Goal: Task Accomplishment & Management: Use online tool/utility

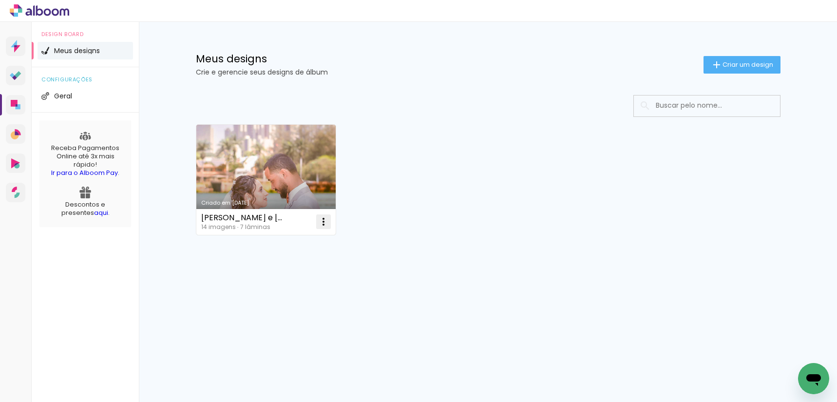
click at [323, 224] on iron-icon at bounding box center [324, 222] width 12 height 12
click at [269, 285] on span "Excluir" at bounding box center [268, 286] width 21 height 7
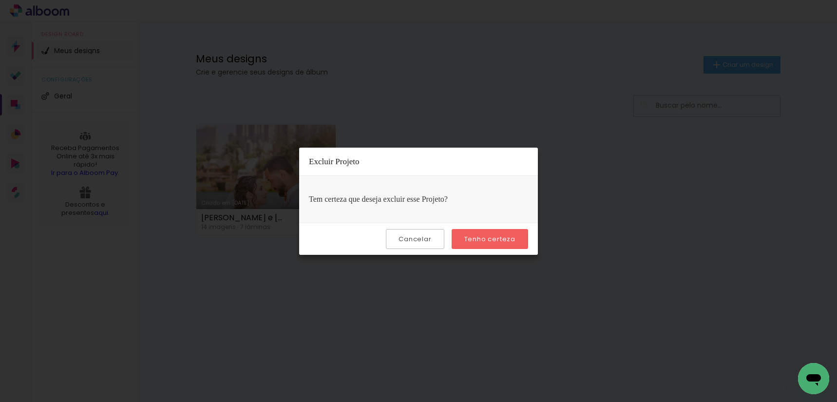
click at [0, 0] on slot "Tenho certeza" at bounding box center [0, 0] width 0 height 0
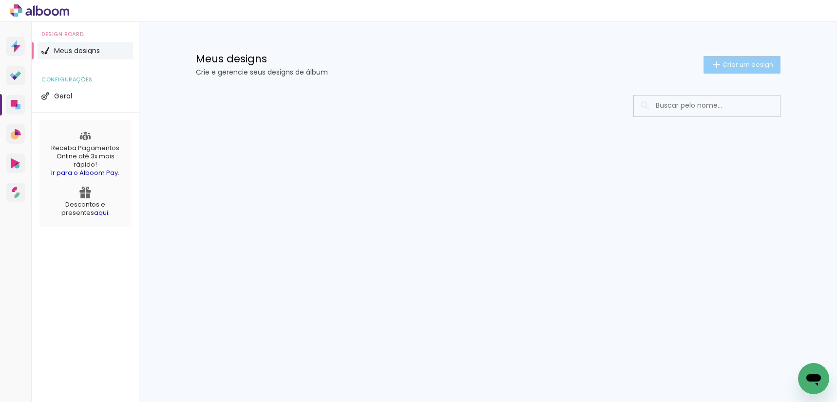
click at [744, 65] on span "Criar um design" at bounding box center [747, 64] width 51 height 6
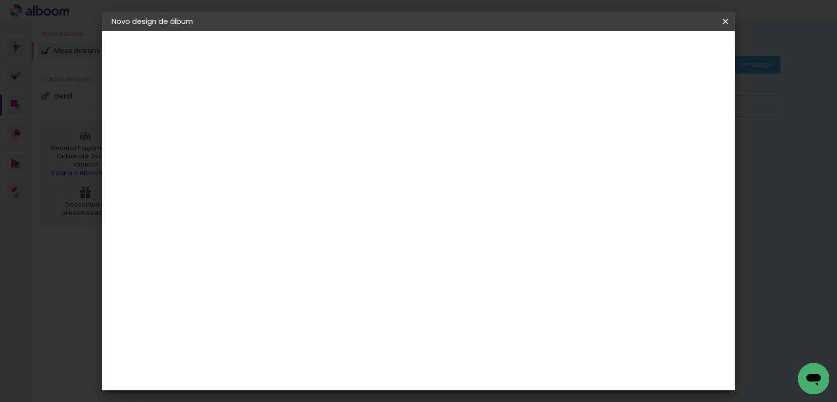
click at [271, 134] on input at bounding box center [271, 130] width 0 height 15
type input "Album Gui & [PERSON_NAME]"
type paper-input "Album Gui & [PERSON_NAME]"
click at [0, 0] on slot "Avançar" at bounding box center [0, 0] width 0 height 0
click at [343, 188] on input at bounding box center [295, 185] width 98 height 12
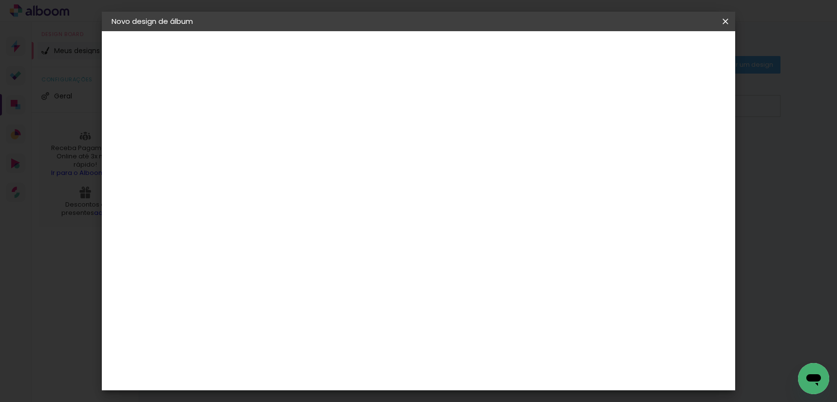
type input "f"
type input "photopress"
type paper-input "photopress"
click at [309, 222] on div "Photopress" at bounding box center [287, 220] width 44 height 8
click at [0, 0] on slot "Avançar" at bounding box center [0, 0] width 0 height 0
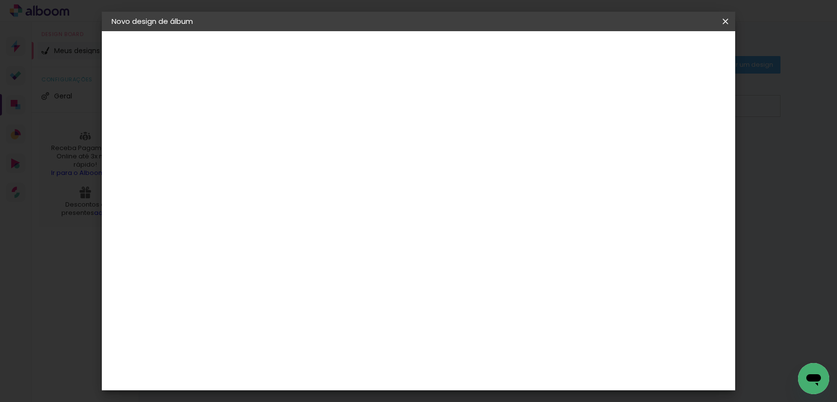
click at [309, 162] on input "text" at bounding box center [290, 169] width 38 height 15
click at [500, 184] on paper-item "Premium" at bounding box center [481, 180] width 195 height 19
type input "Premium"
click at [337, 317] on span "25 × 35" at bounding box center [313, 327] width 45 height 20
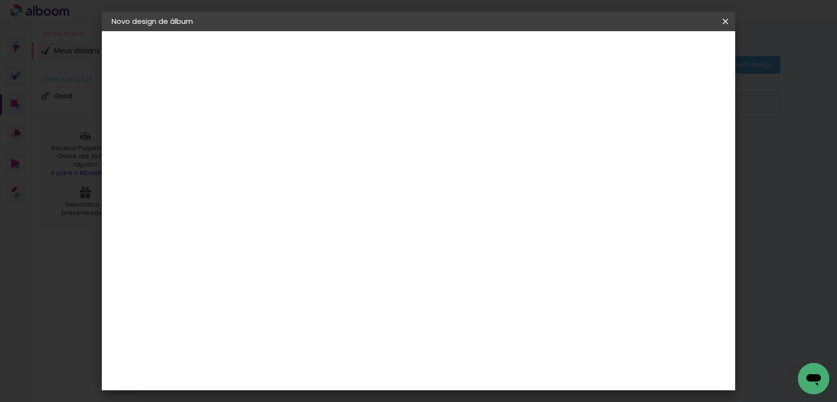
click at [337, 330] on span "25 × 25" at bounding box center [313, 343] width 45 height 26
click at [0, 0] on slot "Avançar" at bounding box center [0, 0] width 0 height 0
click at [664, 55] on span "Iniciar design" at bounding box center [642, 51] width 44 height 7
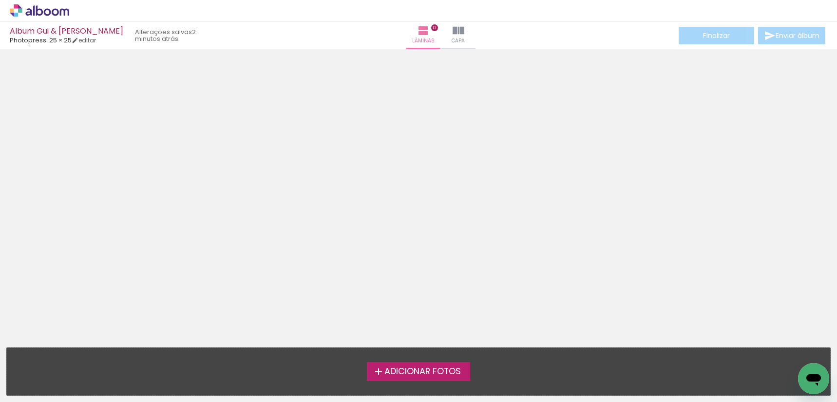
click at [408, 373] on span "Adicionar Fotos" at bounding box center [422, 371] width 76 height 9
click at [0, 0] on input "file" at bounding box center [0, 0] width 0 height 0
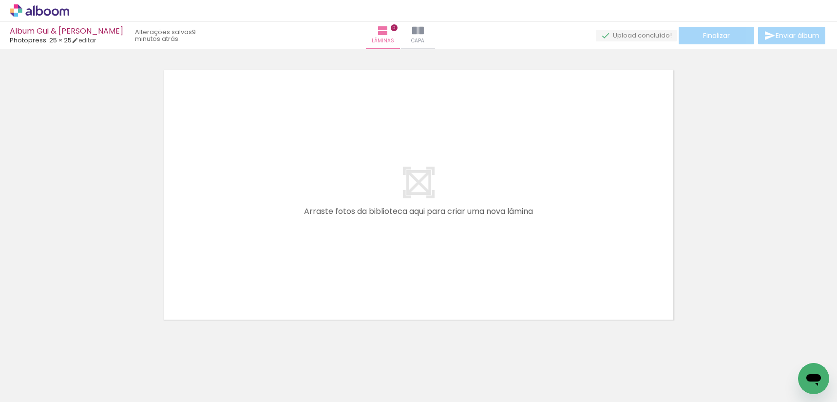
click at [747, 215] on div at bounding box center [418, 182] width 837 height 285
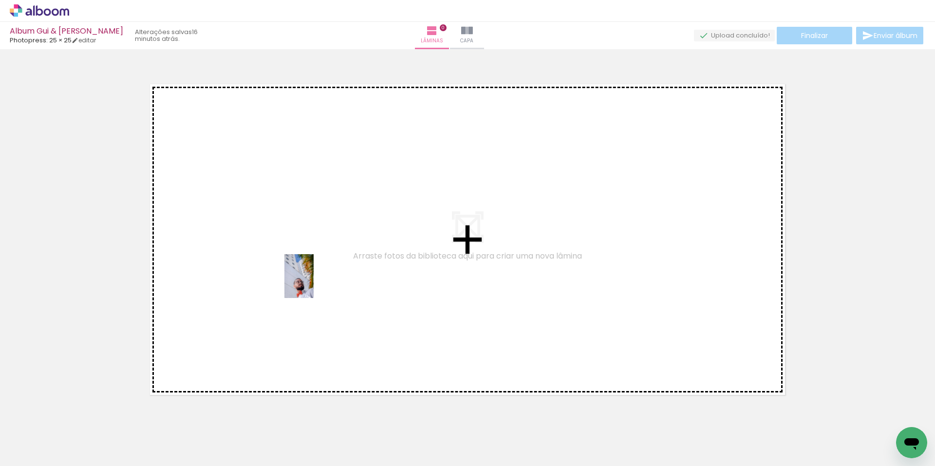
drag, startPoint x: 213, startPoint y: 424, endPoint x: 314, endPoint y: 284, distance: 172.5
click at [314, 284] on quentale-workspace at bounding box center [467, 233] width 935 height 466
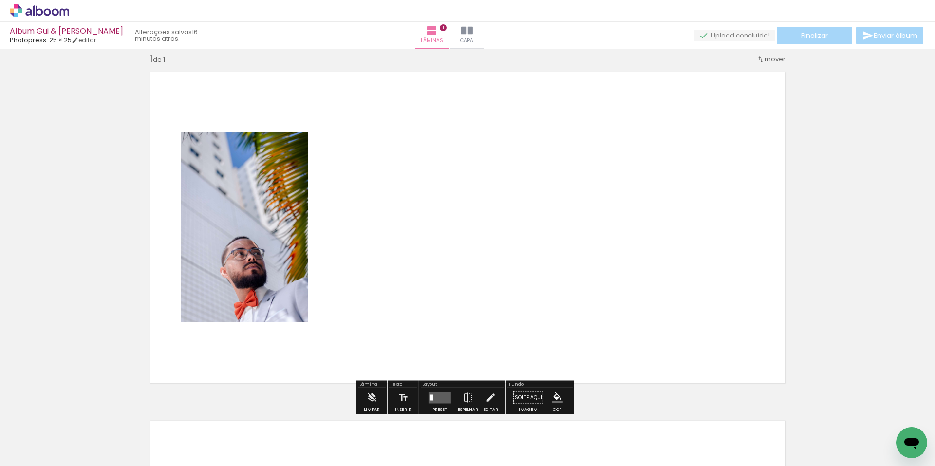
scroll to position [13, 0]
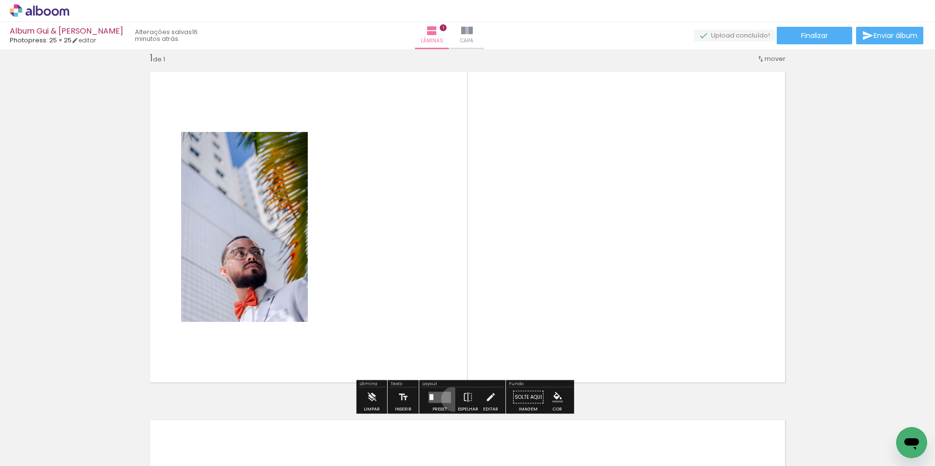
click at [452, 399] on paper-button "Preset" at bounding box center [439, 400] width 31 height 25
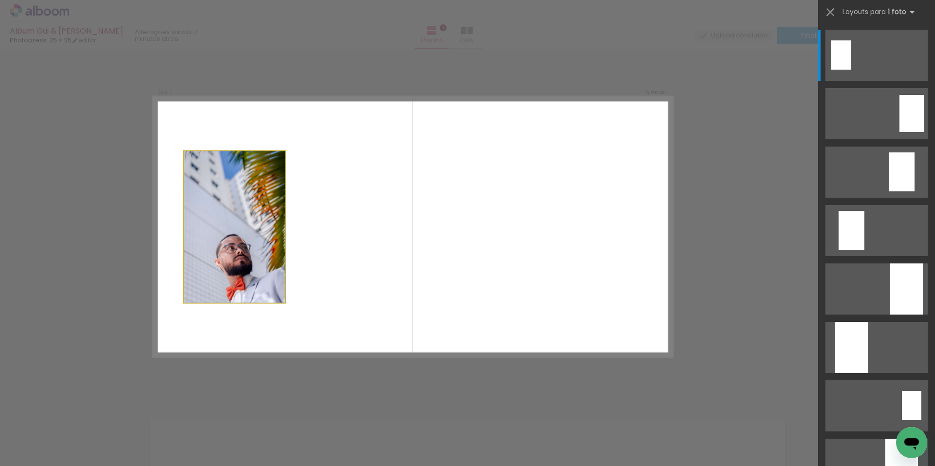
drag, startPoint x: 251, startPoint y: 230, endPoint x: 255, endPoint y: 200, distance: 30.4
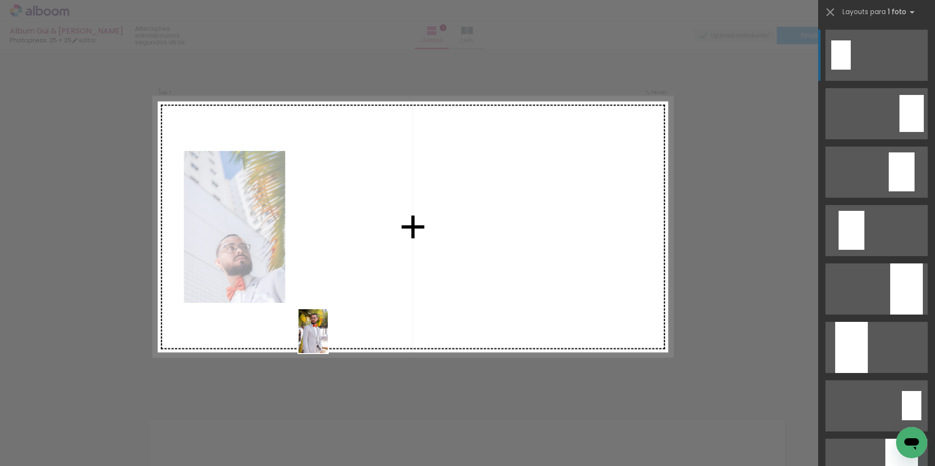
drag, startPoint x: 102, startPoint y: 434, endPoint x: 328, endPoint y: 339, distance: 244.9
click at [328, 339] on quentale-workspace at bounding box center [467, 233] width 935 height 466
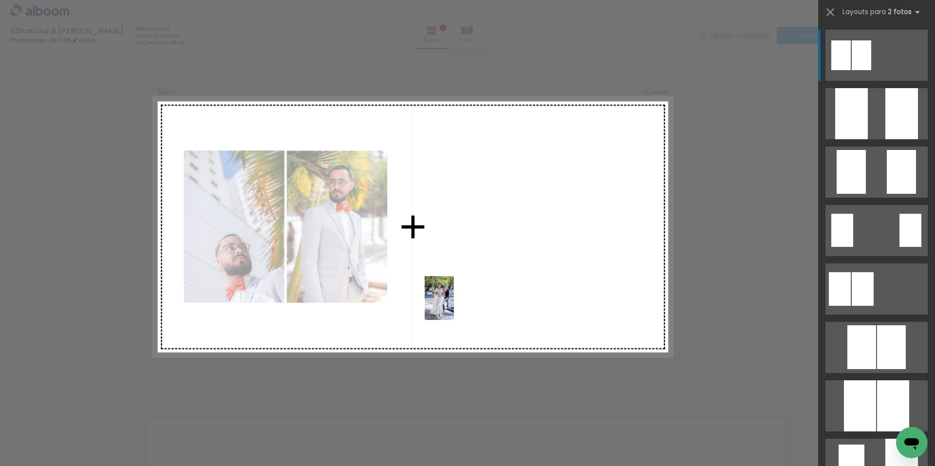
drag, startPoint x: 325, startPoint y: 429, endPoint x: 454, endPoint y: 305, distance: 178.5
click at [454, 305] on quentale-workspace at bounding box center [467, 233] width 935 height 466
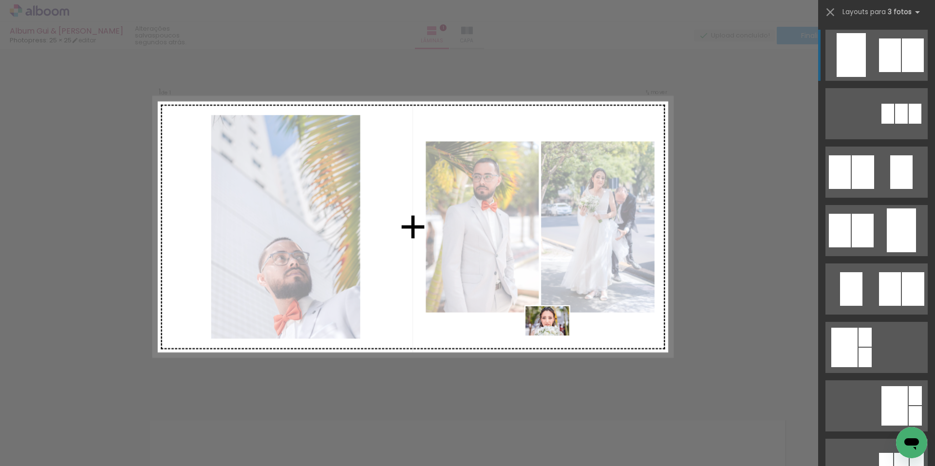
drag, startPoint x: 380, startPoint y: 429, endPoint x: 555, endPoint y: 336, distance: 198.1
click at [555, 336] on quentale-workspace at bounding box center [467, 233] width 935 height 466
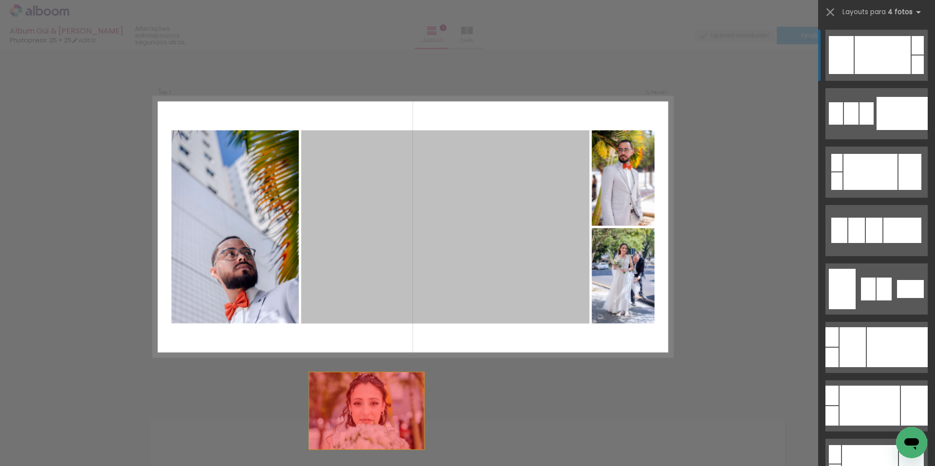
drag, startPoint x: 424, startPoint y: 207, endPoint x: 343, endPoint y: 457, distance: 263.0
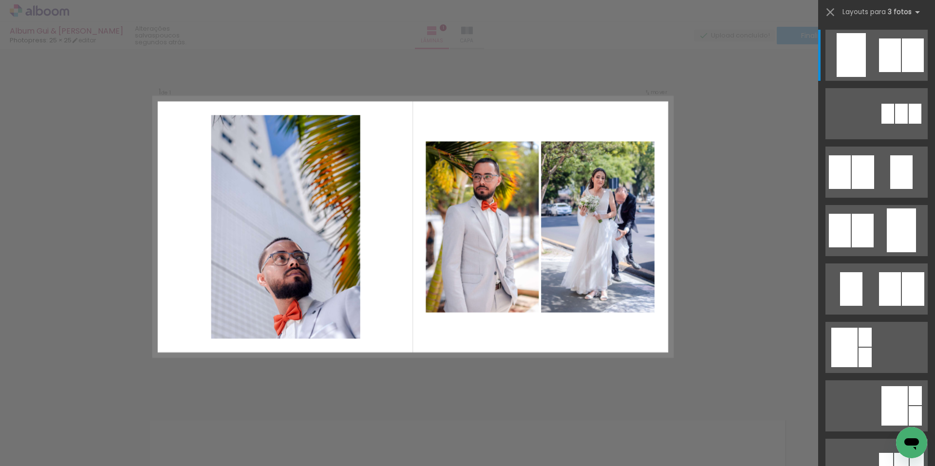
click at [434, 401] on div at bounding box center [425, 433] width 32 height 48
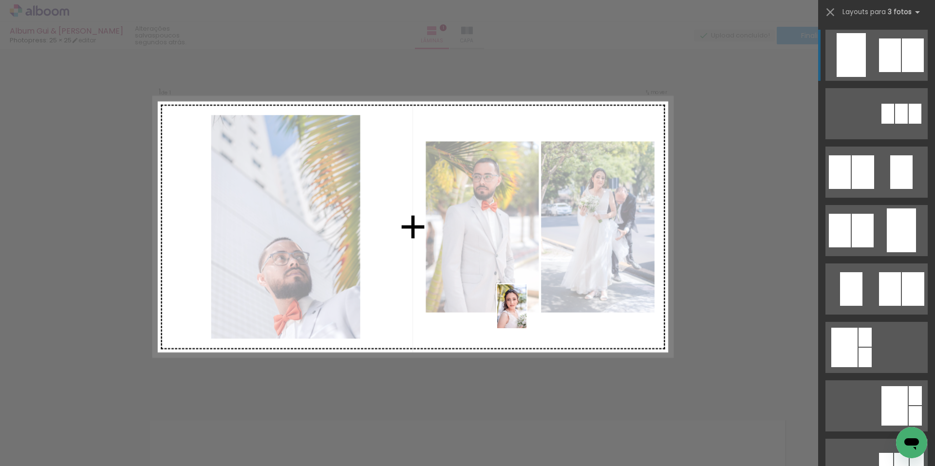
drag, startPoint x: 432, startPoint y: 429, endPoint x: 527, endPoint y: 314, distance: 149.1
click at [527, 314] on quentale-workspace at bounding box center [467, 233] width 935 height 466
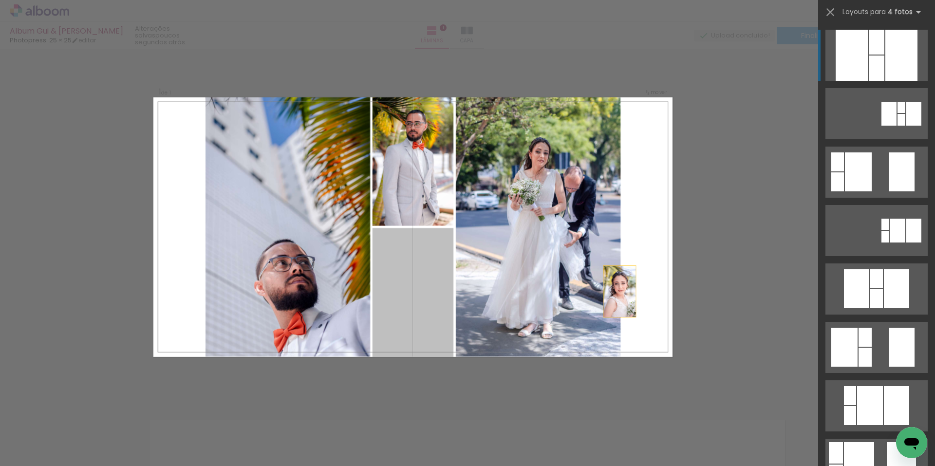
drag, startPoint x: 420, startPoint y: 295, endPoint x: 668, endPoint y: 291, distance: 247.5
click at [668, 291] on quentale-layouter at bounding box center [412, 227] width 519 height 260
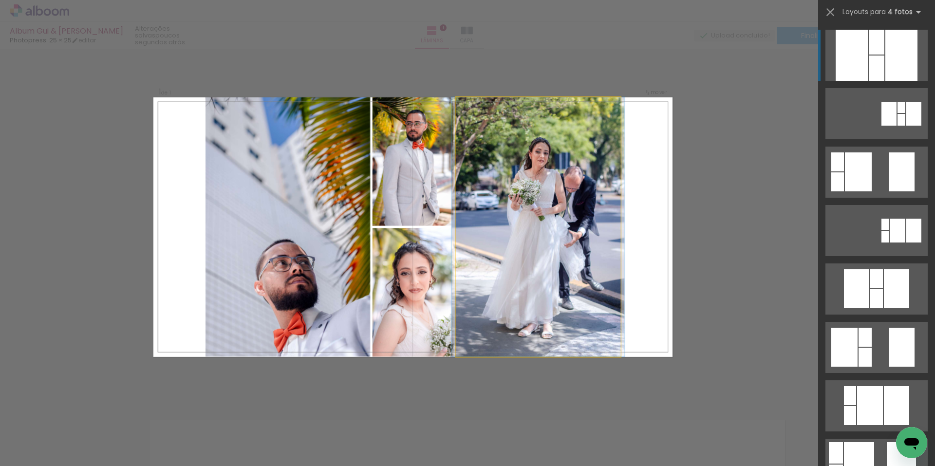
click at [544, 225] on quentale-photo at bounding box center [538, 227] width 165 height 260
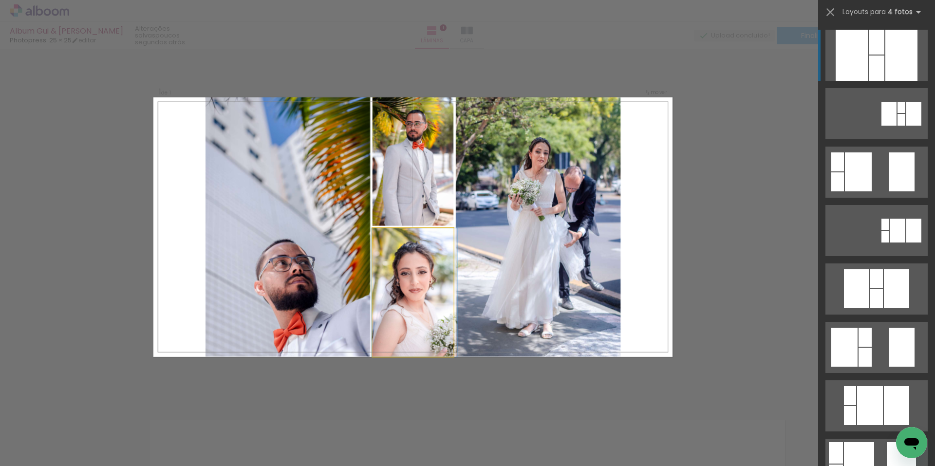
click at [427, 297] on quentale-photo at bounding box center [413, 292] width 81 height 129
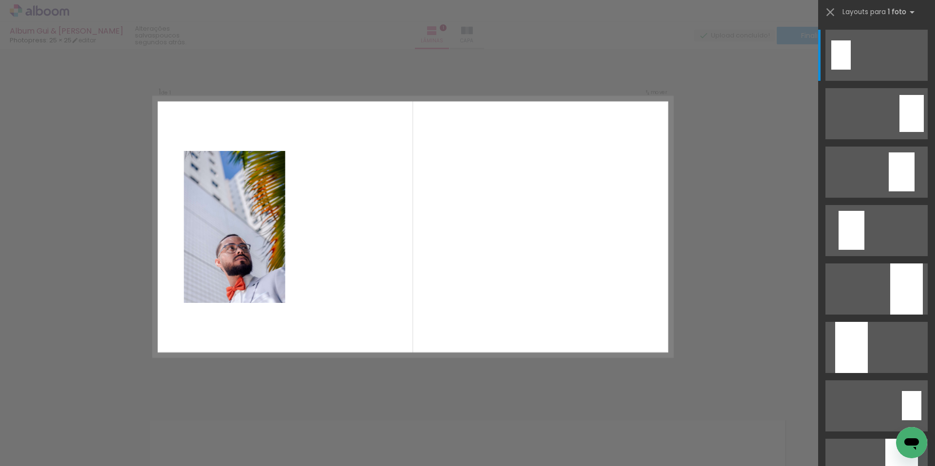
click at [100, 401] on div at bounding box center [97, 433] width 32 height 48
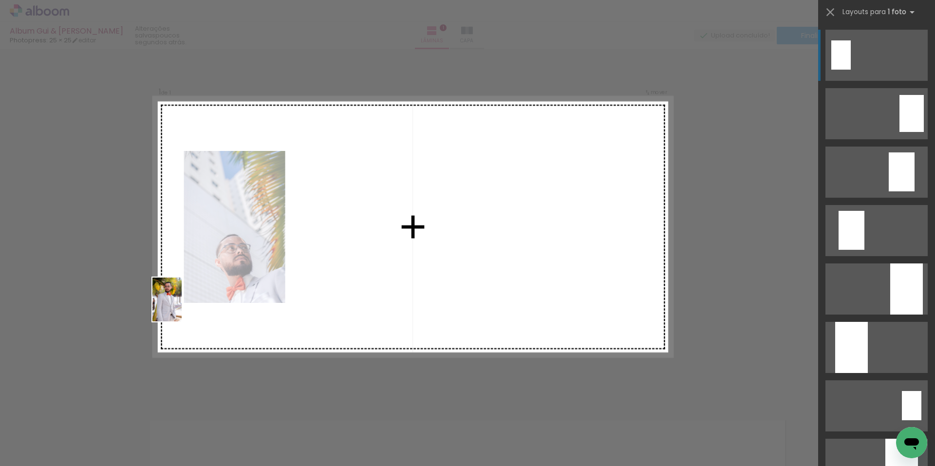
drag, startPoint x: 100, startPoint y: 432, endPoint x: 182, endPoint y: 307, distance: 149.2
click at [182, 307] on quentale-workspace at bounding box center [467, 233] width 935 height 466
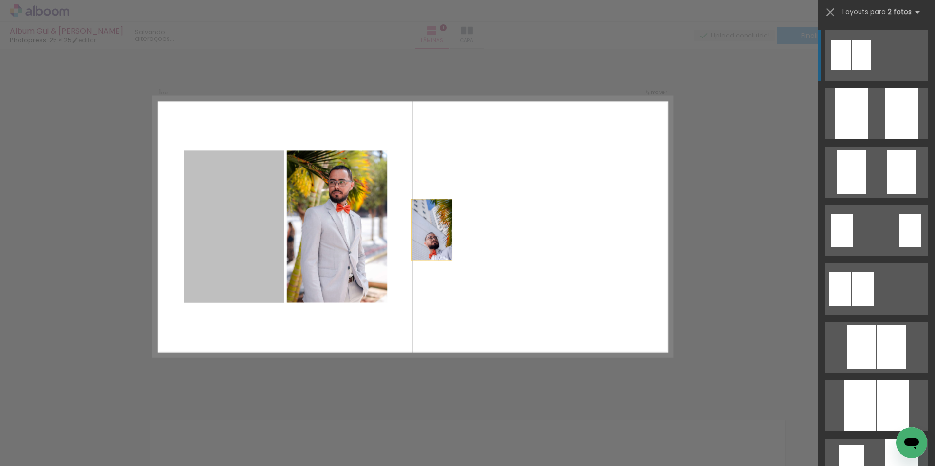
drag, startPoint x: 237, startPoint y: 236, endPoint x: 478, endPoint y: 230, distance: 241.2
click at [478, 230] on quentale-layouter at bounding box center [412, 227] width 519 height 260
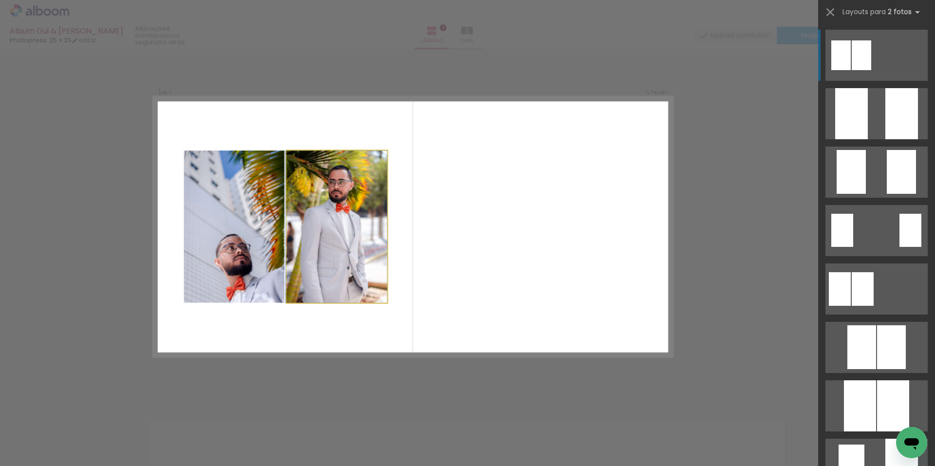
drag, startPoint x: 332, startPoint y: 233, endPoint x: 333, endPoint y: 241, distance: 7.4
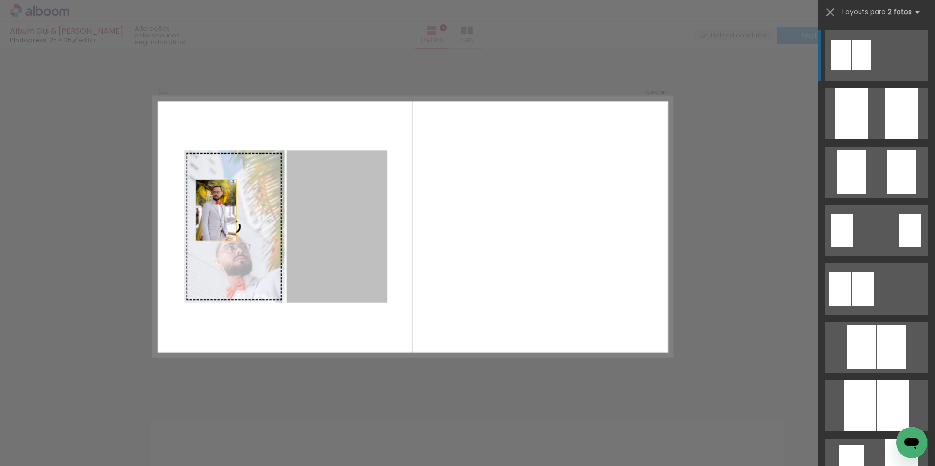
drag, startPoint x: 338, startPoint y: 214, endPoint x: 182, endPoint y: 206, distance: 156.1
click at [0, 0] on slot at bounding box center [0, 0] width 0 height 0
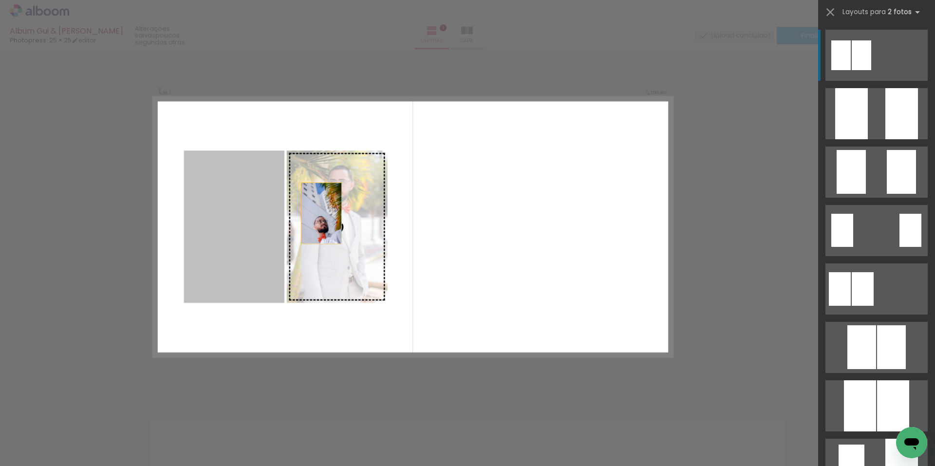
drag, startPoint x: 226, startPoint y: 196, endPoint x: 340, endPoint y: 210, distance: 114.9
click at [0, 0] on slot at bounding box center [0, 0] width 0 height 0
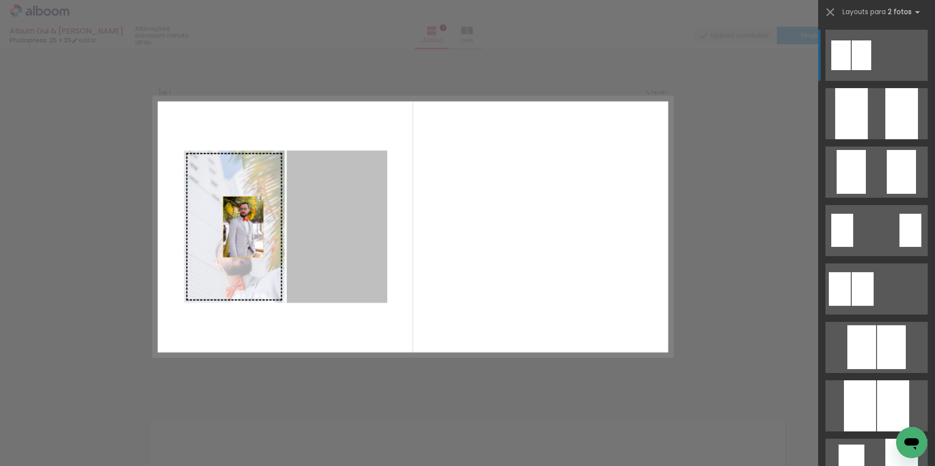
drag, startPoint x: 338, startPoint y: 233, endPoint x: 216, endPoint y: 227, distance: 121.5
click at [0, 0] on slot at bounding box center [0, 0] width 0 height 0
drag, startPoint x: 338, startPoint y: 221, endPoint x: 212, endPoint y: 235, distance: 125.9
click at [0, 0] on slot at bounding box center [0, 0] width 0 height 0
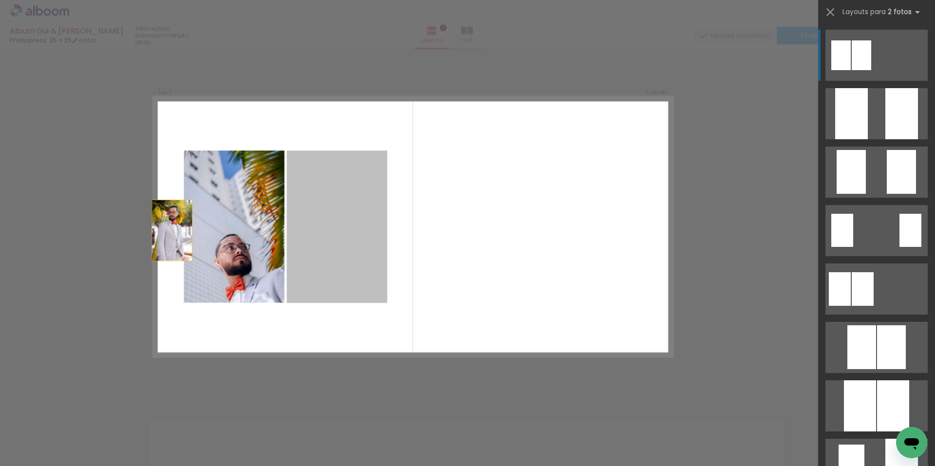
drag, startPoint x: 314, startPoint y: 221, endPoint x: 127, endPoint y: 231, distance: 186.9
click at [127, 231] on div "Inserir lâmina 1 de 1 Confirmar Cancelar" at bounding box center [467, 397] width 935 height 721
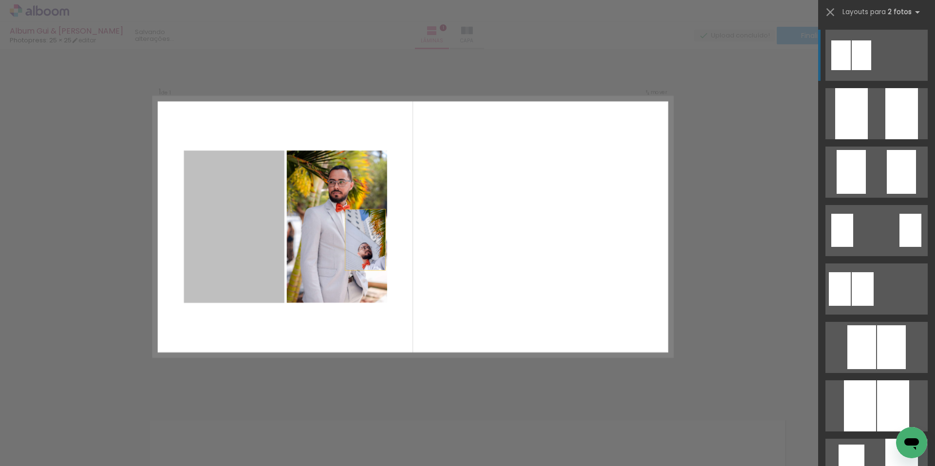
drag, startPoint x: 230, startPoint y: 238, endPoint x: 395, endPoint y: 243, distance: 164.3
click at [395, 243] on quentale-layouter at bounding box center [412, 227] width 519 height 260
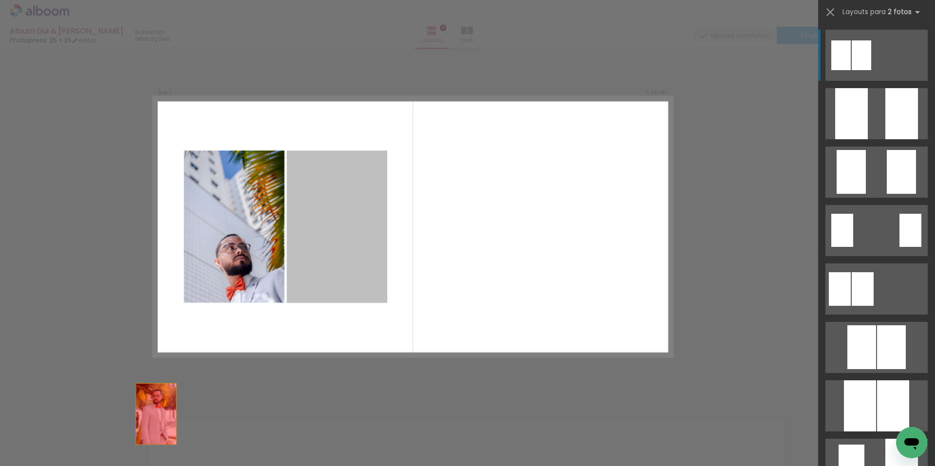
drag, startPoint x: 351, startPoint y: 217, endPoint x: 72, endPoint y: 456, distance: 367.6
click at [93, 401] on html "link( href="../../bower_components/polymer/polymer.html" rel="import" ) picture…" at bounding box center [467, 233] width 935 height 466
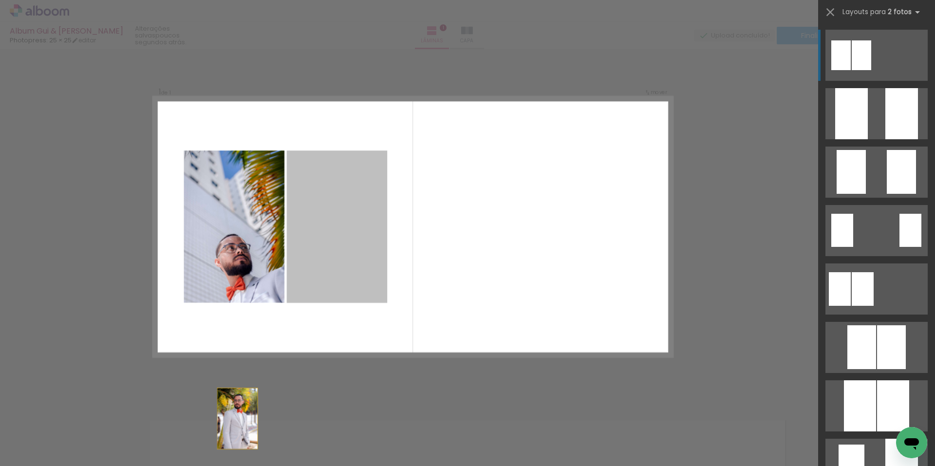
drag, startPoint x: 324, startPoint y: 228, endPoint x: 209, endPoint y: 467, distance: 264.9
click at [209, 401] on html "link( href="../../bower_components/polymer/polymer.html" rel="import" ) picture…" at bounding box center [467, 233] width 935 height 466
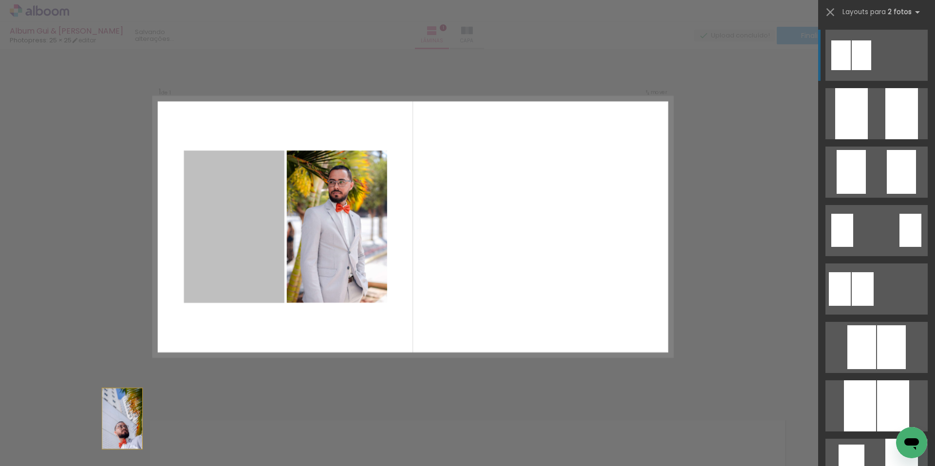
drag, startPoint x: 239, startPoint y: 189, endPoint x: 89, endPoint y: 467, distance: 316.3
click at [89, 401] on html "link( href="../../bower_components/polymer/polymer.html" rel="import" ) picture…" at bounding box center [467, 233] width 935 height 466
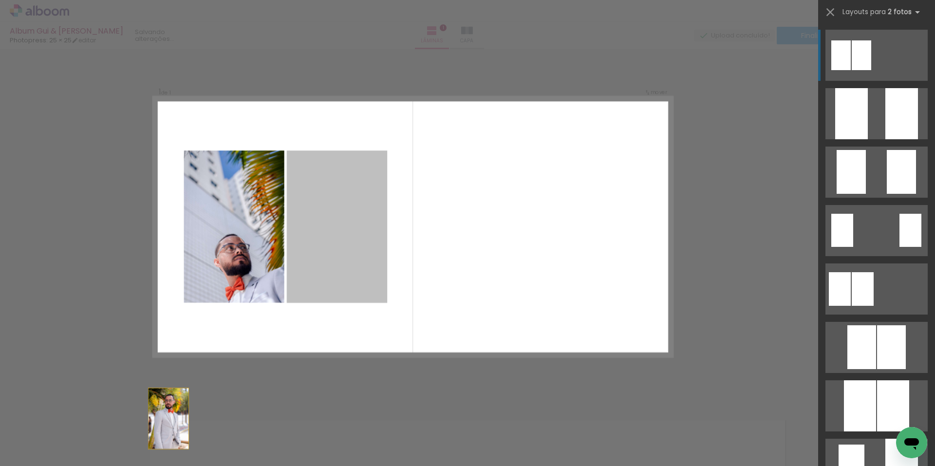
drag, startPoint x: 332, startPoint y: 210, endPoint x: 122, endPoint y: 467, distance: 331.0
click at [122, 401] on html "link( href="../../bower_components/polymer/polymer.html" rel="import" ) picture…" at bounding box center [467, 233] width 935 height 466
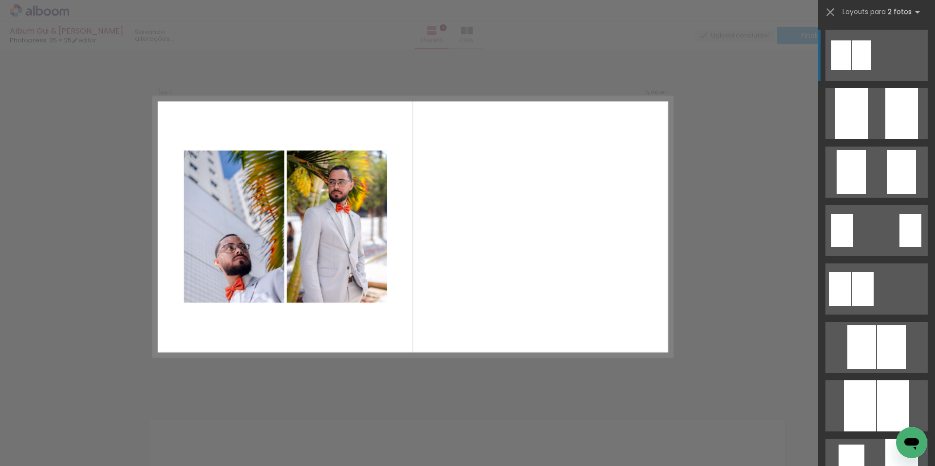
click at [836, 55] on div at bounding box center [841, 55] width 19 height 30
click at [477, 219] on quentale-layouter at bounding box center [412, 227] width 519 height 260
click at [326, 199] on quentale-photo at bounding box center [337, 227] width 100 height 152
drag, startPoint x: 326, startPoint y: 199, endPoint x: 312, endPoint y: 186, distance: 19.7
click at [312, 186] on quentale-photo at bounding box center [337, 227] width 100 height 152
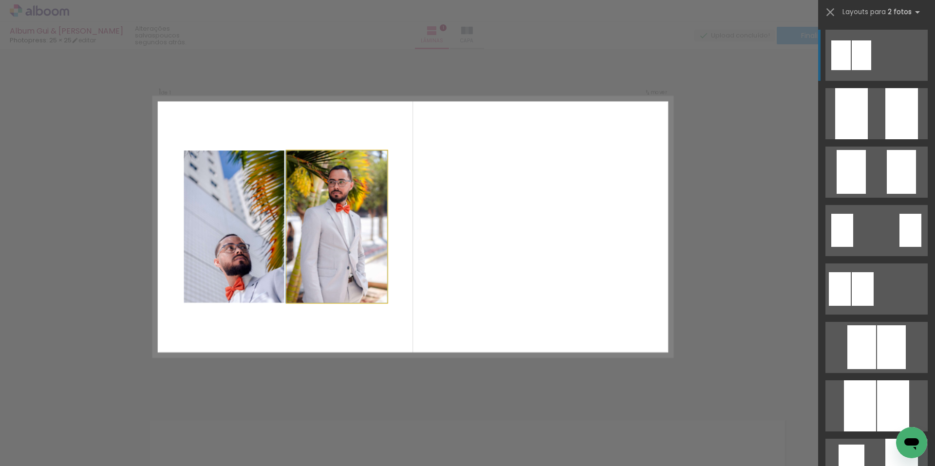
click at [312, 186] on quentale-photo at bounding box center [337, 227] width 100 height 152
click at [306, 241] on quentale-photo at bounding box center [337, 227] width 100 height 152
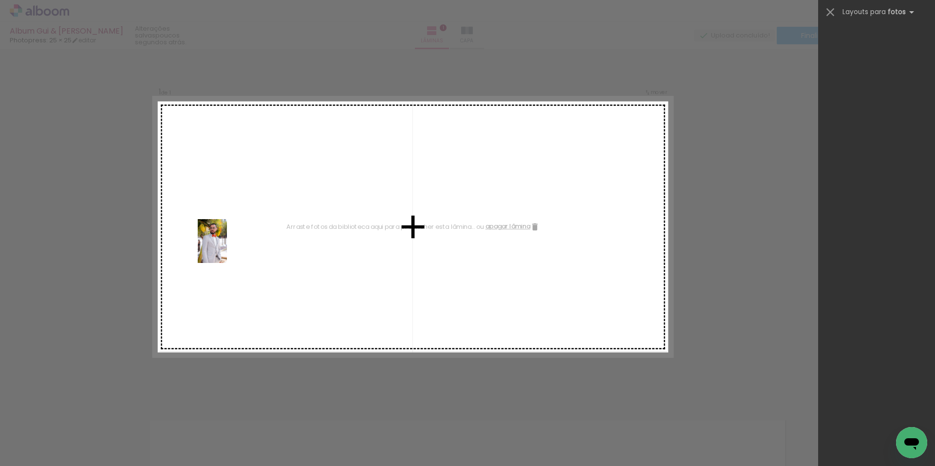
drag, startPoint x: 100, startPoint y: 435, endPoint x: 227, endPoint y: 248, distance: 226.2
click at [227, 248] on quentale-workspace at bounding box center [467, 233] width 935 height 466
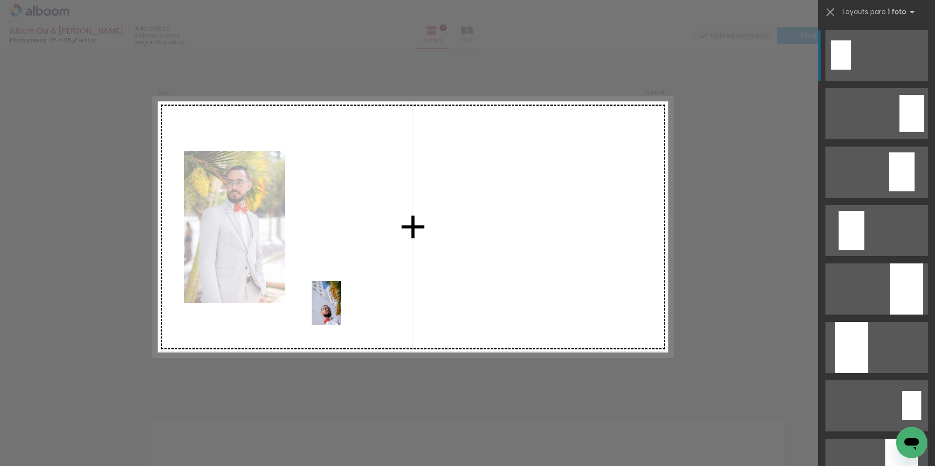
drag, startPoint x: 211, startPoint y: 440, endPoint x: 341, endPoint y: 310, distance: 183.6
click at [341, 310] on quentale-workspace at bounding box center [467, 233] width 935 height 466
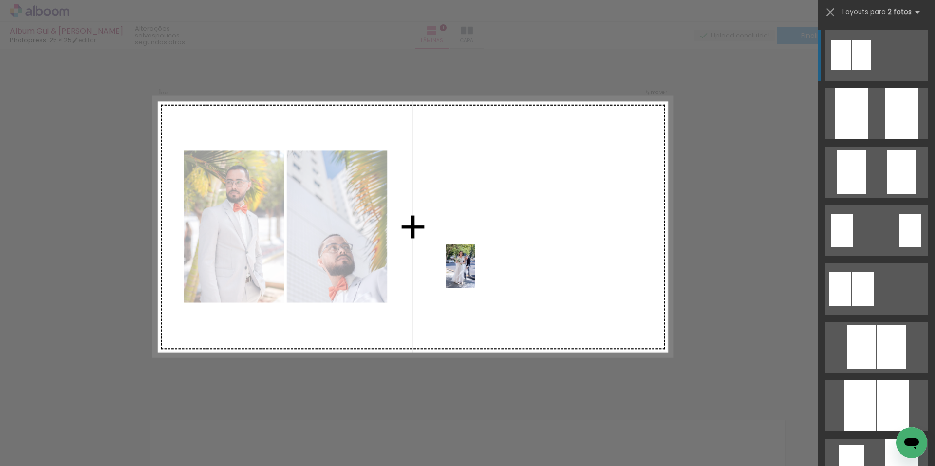
drag, startPoint x: 317, startPoint y: 434, endPoint x: 475, endPoint y: 273, distance: 225.6
click at [475, 273] on quentale-workspace at bounding box center [467, 233] width 935 height 466
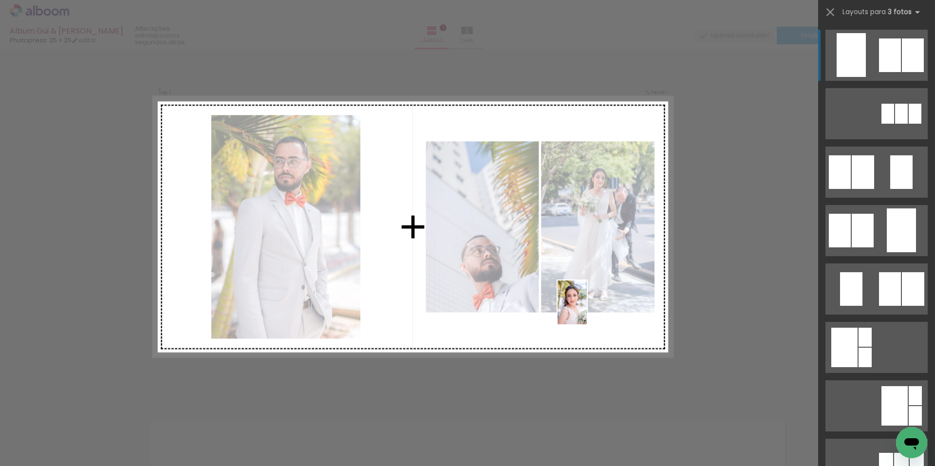
drag, startPoint x: 435, startPoint y: 439, endPoint x: 587, endPoint y: 310, distance: 200.1
click at [587, 310] on quentale-workspace at bounding box center [467, 233] width 935 height 466
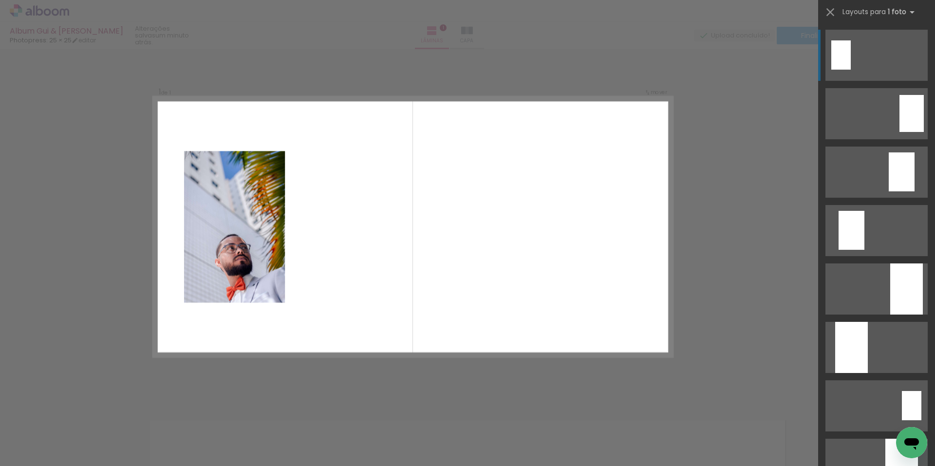
drag, startPoint x: 191, startPoint y: 194, endPoint x: 642, endPoint y: 254, distance: 454.6
click at [641, 254] on quentale-layouter at bounding box center [412, 227] width 519 height 260
click at [669, 246] on quentale-layouter at bounding box center [412, 227] width 519 height 260
click at [103, 401] on div at bounding box center [97, 433] width 32 height 48
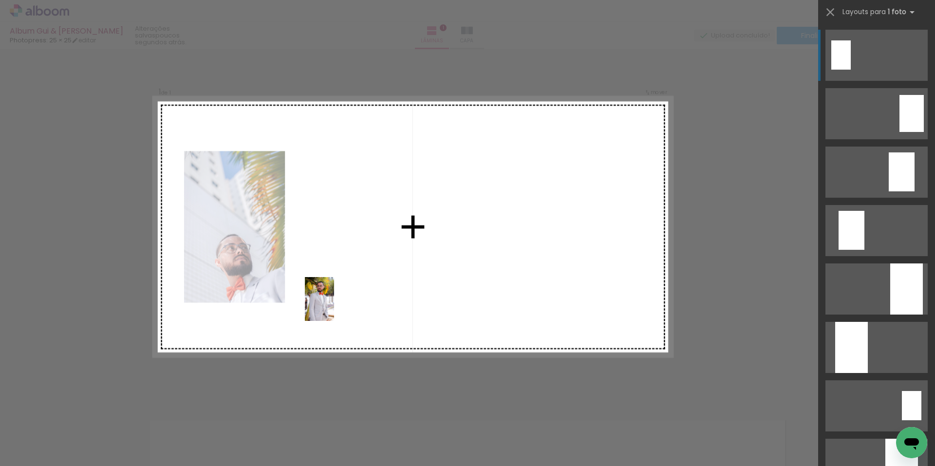
drag, startPoint x: 94, startPoint y: 434, endPoint x: 334, endPoint y: 306, distance: 272.0
click at [334, 306] on quentale-workspace at bounding box center [467, 233] width 935 height 466
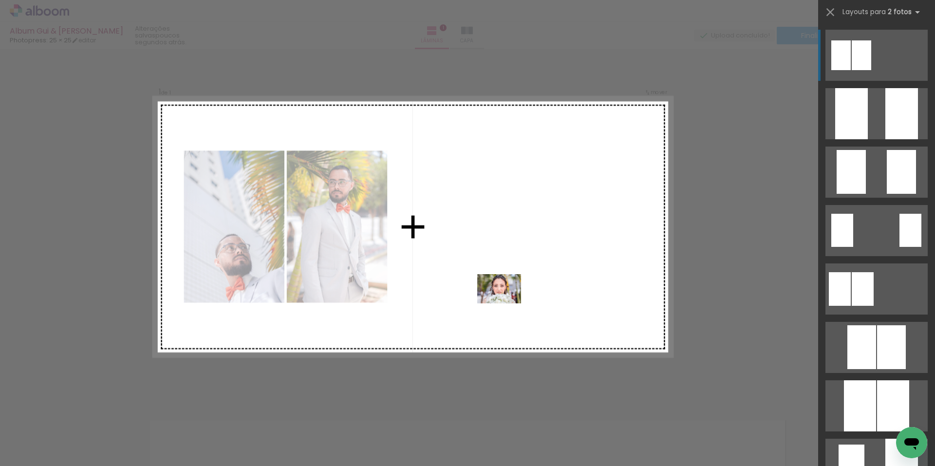
drag, startPoint x: 376, startPoint y: 430, endPoint x: 507, endPoint y: 303, distance: 182.2
click at [507, 303] on quentale-workspace at bounding box center [467, 233] width 935 height 466
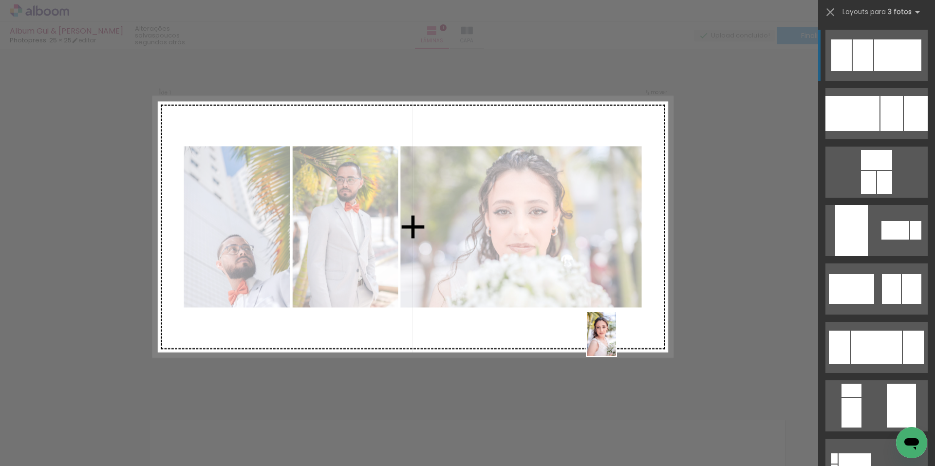
drag, startPoint x: 432, startPoint y: 443, endPoint x: 616, endPoint y: 341, distance: 210.6
click at [616, 341] on quentale-workspace at bounding box center [467, 233] width 935 height 466
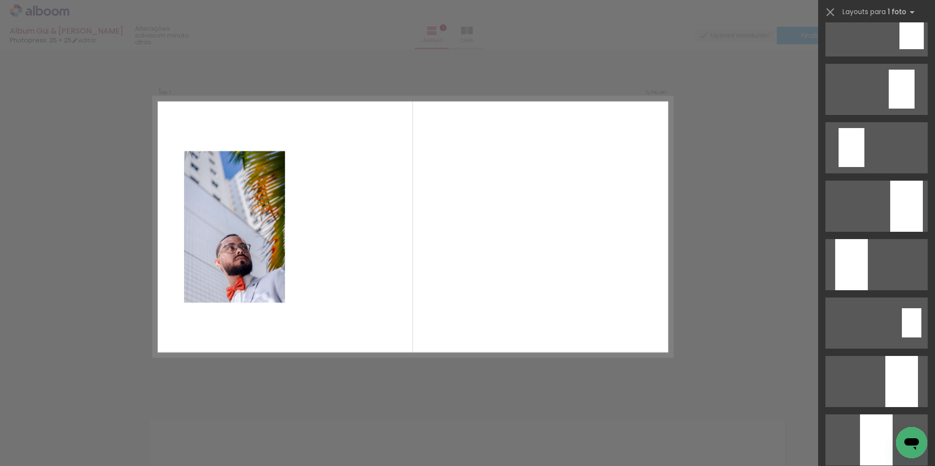
scroll to position [0, 0]
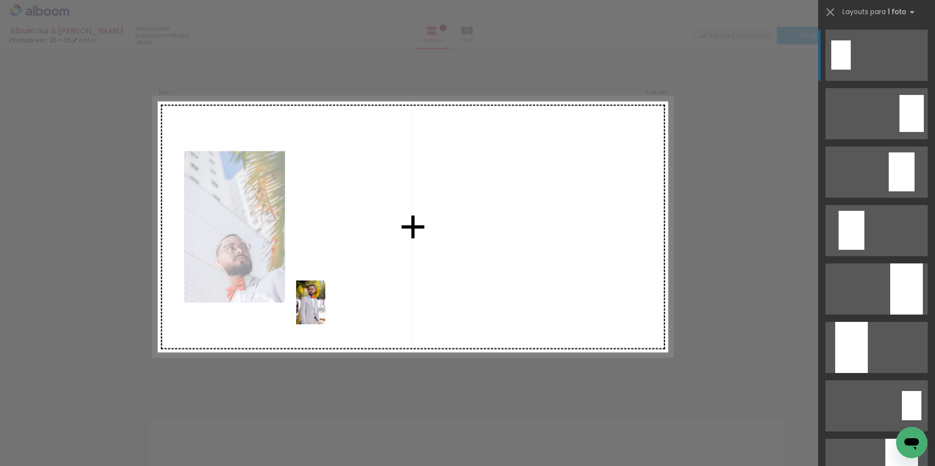
drag, startPoint x: 104, startPoint y: 434, endPoint x: 328, endPoint y: 309, distance: 256.2
click at [328, 309] on quentale-workspace at bounding box center [467, 233] width 935 height 466
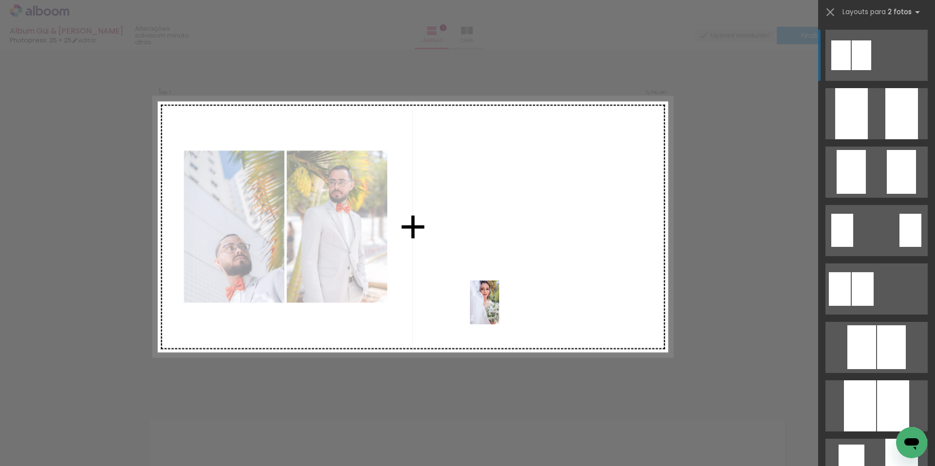
drag, startPoint x: 480, startPoint y: 435, endPoint x: 499, endPoint y: 310, distance: 126.6
click at [499, 310] on quentale-workspace at bounding box center [467, 233] width 935 height 466
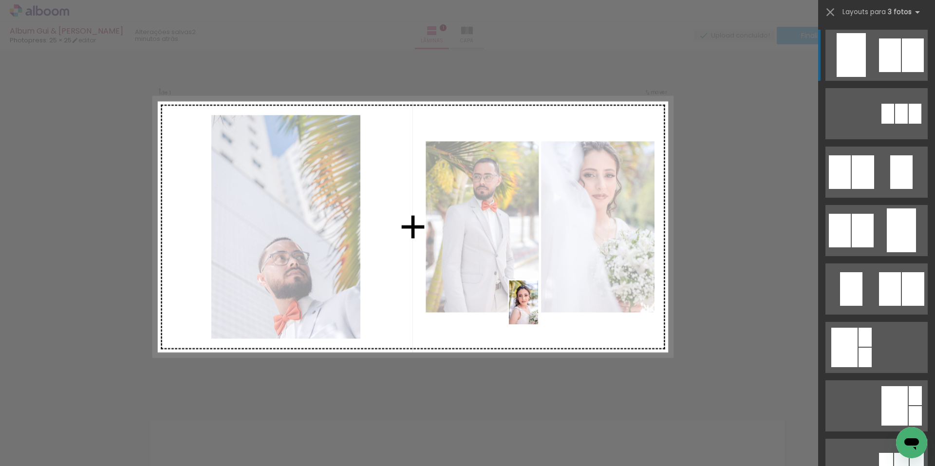
drag, startPoint x: 424, startPoint y: 439, endPoint x: 538, endPoint y: 310, distance: 172.6
click at [538, 310] on quentale-workspace at bounding box center [467, 233] width 935 height 466
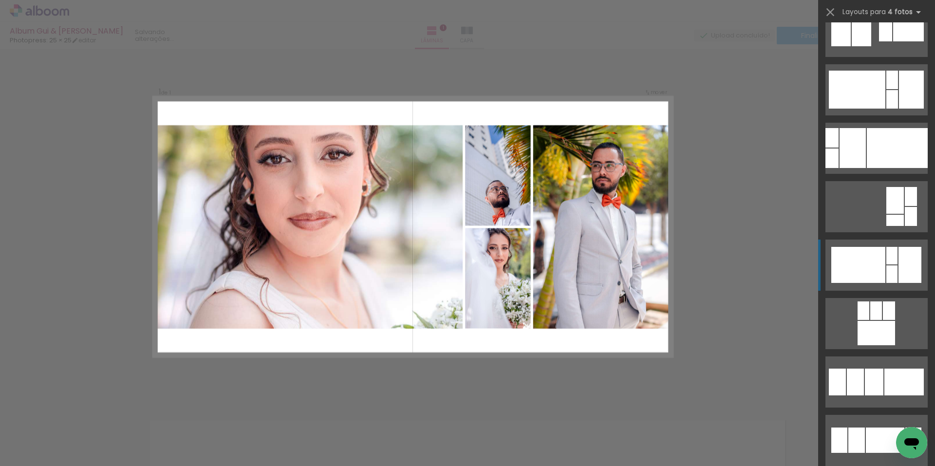
scroll to position [4254, 0]
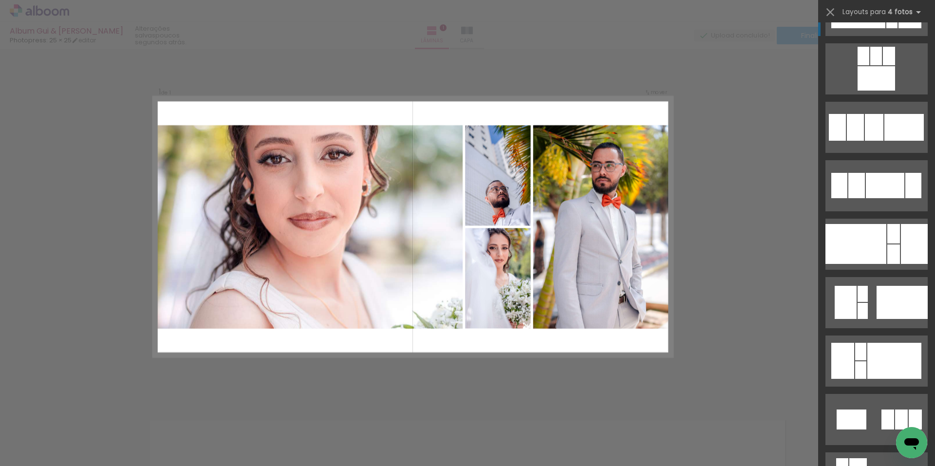
click at [694, 364] on div "Confirmar Cancelar" at bounding box center [467, 397] width 935 height 721
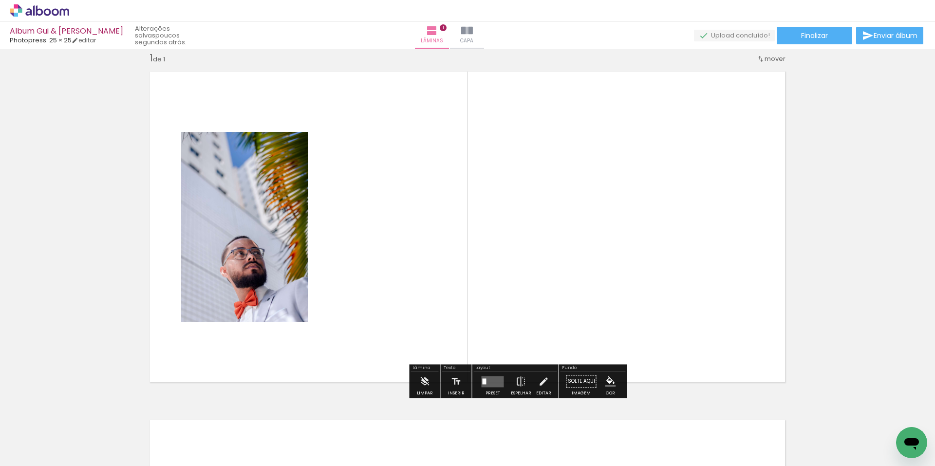
click at [796, 206] on div "Inserir lâmina 1 de 1" at bounding box center [467, 389] width 935 height 698
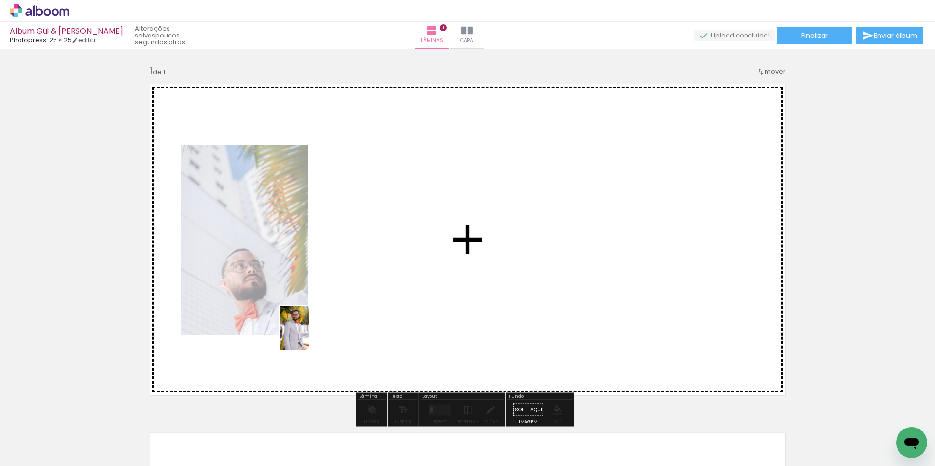
drag, startPoint x: 103, startPoint y: 419, endPoint x: 315, endPoint y: 336, distance: 227.9
click at [313, 335] on quentale-workspace at bounding box center [467, 233] width 935 height 466
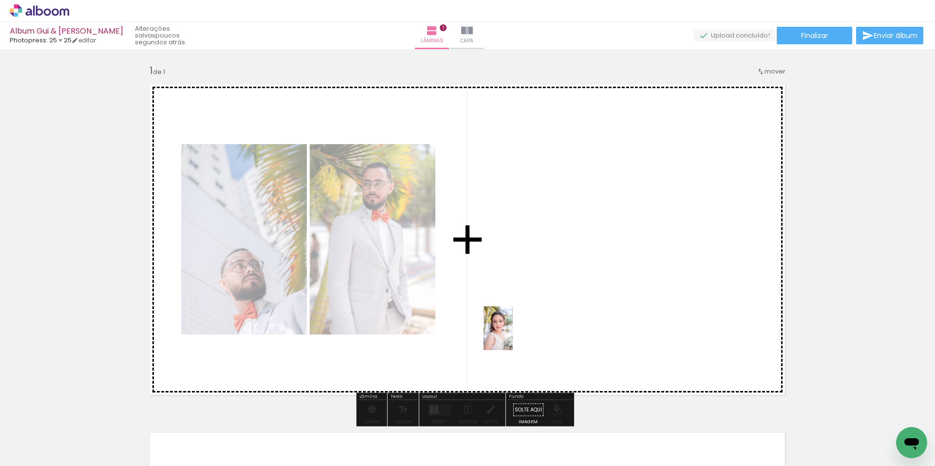
drag, startPoint x: 431, startPoint y: 441, endPoint x: 513, endPoint y: 336, distance: 134.0
click at [513, 336] on quentale-workspace at bounding box center [467, 233] width 935 height 466
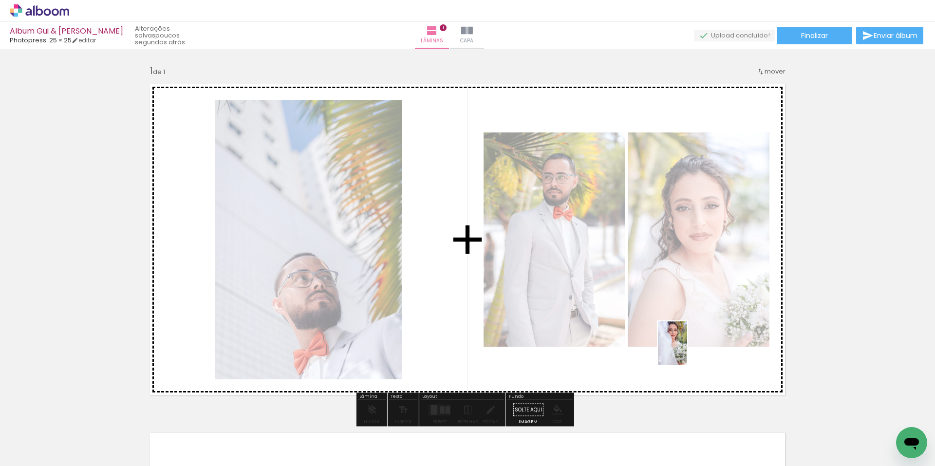
drag, startPoint x: 487, startPoint y: 432, endPoint x: 687, endPoint y: 351, distance: 216.4
click at [687, 351] on quentale-workspace at bounding box center [467, 233] width 935 height 466
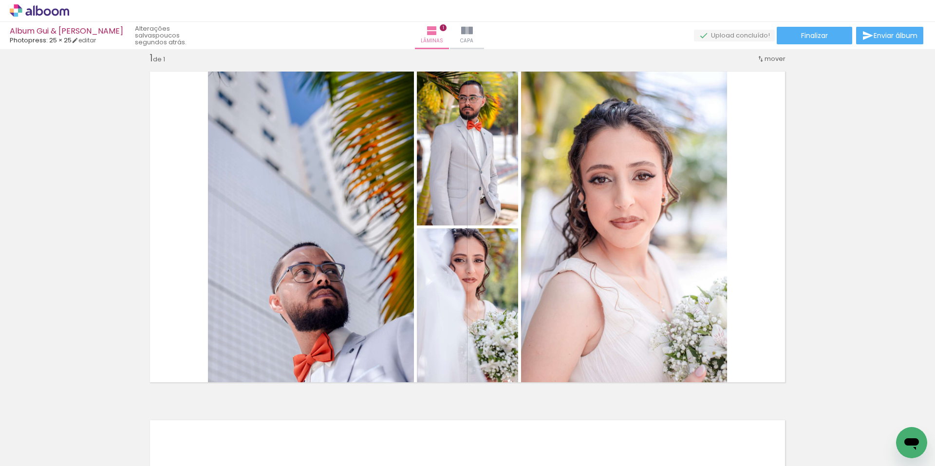
scroll to position [13, 0]
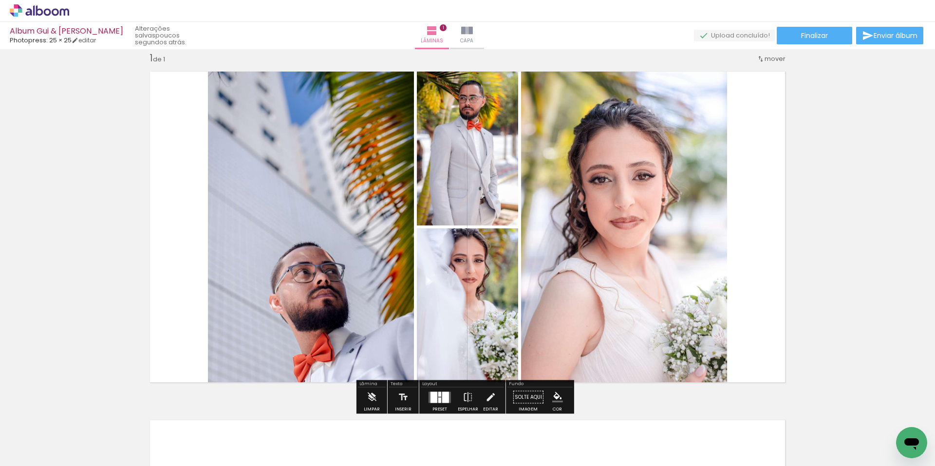
click at [741, 188] on quentale-layouter at bounding box center [467, 227] width 649 height 324
click at [438, 391] on div at bounding box center [440, 397] width 26 height 19
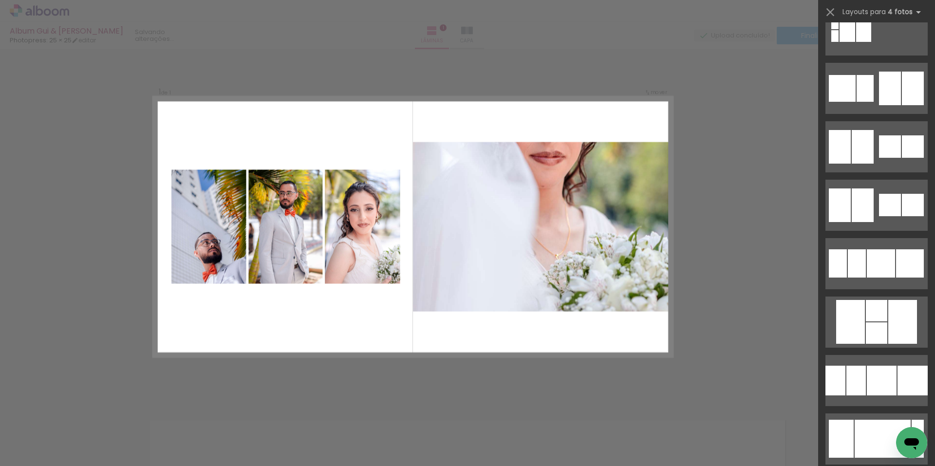
scroll to position [2851, 0]
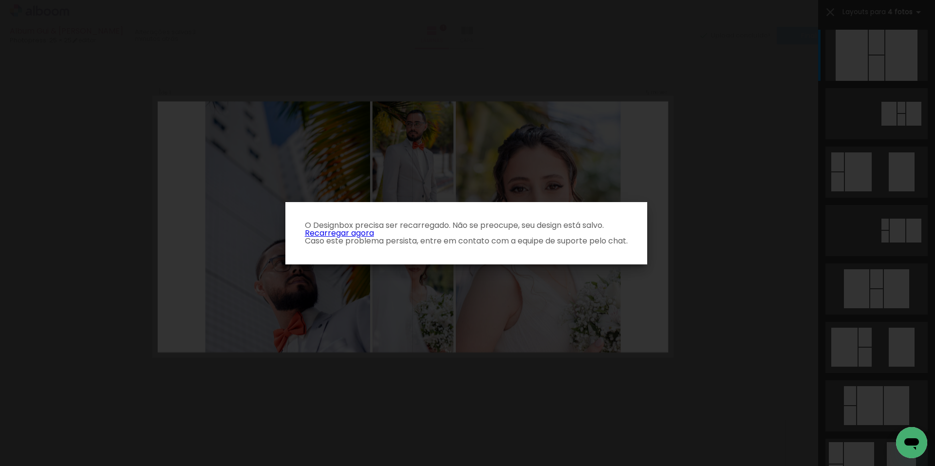
click at [321, 230] on link "Recarregar agora" at bounding box center [339, 232] width 69 height 11
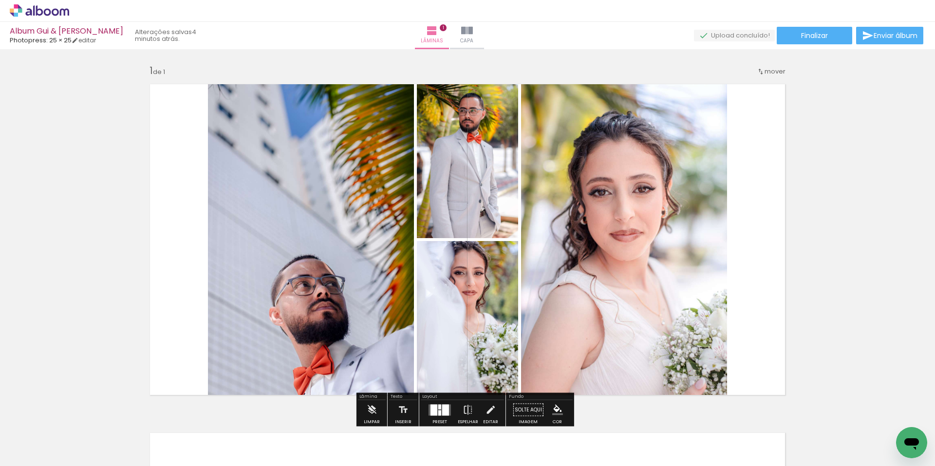
drag, startPoint x: 449, startPoint y: 396, endPoint x: 454, endPoint y: 390, distance: 7.7
click at [454, 390] on div "Inserir lâmina 1 de 1" at bounding box center [467, 402] width 935 height 698
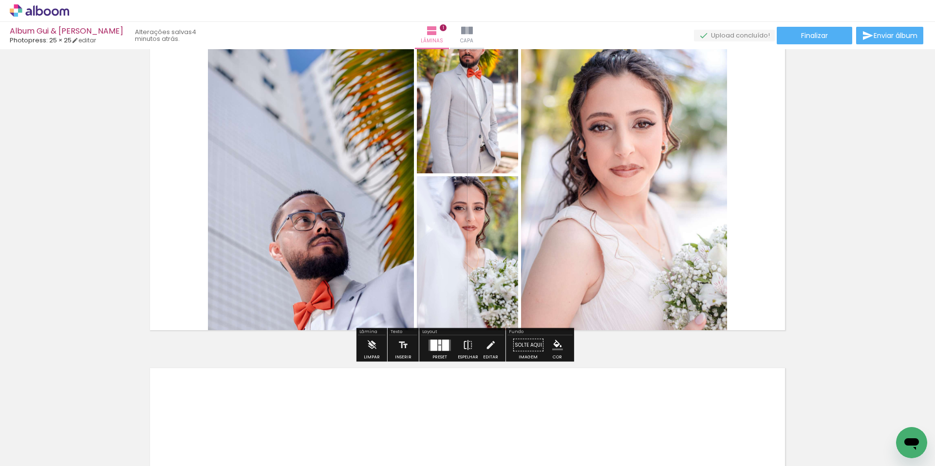
scroll to position [33, 0]
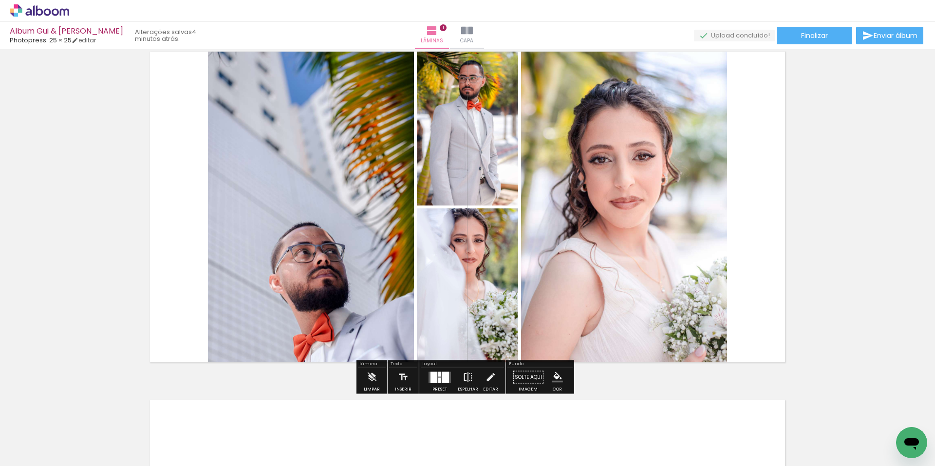
click at [456, 376] on paper-button "Espelhar" at bounding box center [467, 380] width 25 height 25
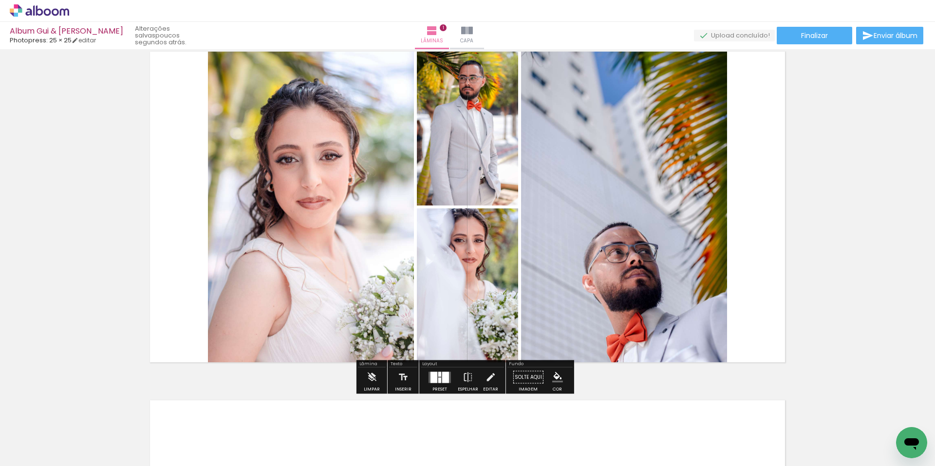
click at [438, 374] on div at bounding box center [439, 374] width 3 height 5
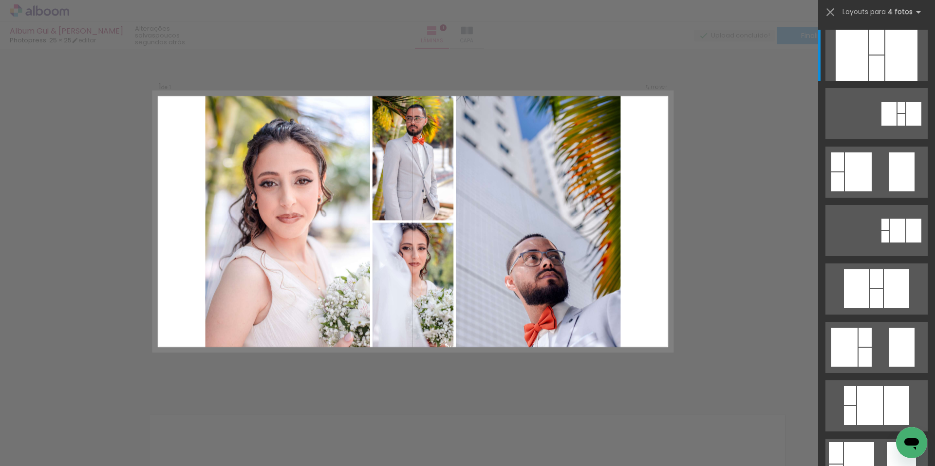
scroll to position [13, 0]
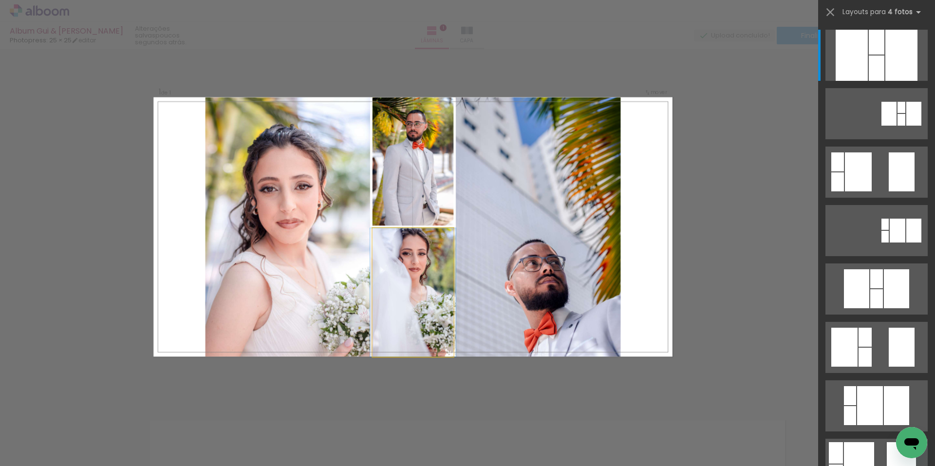
click at [398, 354] on quentale-photo at bounding box center [413, 292] width 81 height 129
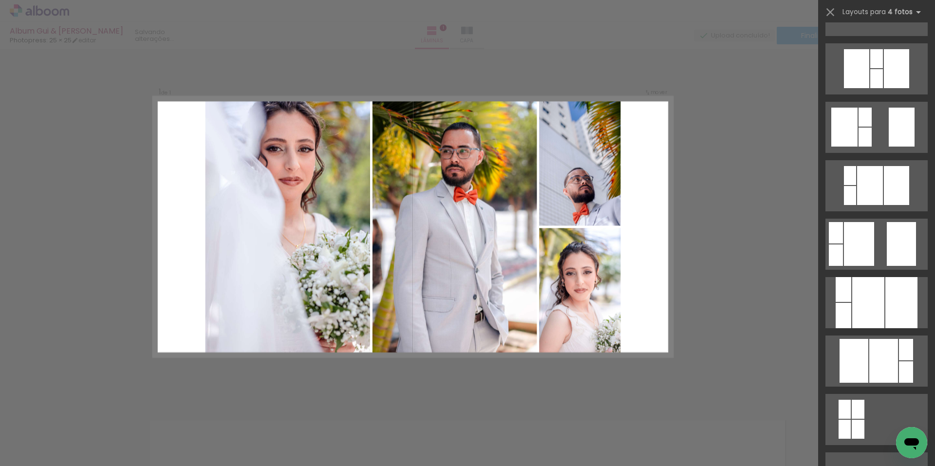
scroll to position [201, 0]
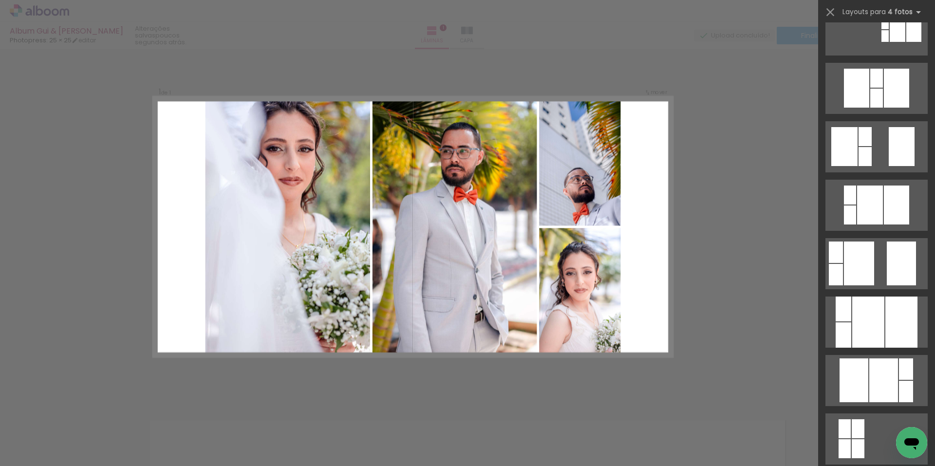
click at [458, 374] on div "Confirmar Cancelar" at bounding box center [467, 397] width 935 height 721
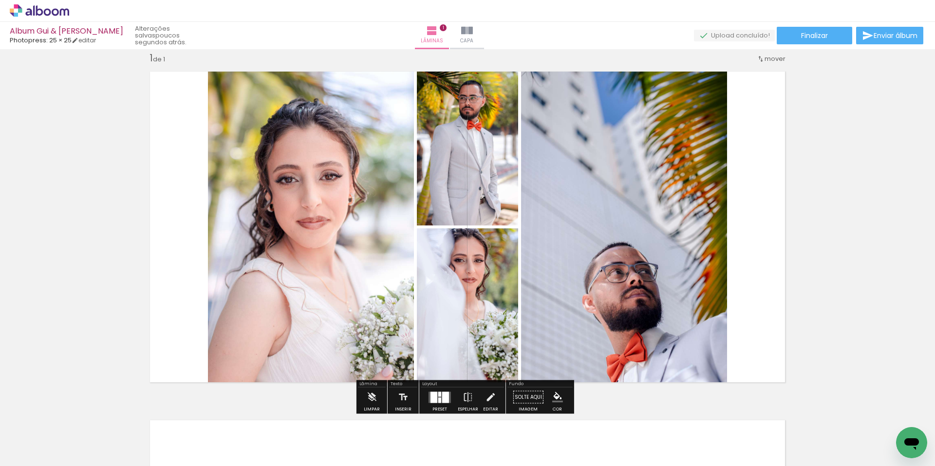
click at [440, 391] on div at bounding box center [440, 397] width 26 height 19
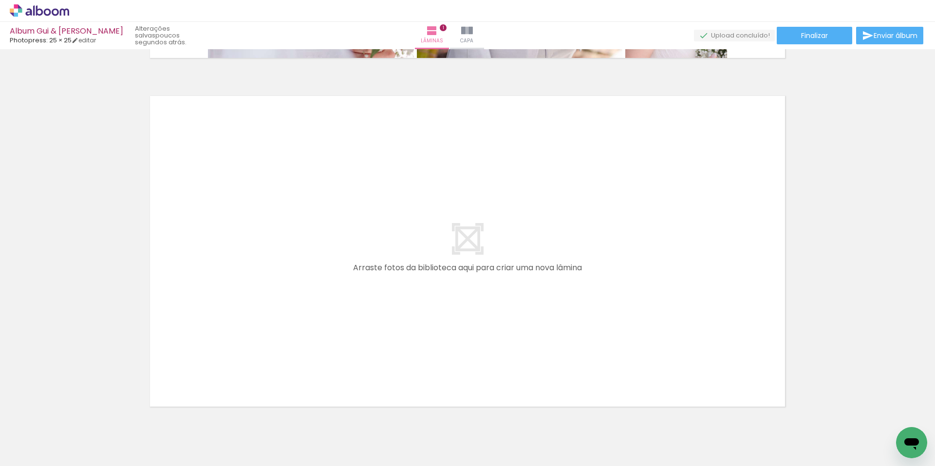
scroll to position [379, 0]
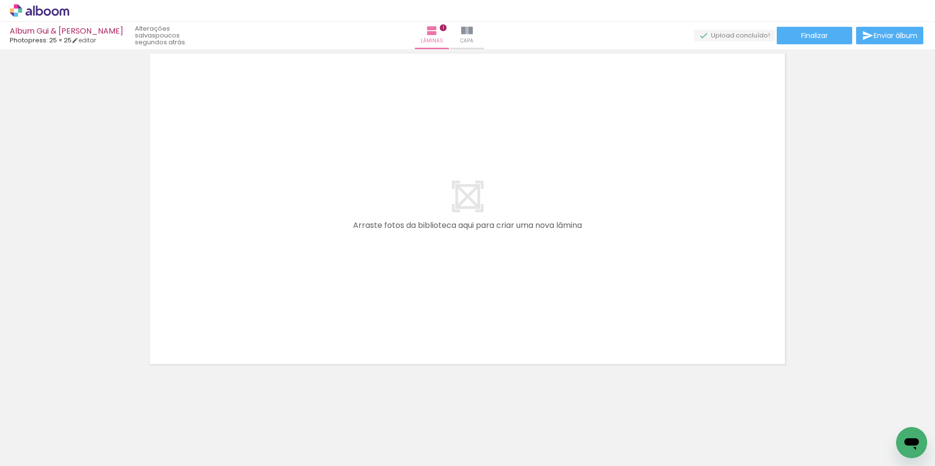
click at [559, 435] on quentale-thumb at bounding box center [534, 433] width 55 height 56
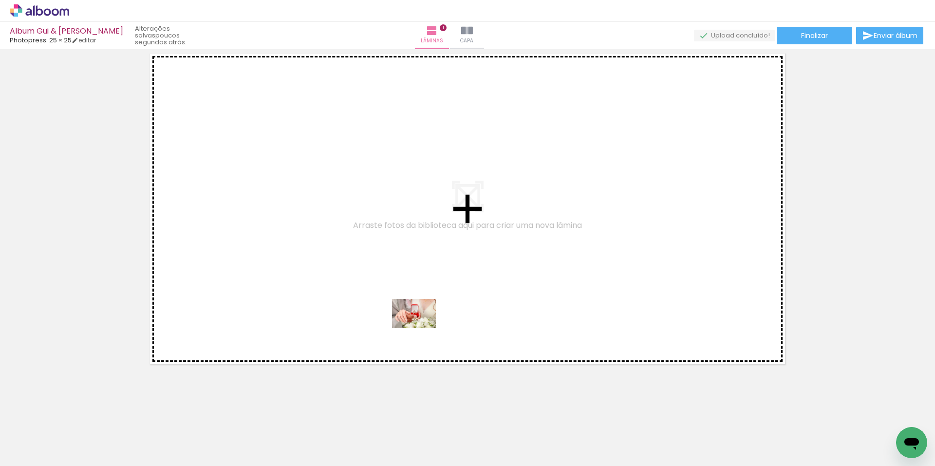
drag, startPoint x: 381, startPoint y: 437, endPoint x: 421, endPoint y: 328, distance: 116.2
click at [421, 328] on quentale-workspace at bounding box center [467, 233] width 935 height 466
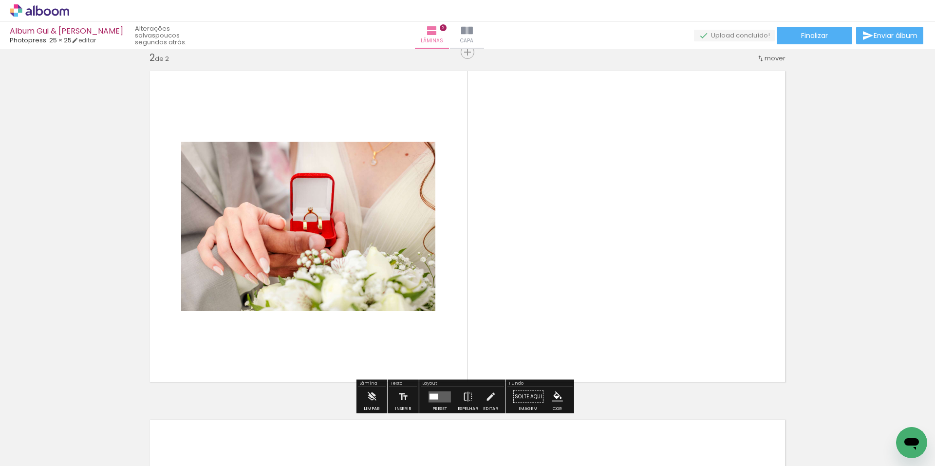
scroll to position [361, 0]
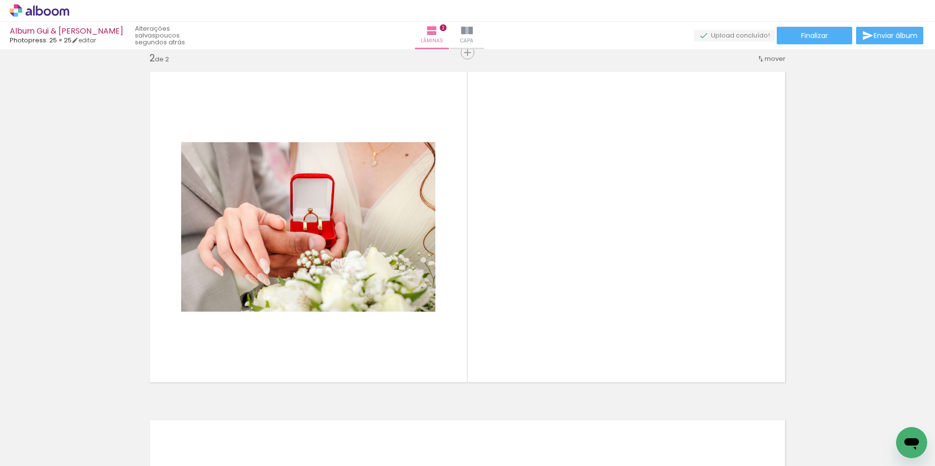
click at [514, 438] on quentale-thumb at bounding box center [538, 433] width 55 height 56
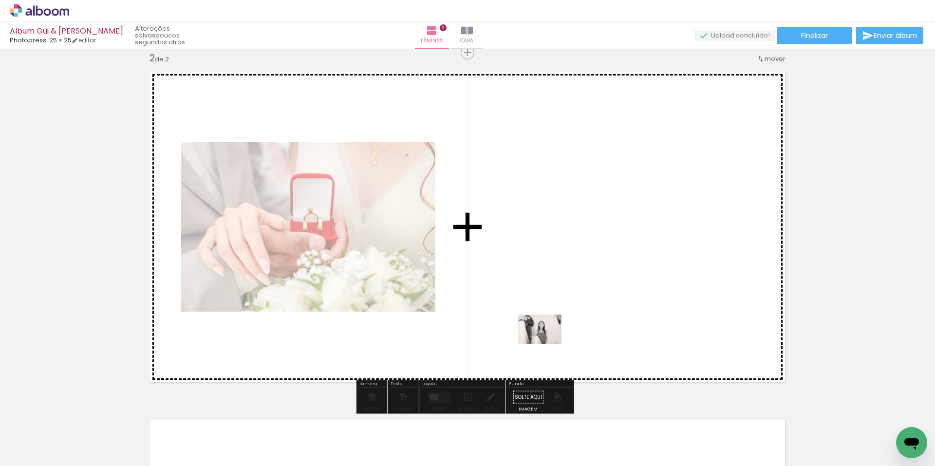
drag, startPoint x: 540, startPoint y: 437, endPoint x: 547, endPoint y: 342, distance: 95.2
click at [547, 342] on quentale-workspace at bounding box center [467, 233] width 935 height 466
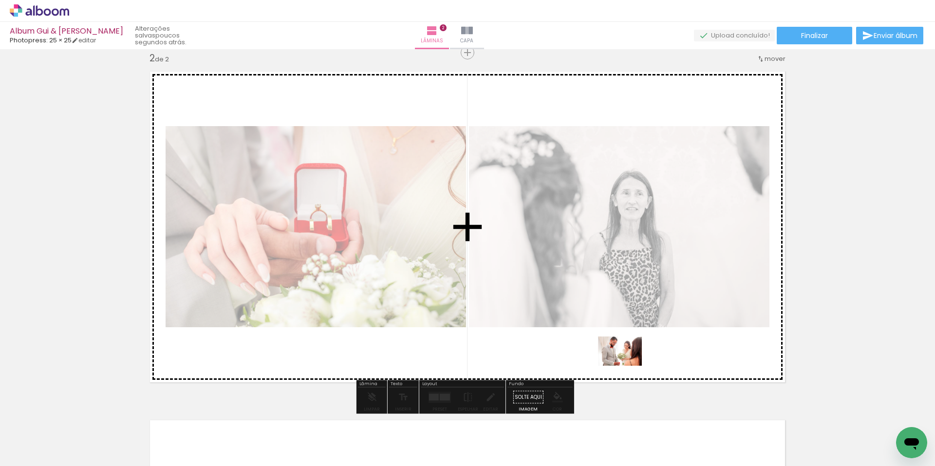
drag, startPoint x: 605, startPoint y: 436, endPoint x: 627, endPoint y: 366, distance: 73.8
click at [627, 366] on quentale-workspace at bounding box center [467, 233] width 935 height 466
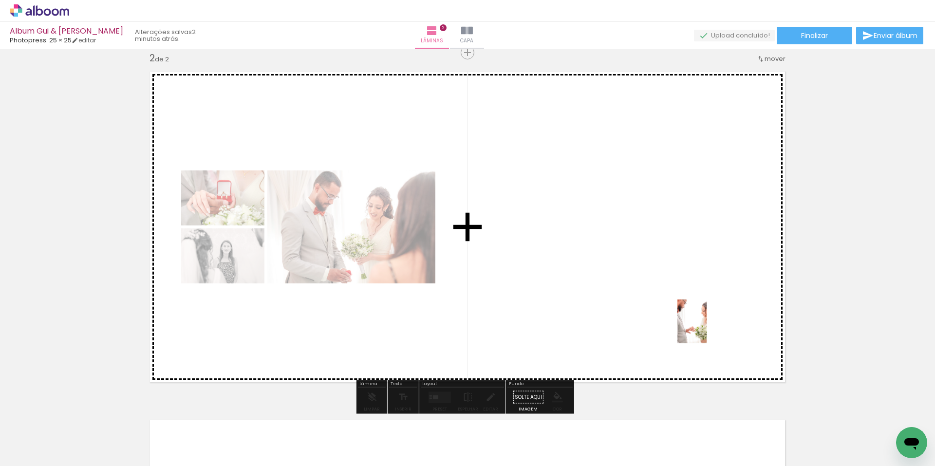
drag, startPoint x: 708, startPoint y: 435, endPoint x: 705, endPoint y: 321, distance: 113.5
click at [705, 321] on quentale-workspace at bounding box center [467, 233] width 935 height 466
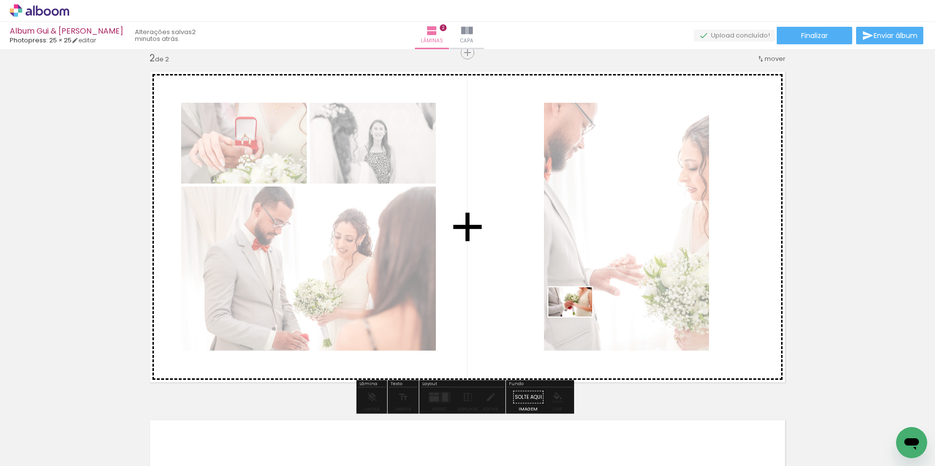
drag, startPoint x: 655, startPoint y: 432, endPoint x: 578, endPoint y: 317, distance: 138.3
click at [578, 317] on quentale-workspace at bounding box center [467, 233] width 935 height 466
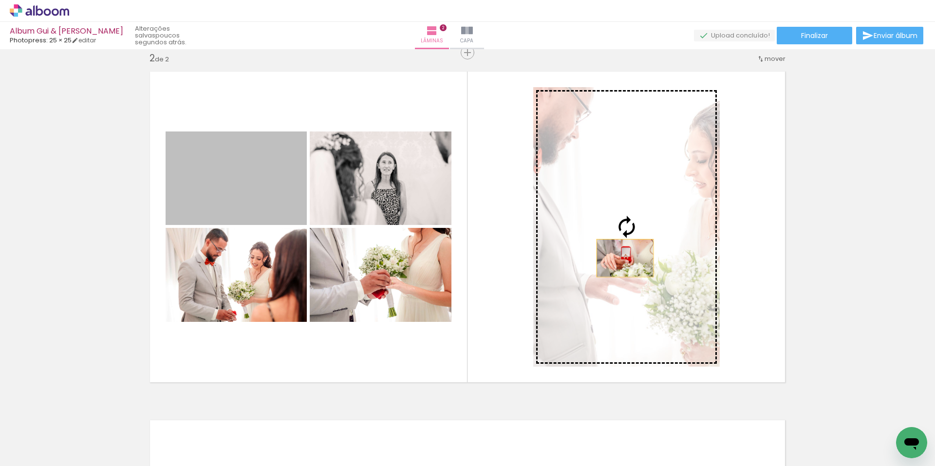
drag, startPoint x: 250, startPoint y: 186, endPoint x: 622, endPoint y: 258, distance: 378.7
click at [0, 0] on slot at bounding box center [0, 0] width 0 height 0
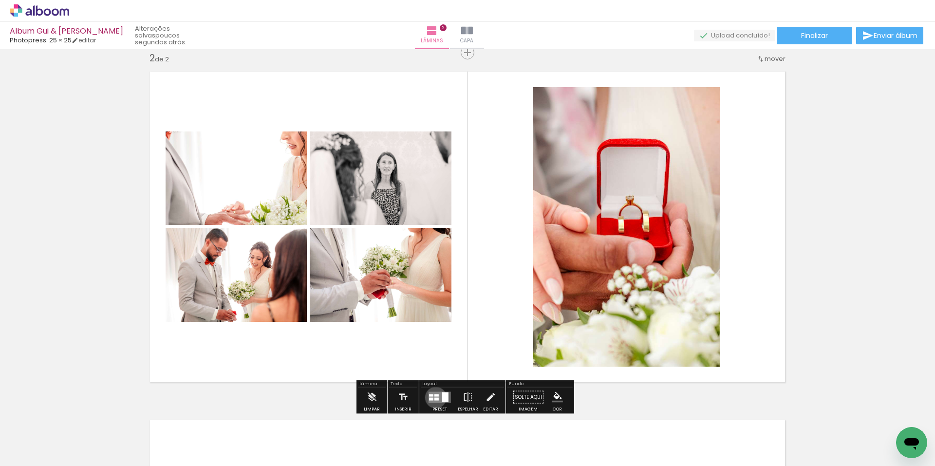
click at [435, 398] on div at bounding box center [437, 399] width 4 height 3
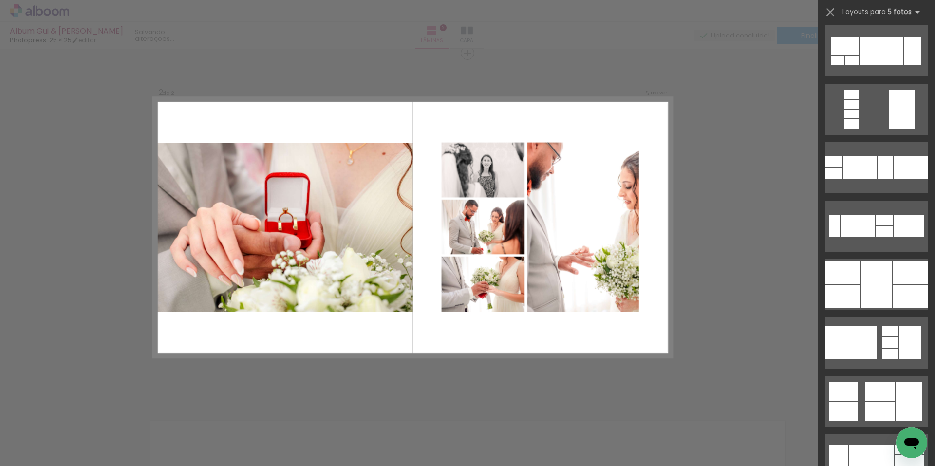
scroll to position [569, 0]
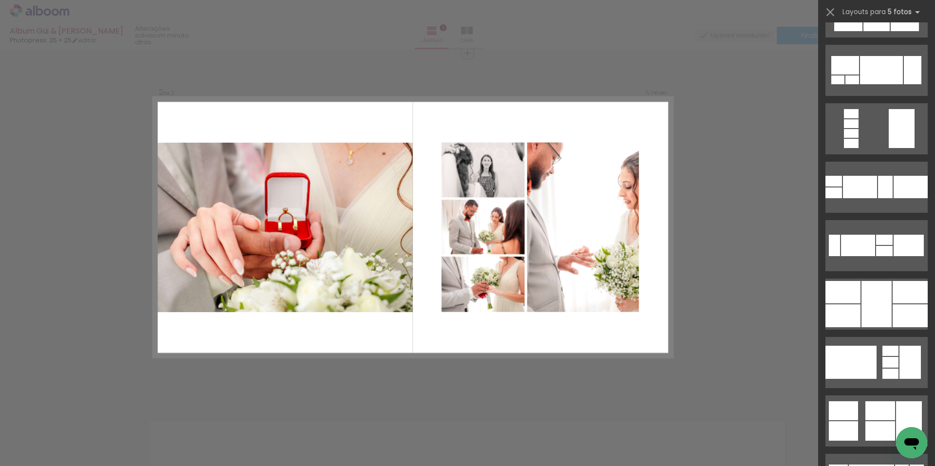
click at [412, 322] on quentale-layouter at bounding box center [412, 228] width 519 height 260
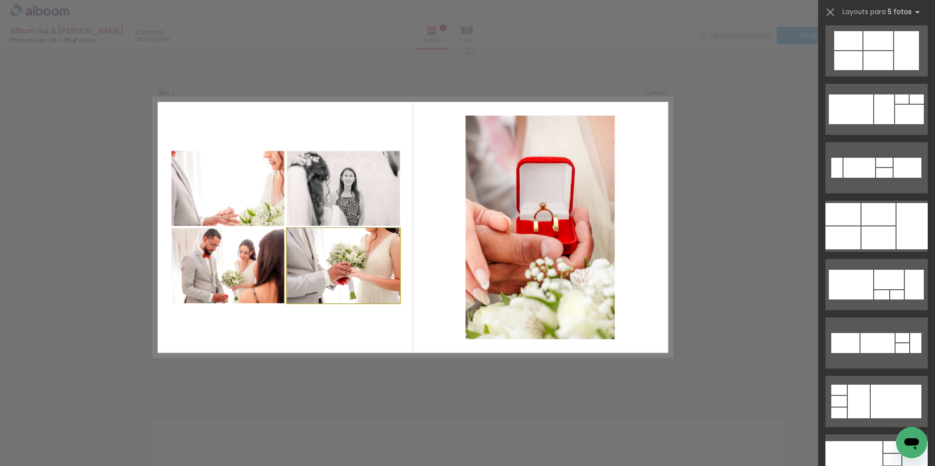
scroll to position [0, 0]
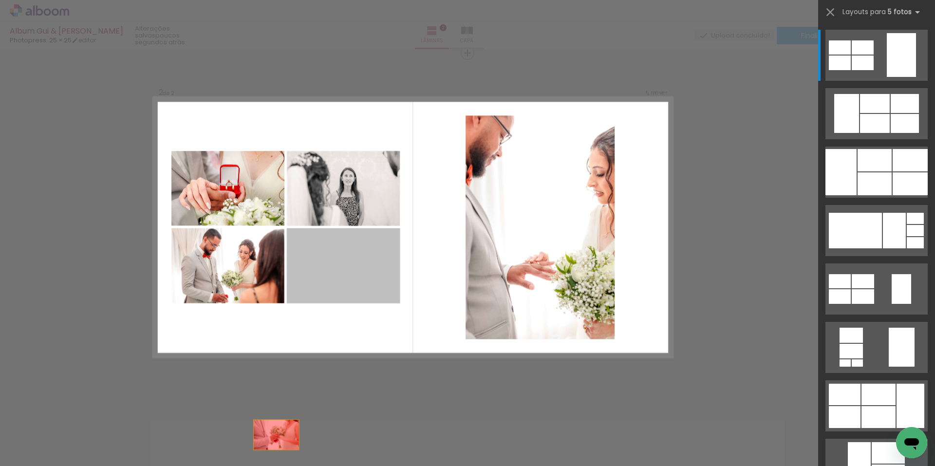
drag, startPoint x: 492, startPoint y: 240, endPoint x: 424, endPoint y: 440, distance: 211.4
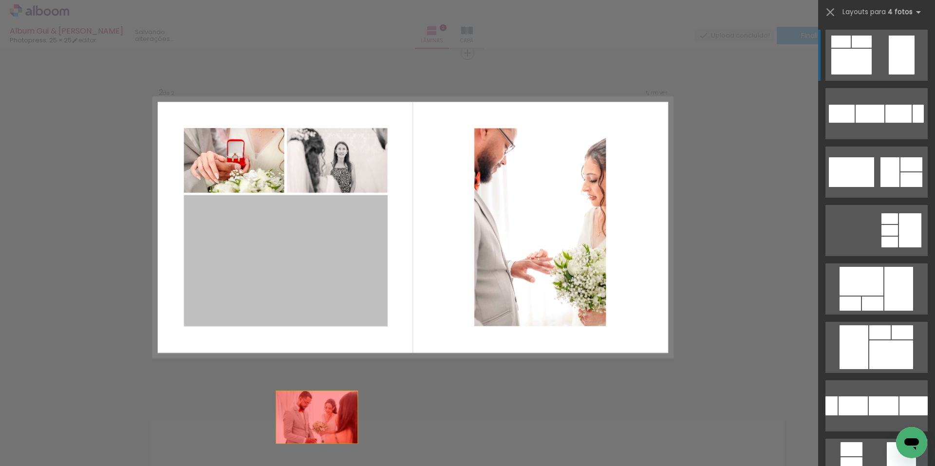
drag, startPoint x: 310, startPoint y: 233, endPoint x: 321, endPoint y: 456, distance: 223.9
click at [321, 456] on quentale-workspace at bounding box center [467, 233] width 935 height 466
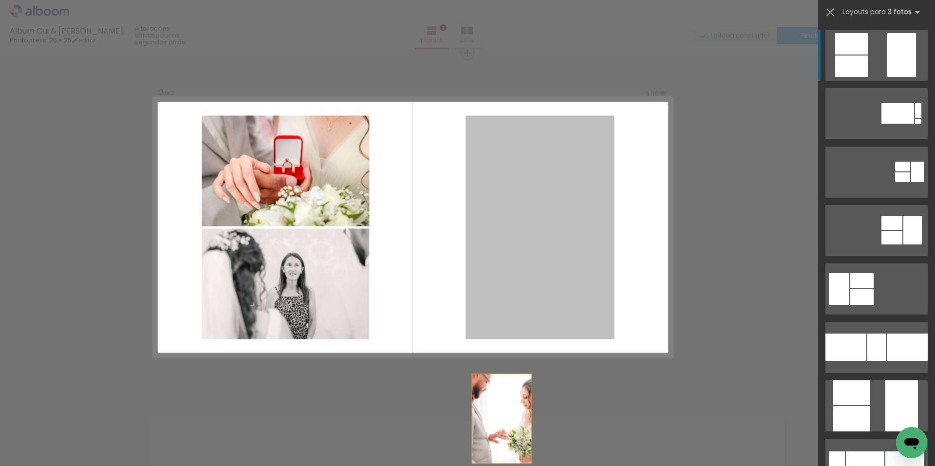
drag, startPoint x: 554, startPoint y: 242, endPoint x: 488, endPoint y: 467, distance: 234.5
click at [488, 466] on html "link( href="../../bower_components/polymer/polymer.html" rel="import" ) picture…" at bounding box center [467, 233] width 935 height 466
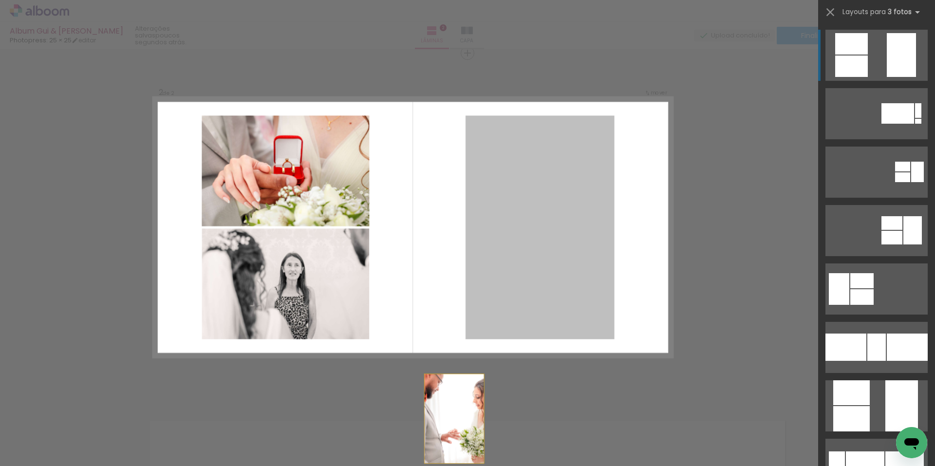
drag, startPoint x: 528, startPoint y: 207, endPoint x: 429, endPoint y: 467, distance: 277.8
click at [429, 466] on html "link( href="../../bower_components/polymer/polymer.html" rel="import" ) picture…" at bounding box center [467, 233] width 935 height 466
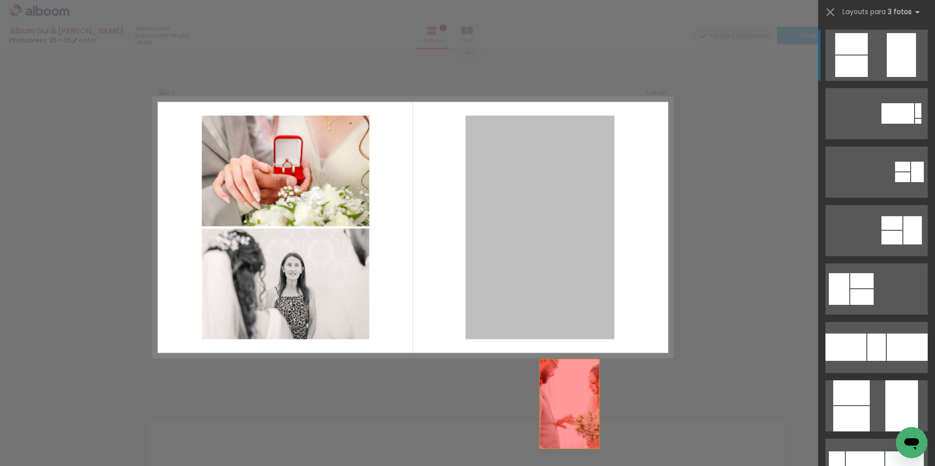
drag, startPoint x: 537, startPoint y: 211, endPoint x: 574, endPoint y: 438, distance: 230.6
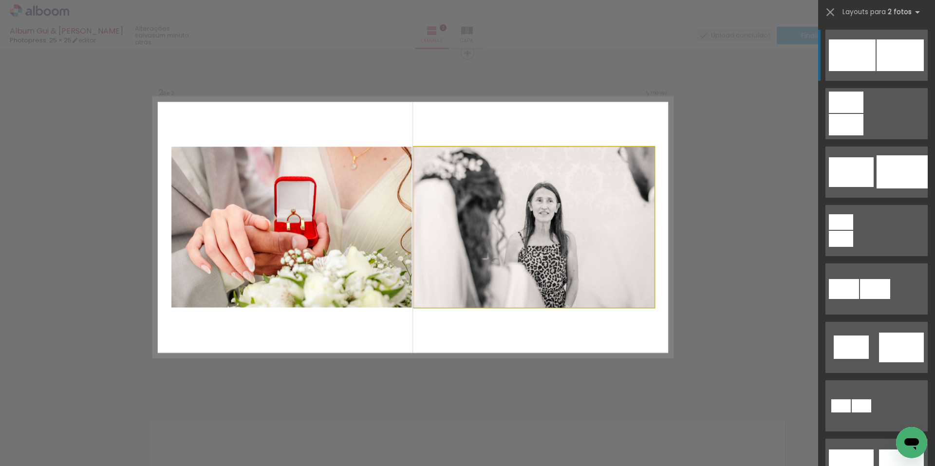
drag, startPoint x: 594, startPoint y: 250, endPoint x: 580, endPoint y: 252, distance: 14.3
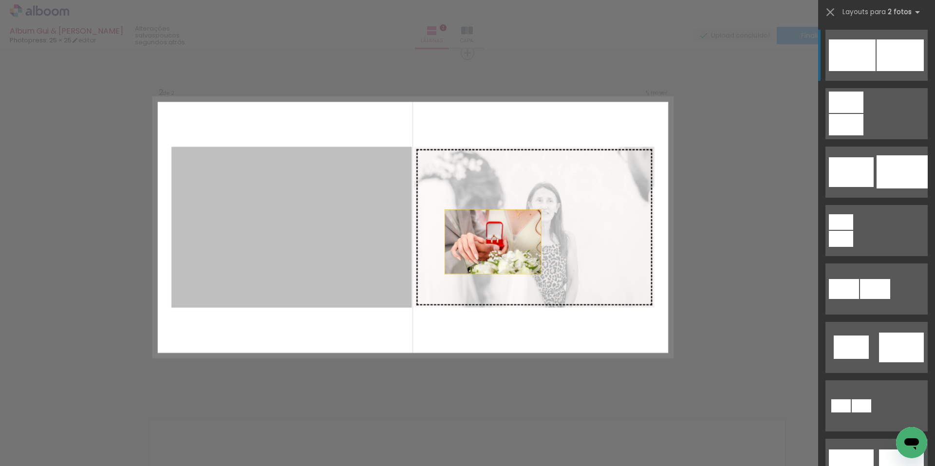
drag, startPoint x: 281, startPoint y: 217, endPoint x: 547, endPoint y: 249, distance: 267.9
click at [0, 0] on slot at bounding box center [0, 0] width 0 height 0
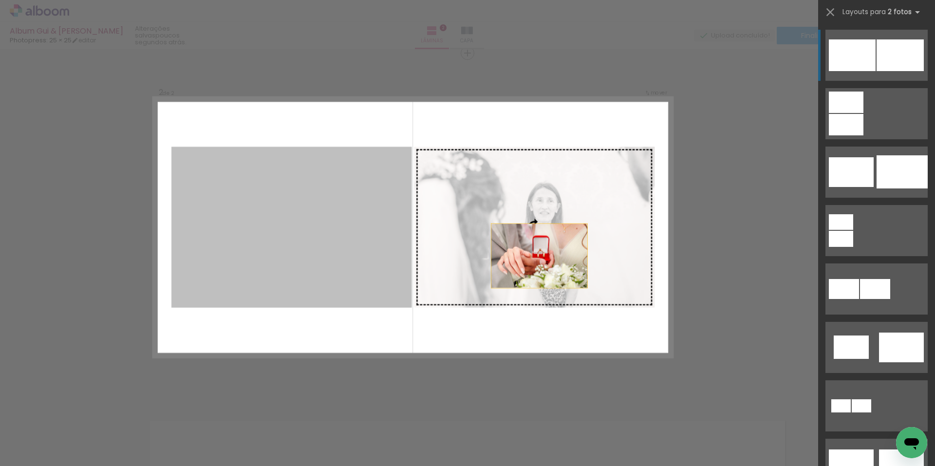
drag, startPoint x: 359, startPoint y: 243, endPoint x: 598, endPoint y: 263, distance: 239.6
click at [0, 0] on slot at bounding box center [0, 0] width 0 height 0
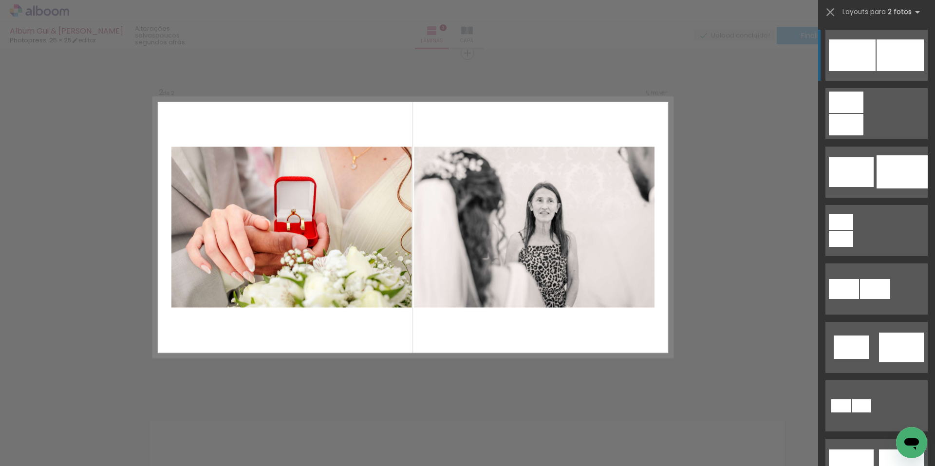
click at [528, 239] on quentale-photo at bounding box center [534, 227] width 241 height 161
click at [314, 223] on quentale-photo at bounding box center [291, 227] width 241 height 161
drag, startPoint x: 440, startPoint y: 325, endPoint x: 446, endPoint y: 323, distance: 6.5
click at [441, 324] on quentale-layouter at bounding box center [412, 228] width 519 height 260
click at [692, 256] on div "Confirmar Cancelar" at bounding box center [467, 223] width 935 height 1070
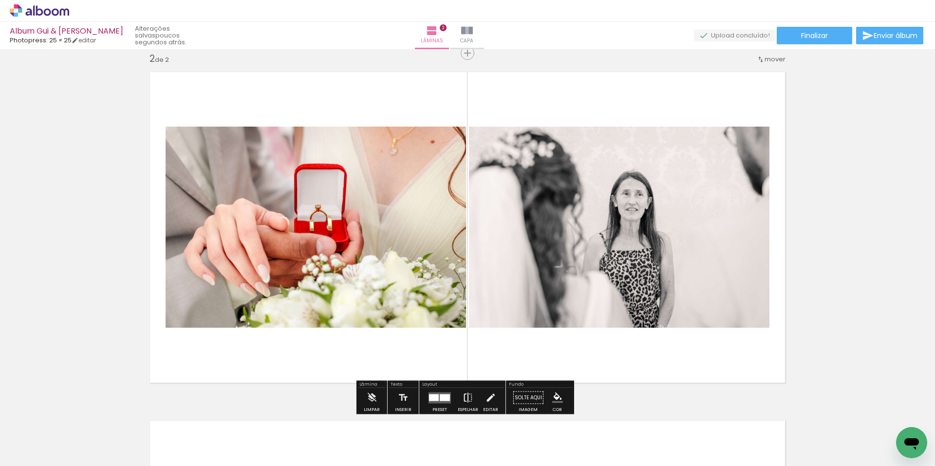
click at [468, 396] on iron-icon at bounding box center [468, 397] width 11 height 19
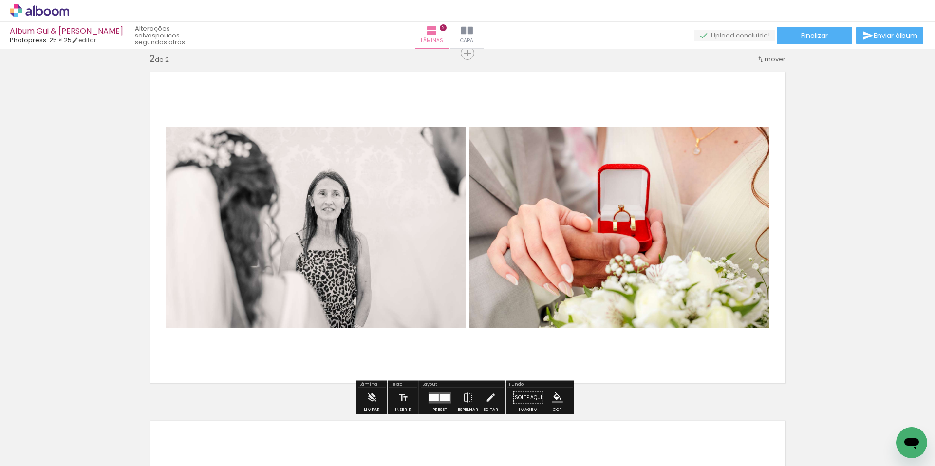
click at [492, 256] on quentale-photo at bounding box center [619, 227] width 301 height 201
click at [455, 348] on quentale-layouter at bounding box center [467, 227] width 649 height 324
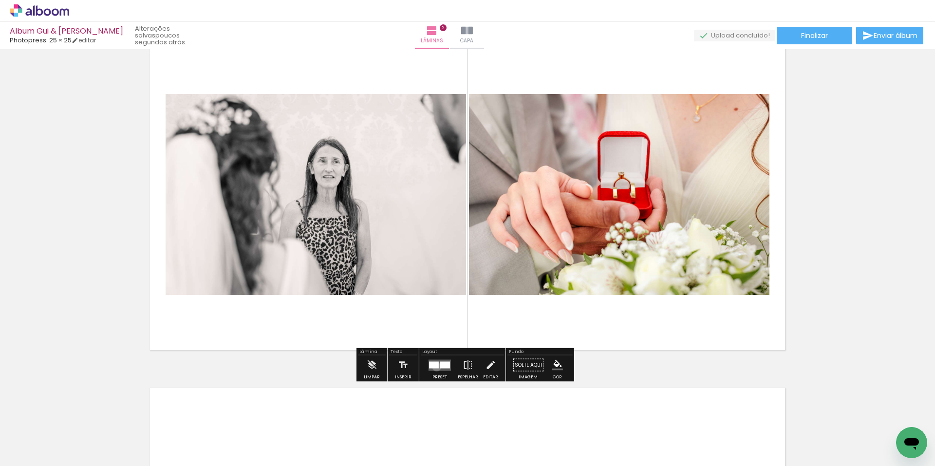
click at [435, 367] on div at bounding box center [434, 364] width 10 height 7
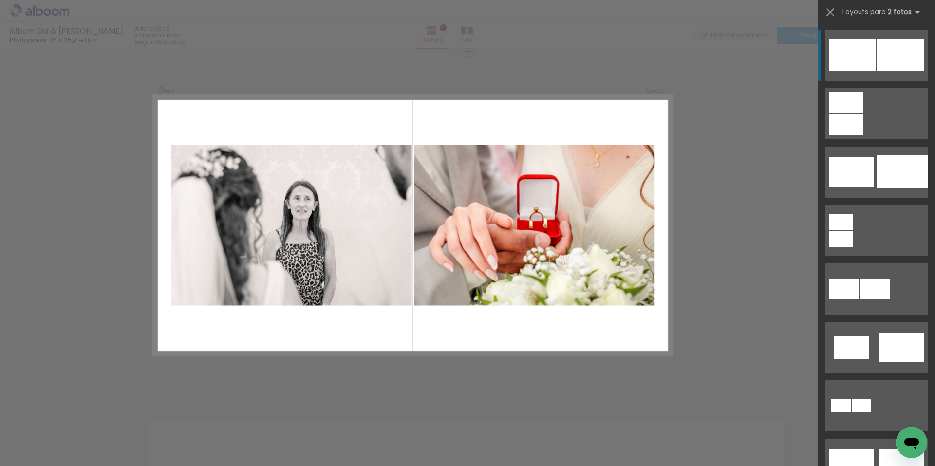
scroll to position [361, 0]
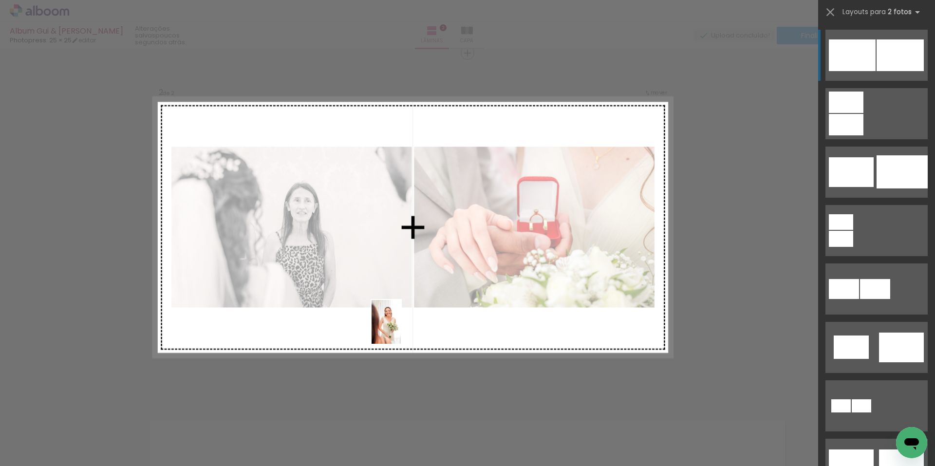
drag, startPoint x: 487, startPoint y: 433, endPoint x: 401, endPoint y: 329, distance: 134.9
click at [401, 329] on quentale-workspace at bounding box center [467, 233] width 935 height 466
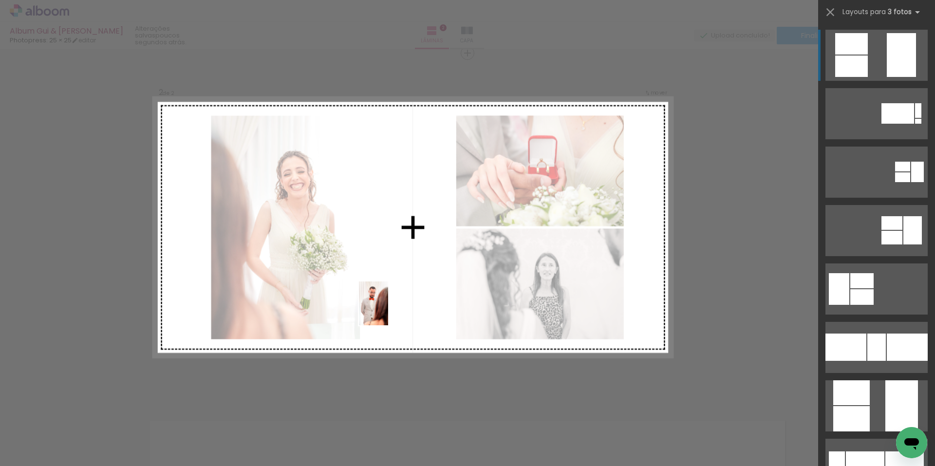
drag, startPoint x: 438, startPoint y: 428, endPoint x: 388, endPoint y: 311, distance: 127.5
click at [388, 311] on quentale-workspace at bounding box center [467, 233] width 935 height 466
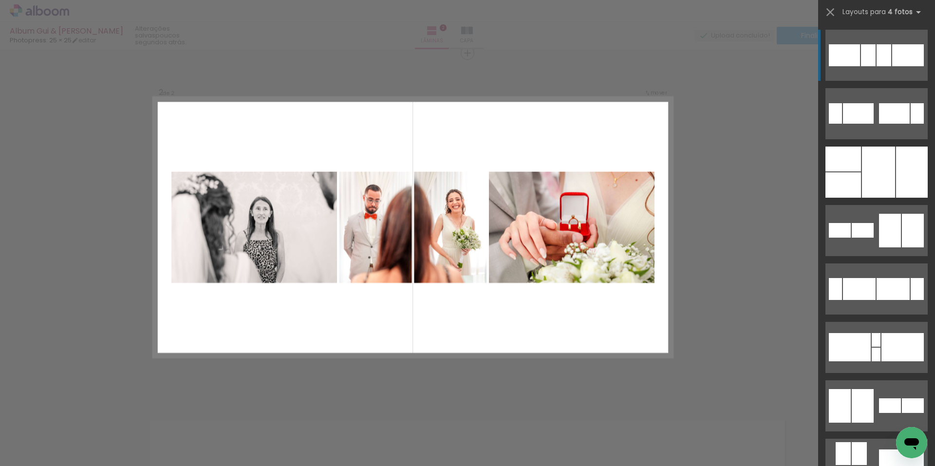
click at [481, 305] on quentale-layouter at bounding box center [412, 228] width 519 height 260
click at [484, 371] on div "Confirmar Cancelar" at bounding box center [467, 223] width 935 height 1070
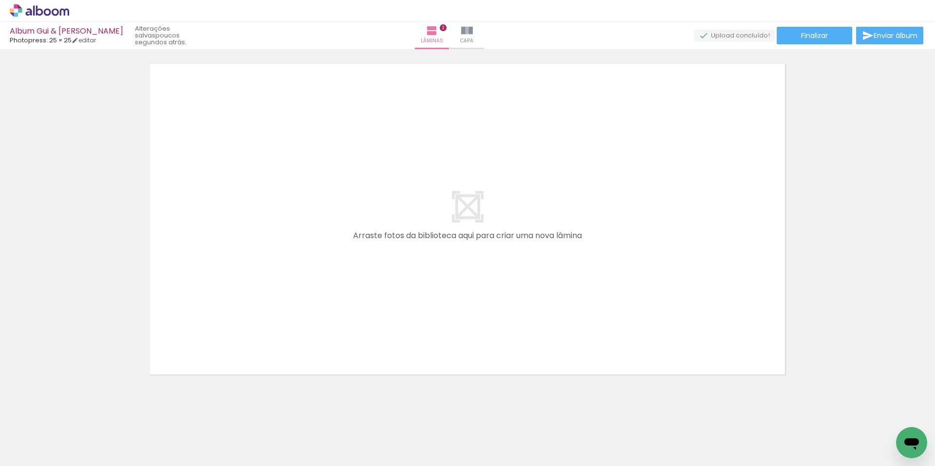
scroll to position [728, 0]
click at [614, 278] on quentale-layouter at bounding box center [467, 209] width 649 height 324
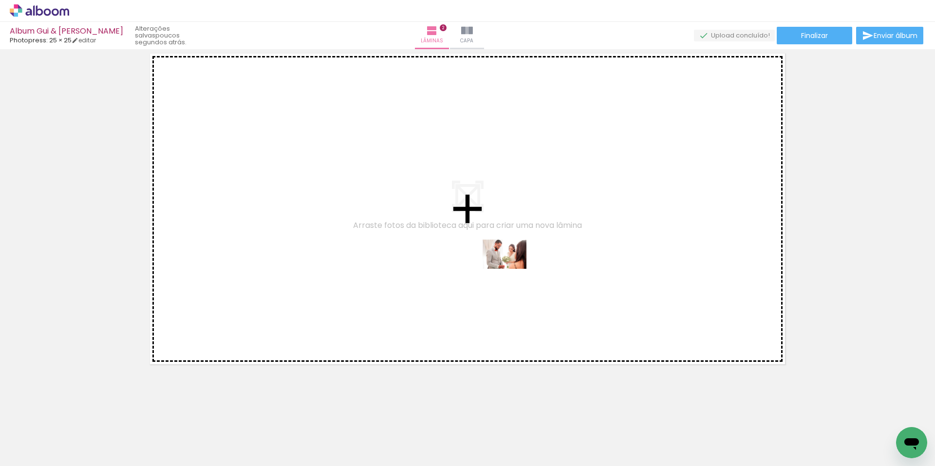
drag, startPoint x: 599, startPoint y: 435, endPoint x: 512, endPoint y: 269, distance: 187.6
click at [512, 269] on quentale-workspace at bounding box center [467, 233] width 935 height 466
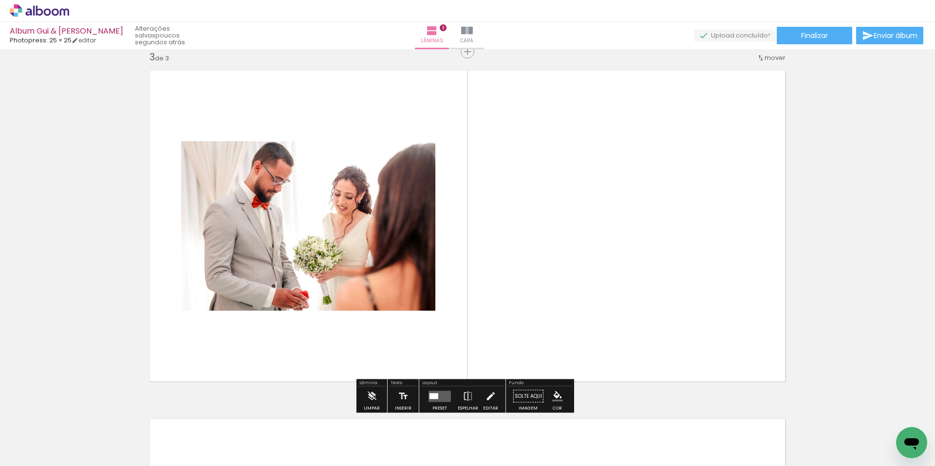
scroll to position [710, 0]
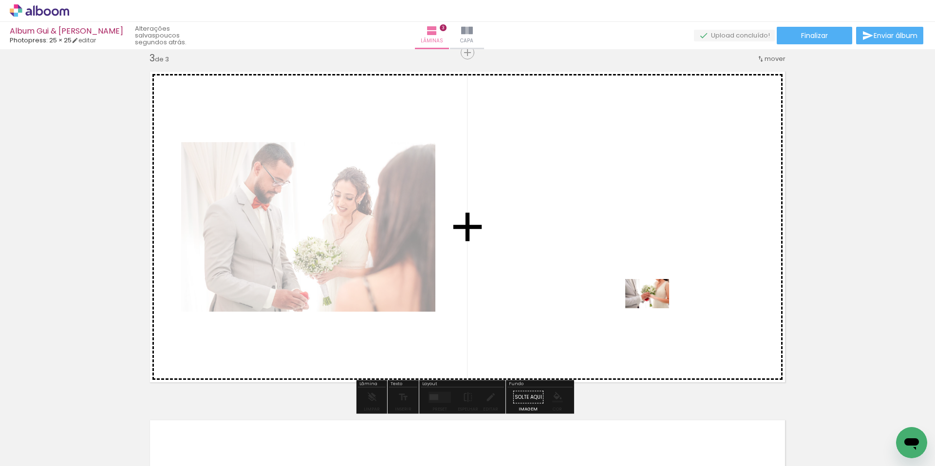
drag, startPoint x: 655, startPoint y: 435, endPoint x: 655, endPoint y: 308, distance: 126.2
click at [655, 308] on quentale-workspace at bounding box center [467, 233] width 935 height 466
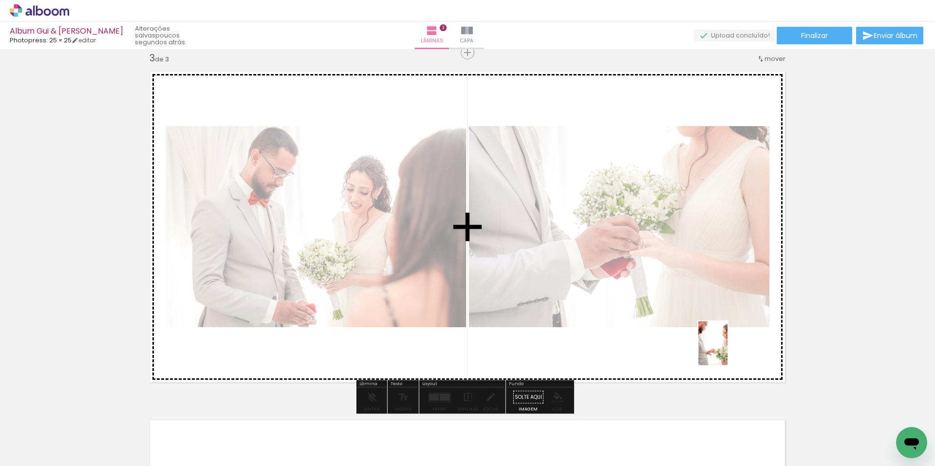
drag, startPoint x: 712, startPoint y: 445, endPoint x: 728, endPoint y: 351, distance: 95.3
click at [728, 351] on quentale-workspace at bounding box center [467, 233] width 935 height 466
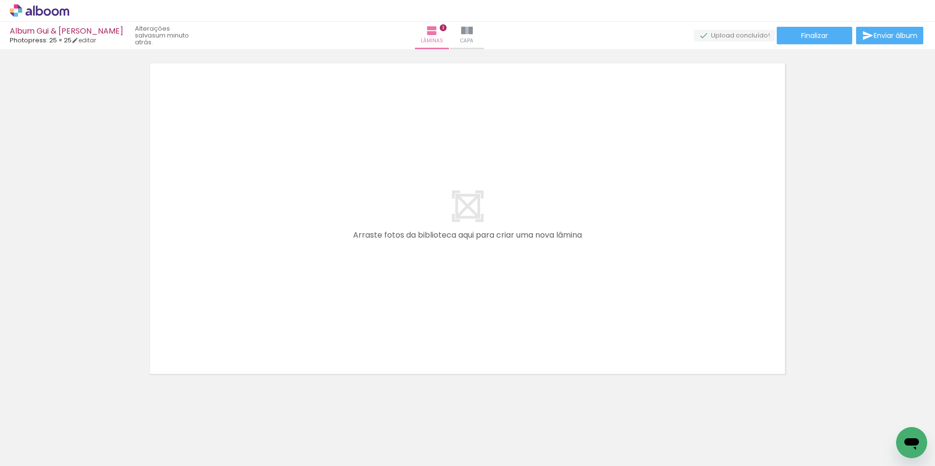
scroll to position [1077, 0]
click at [711, 307] on quentale-layouter at bounding box center [467, 209] width 649 height 324
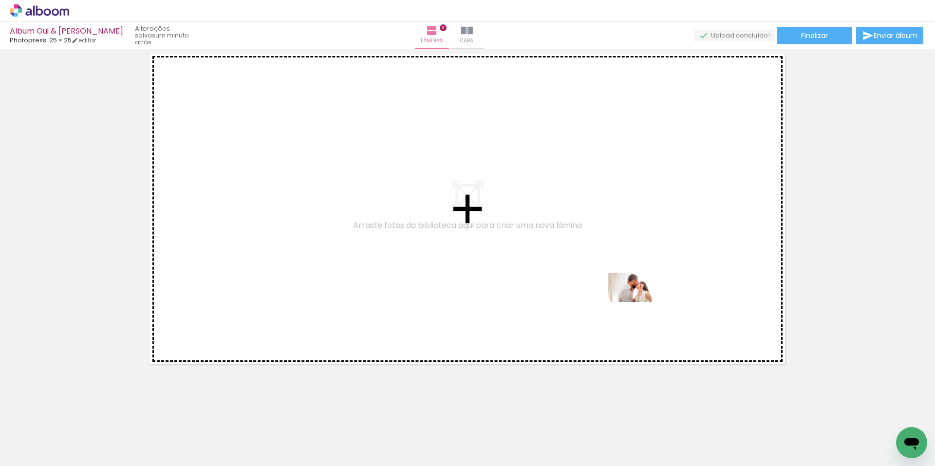
drag, startPoint x: 773, startPoint y: 435, endPoint x: 637, endPoint y: 302, distance: 190.2
click at [637, 302] on quentale-workspace at bounding box center [467, 233] width 935 height 466
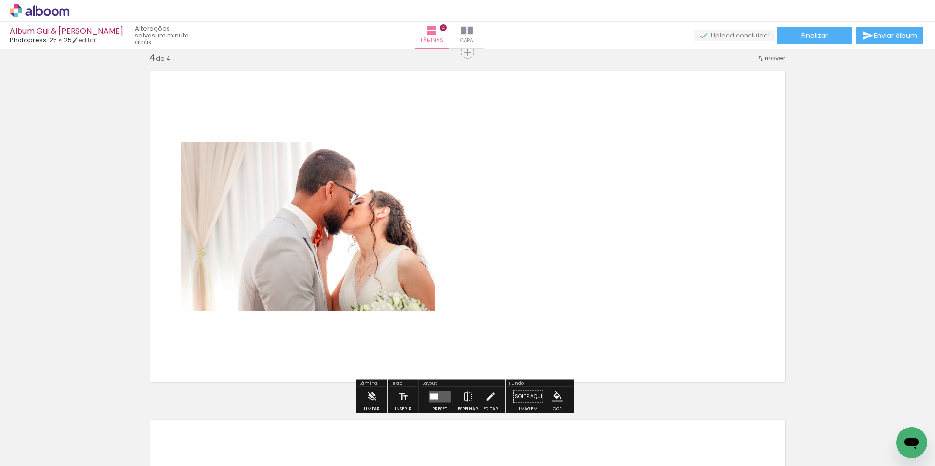
scroll to position [1059, 0]
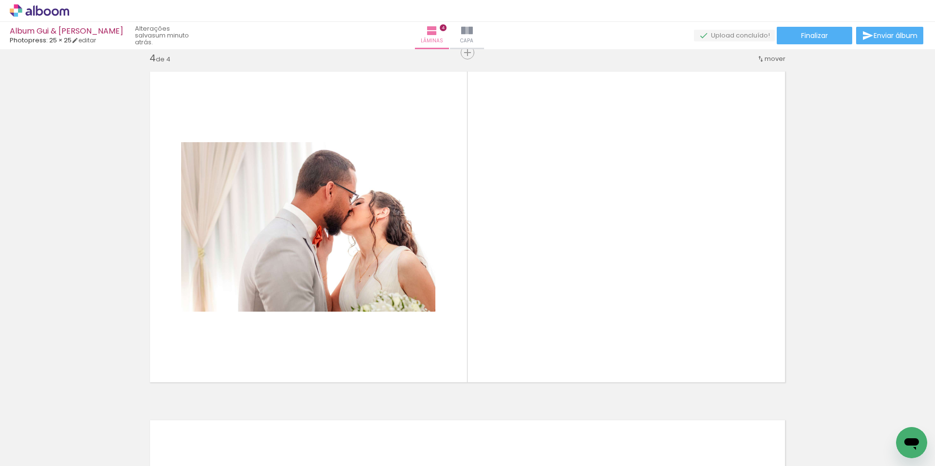
click at [789, 432] on quentale-thumb at bounding box center [810, 433] width 55 height 56
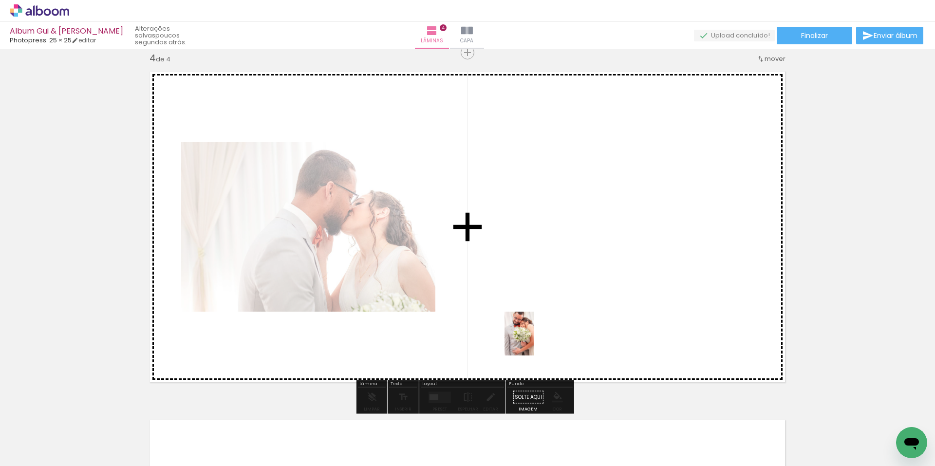
drag, startPoint x: 246, startPoint y: 435, endPoint x: 534, endPoint y: 341, distance: 302.2
click at [534, 341] on quentale-workspace at bounding box center [467, 233] width 935 height 466
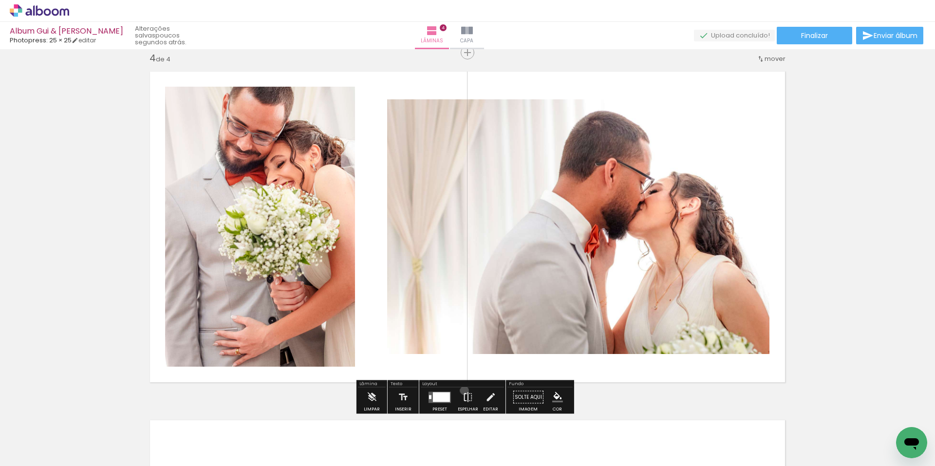
click at [463, 391] on iron-icon at bounding box center [468, 397] width 11 height 19
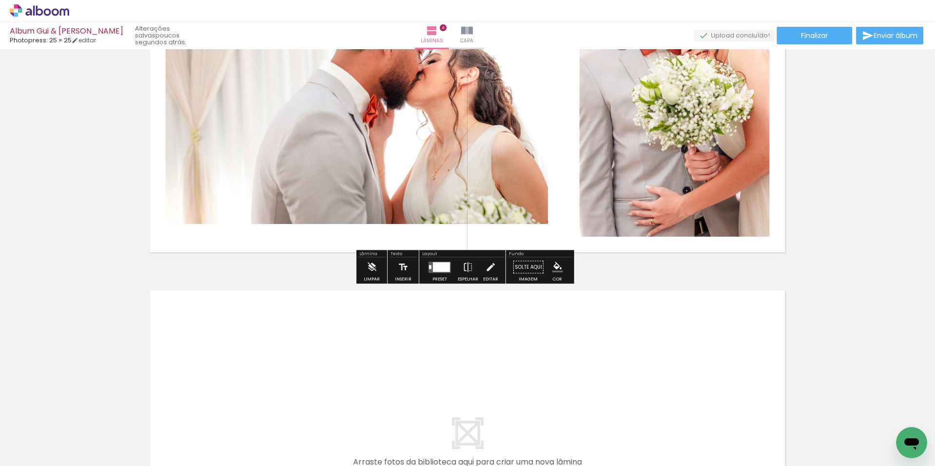
scroll to position [1221, 0]
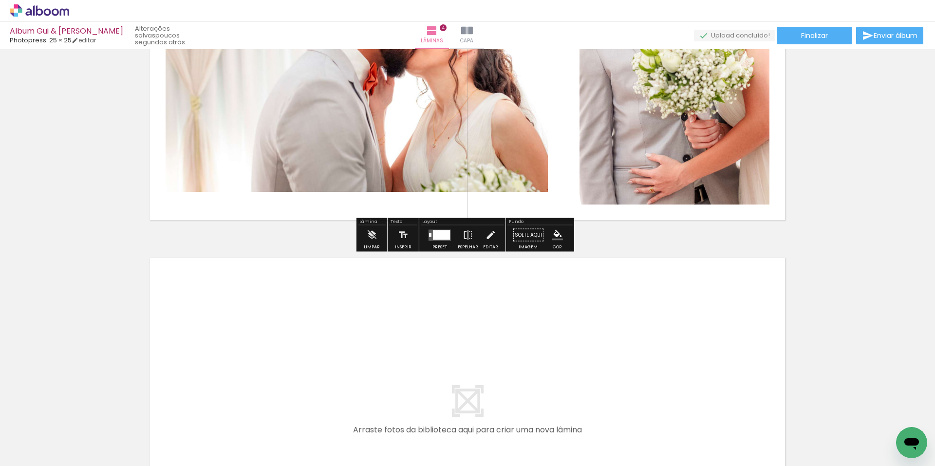
click at [640, 347] on quentale-layouter at bounding box center [467, 413] width 649 height 324
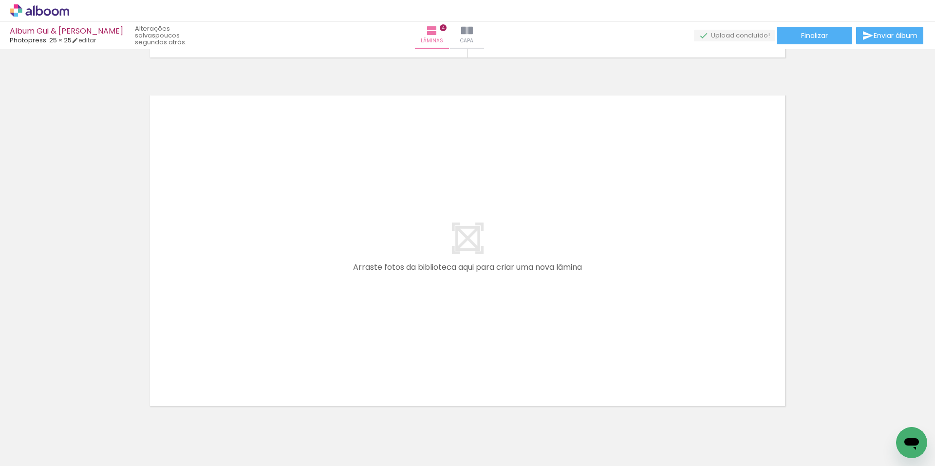
scroll to position [1416, 0]
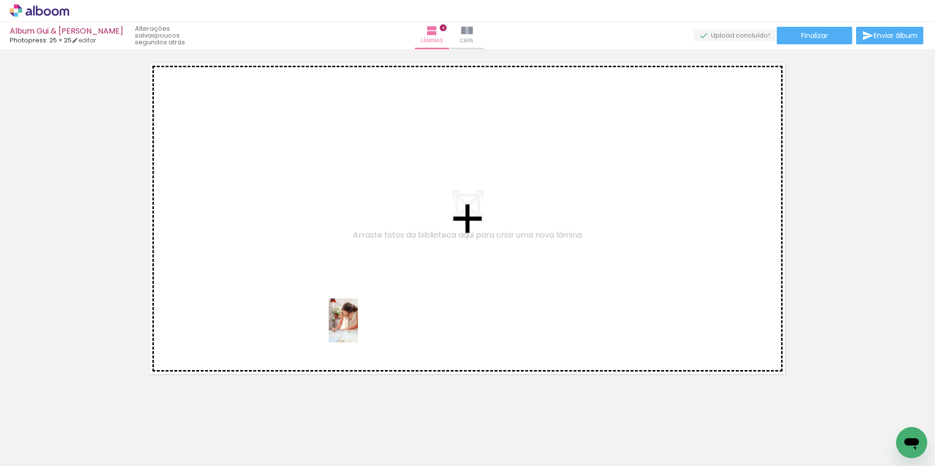
drag, startPoint x: 365, startPoint y: 433, endPoint x: 358, endPoint y: 328, distance: 105.5
click at [358, 328] on quentale-workspace at bounding box center [467, 233] width 935 height 466
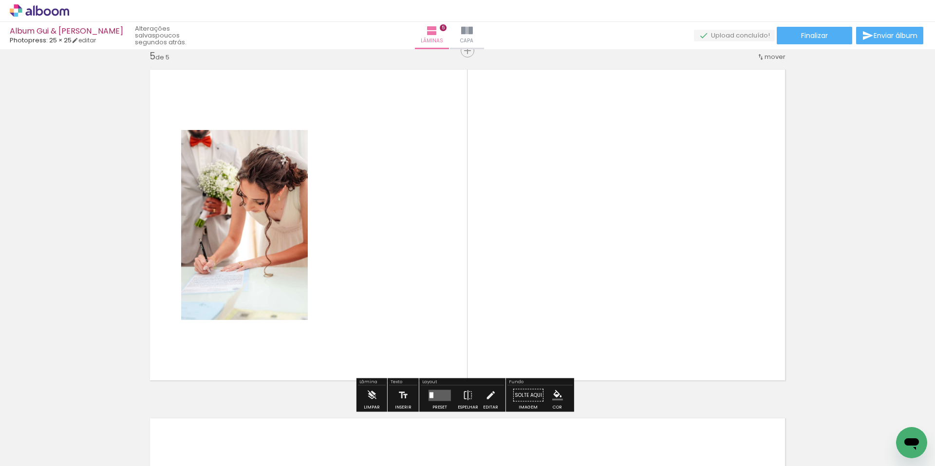
scroll to position [1408, 0]
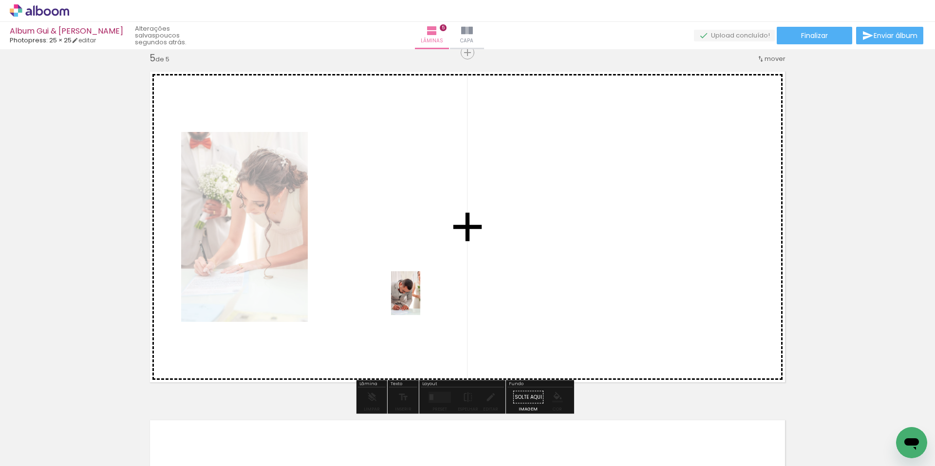
drag, startPoint x: 415, startPoint y: 443, endPoint x: 420, endPoint y: 301, distance: 142.8
click at [420, 301] on quentale-workspace at bounding box center [467, 233] width 935 height 466
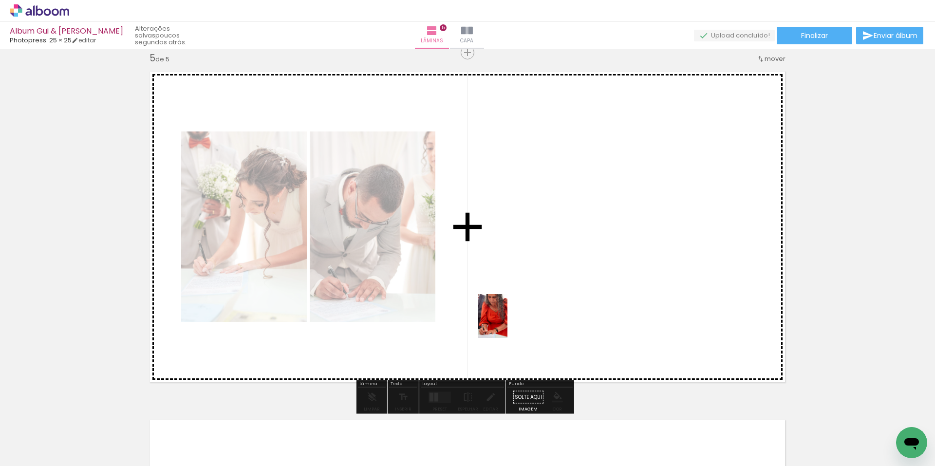
drag, startPoint x: 466, startPoint y: 440, endPoint x: 513, endPoint y: 309, distance: 139.0
click at [513, 309] on quentale-workspace at bounding box center [467, 233] width 935 height 466
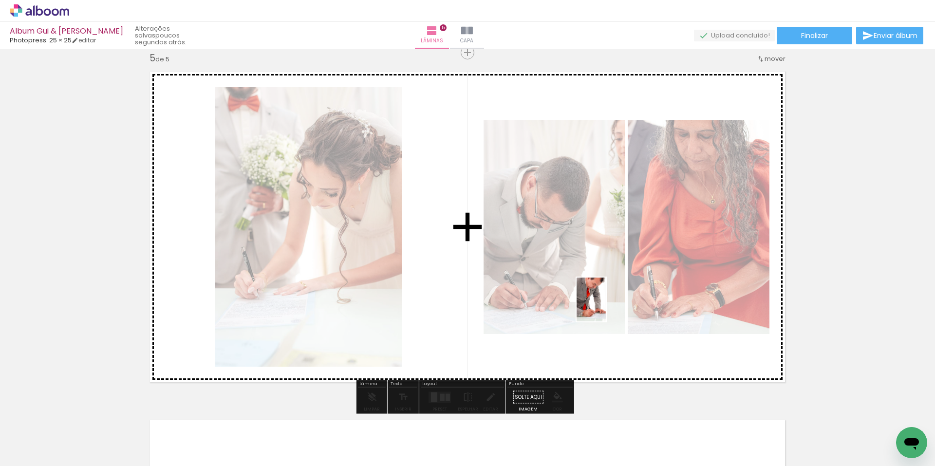
drag, startPoint x: 521, startPoint y: 437, endPoint x: 606, endPoint y: 307, distance: 155.9
click at [606, 307] on quentale-workspace at bounding box center [467, 233] width 935 height 466
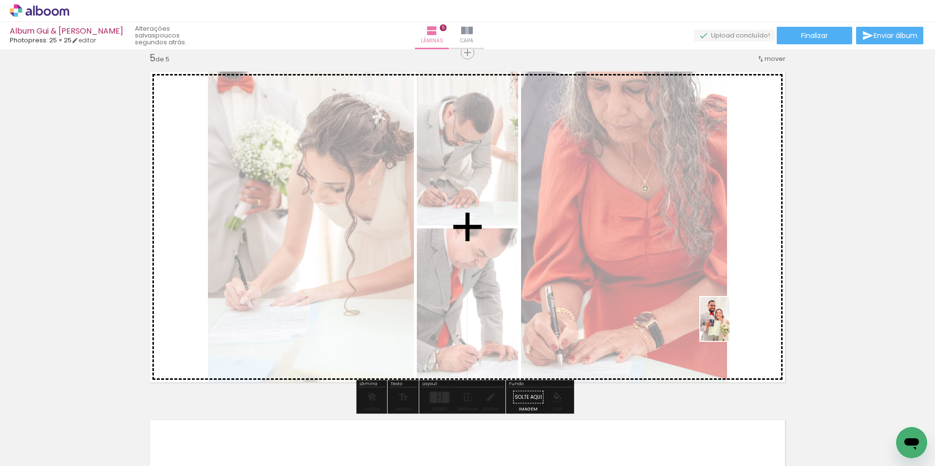
drag, startPoint x: 637, startPoint y: 434, endPoint x: 730, endPoint y: 326, distance: 141.6
click at [730, 326] on quentale-workspace at bounding box center [467, 233] width 935 height 466
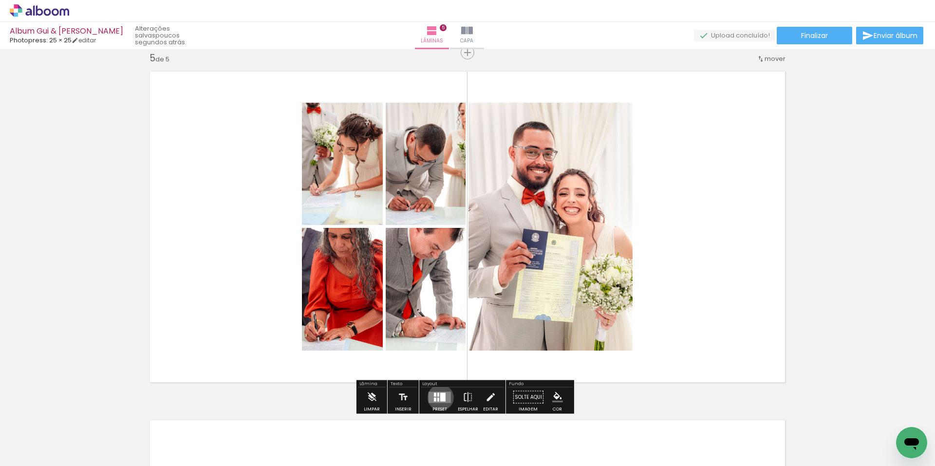
click at [440, 398] on div at bounding box center [442, 397] width 5 height 9
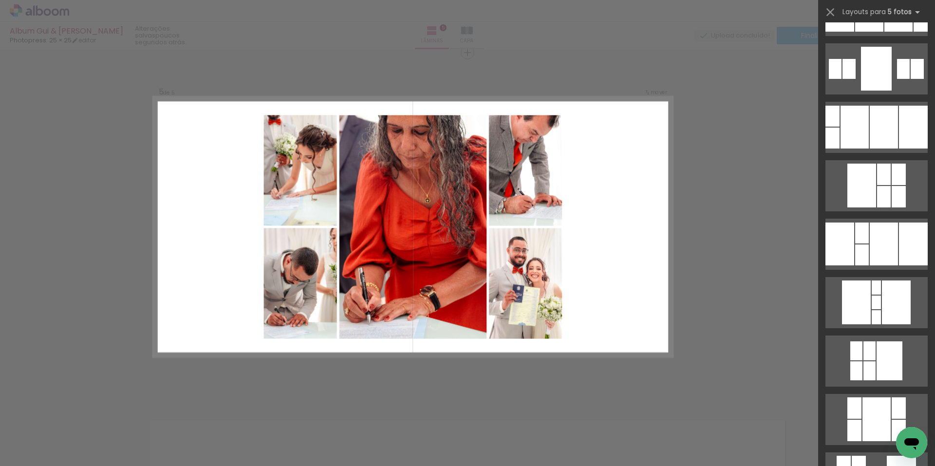
scroll to position [316, 0]
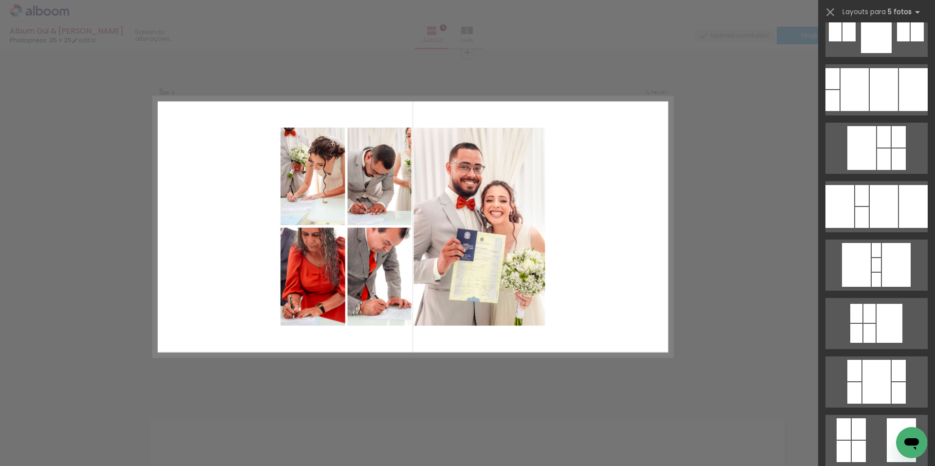
click at [633, 241] on quentale-layouter at bounding box center [412, 227] width 519 height 260
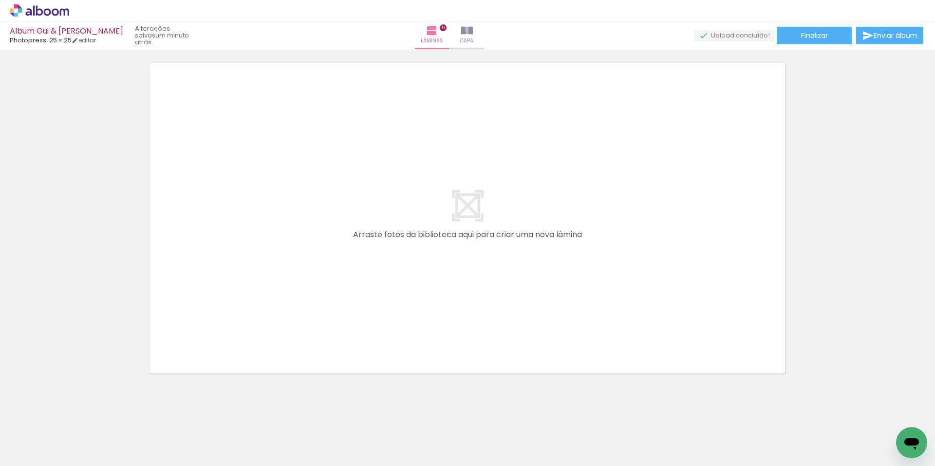
scroll to position [1775, 0]
click at [520, 190] on quentale-layouter at bounding box center [467, 209] width 649 height 324
click at [652, 439] on quentale-thumb at bounding box center [627, 433] width 55 height 56
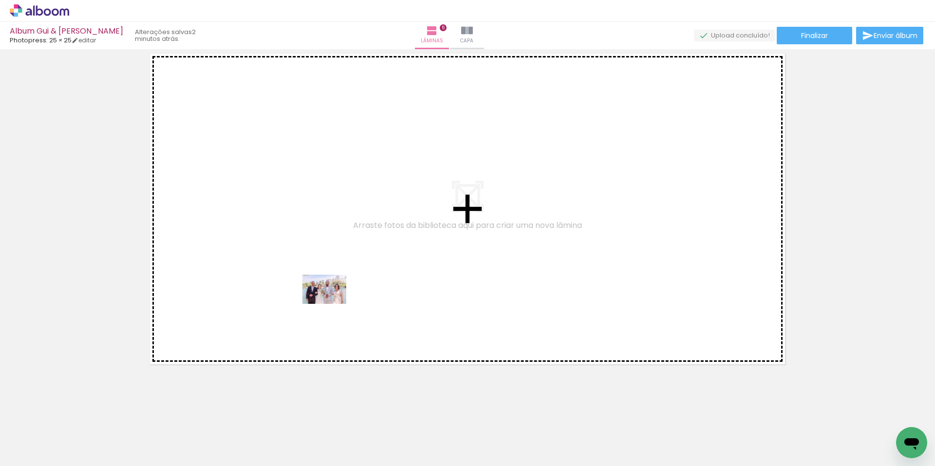
drag, startPoint x: 356, startPoint y: 435, endPoint x: 332, endPoint y: 304, distance: 133.3
click at [332, 304] on quentale-workspace at bounding box center [467, 233] width 935 height 466
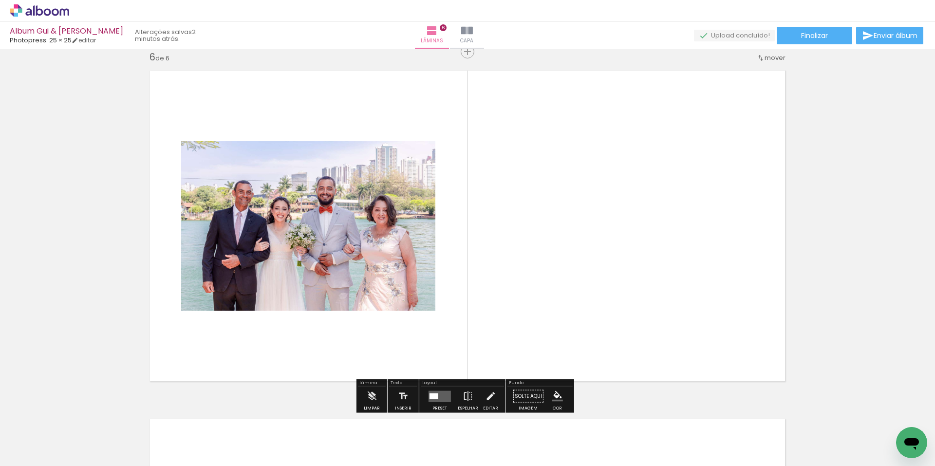
scroll to position [1757, 0]
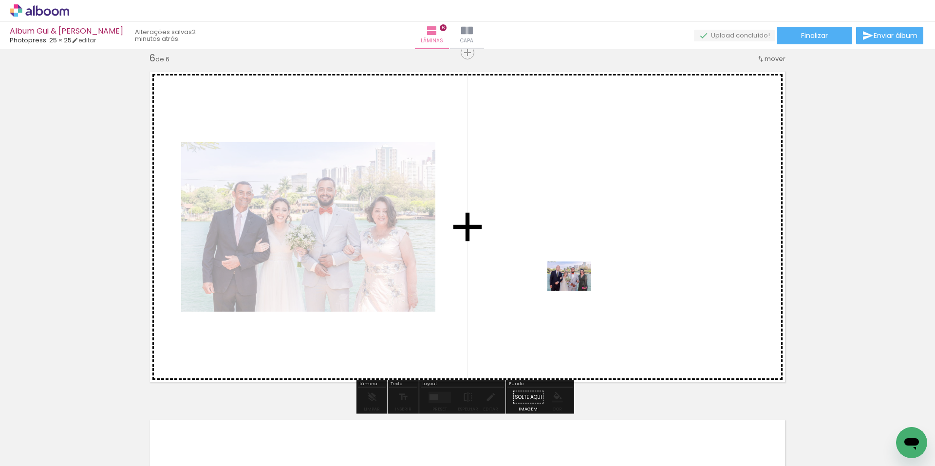
drag, startPoint x: 468, startPoint y: 435, endPoint x: 577, endPoint y: 291, distance: 180.5
click at [577, 291] on quentale-workspace at bounding box center [467, 233] width 935 height 466
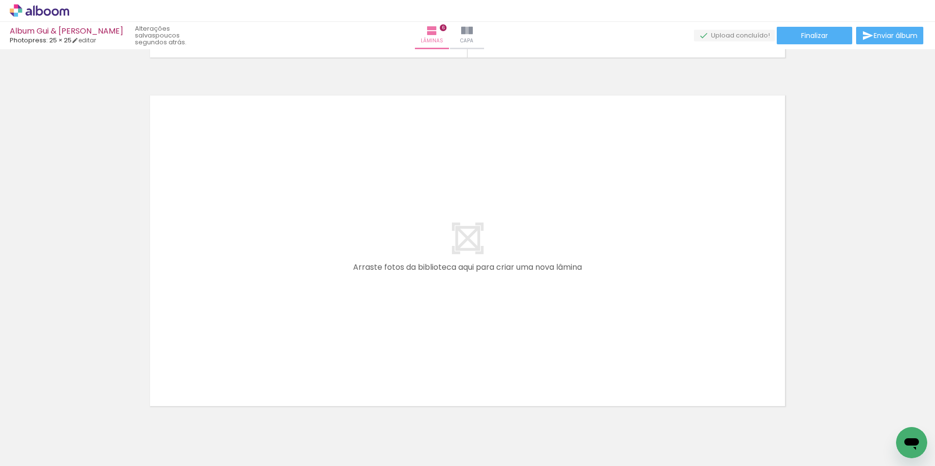
scroll to position [2123, 0]
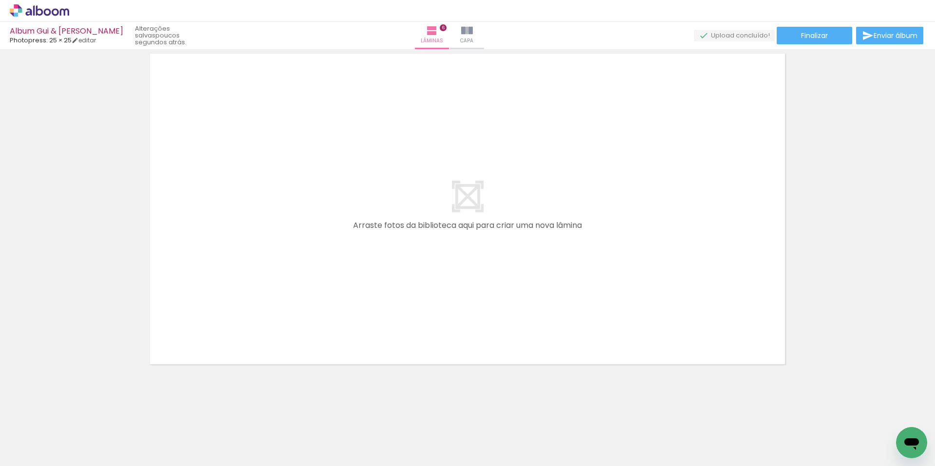
click at [644, 314] on quentale-layouter at bounding box center [467, 209] width 649 height 324
click at [698, 444] on quentale-thumb at bounding box center [670, 433] width 55 height 56
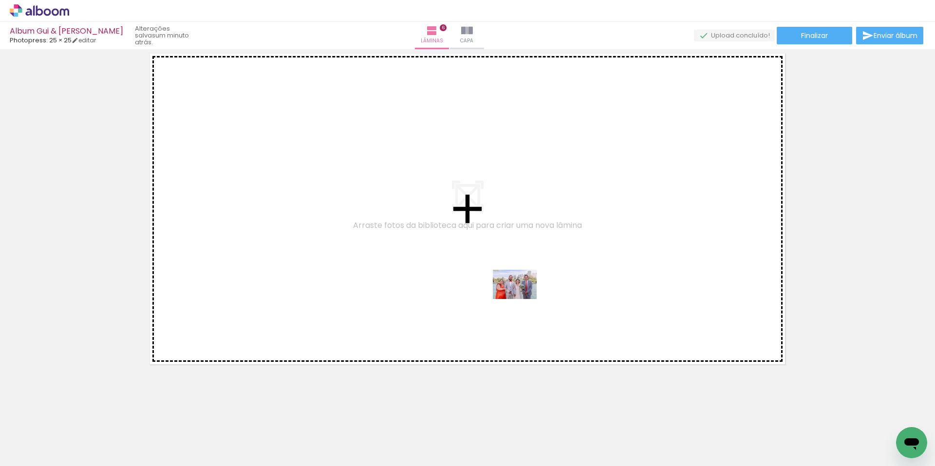
drag, startPoint x: 612, startPoint y: 439, endPoint x: 522, endPoint y: 299, distance: 166.1
click at [522, 299] on quentale-workspace at bounding box center [467, 233] width 935 height 466
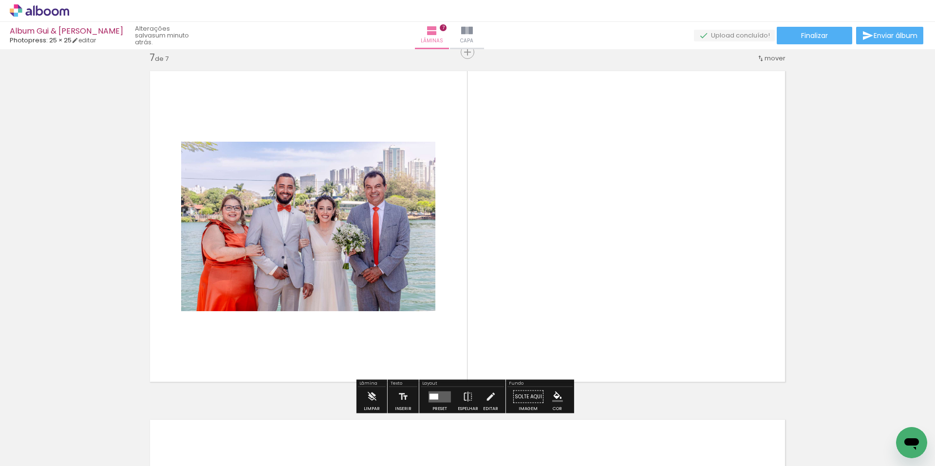
scroll to position [2105, 0]
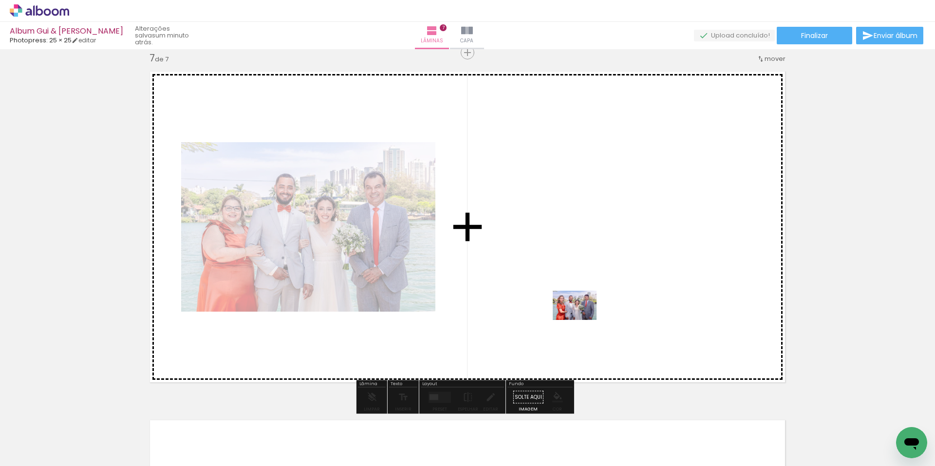
drag, startPoint x: 662, startPoint y: 426, endPoint x: 582, endPoint y: 320, distance: 132.9
click at [582, 320] on quentale-workspace at bounding box center [467, 233] width 935 height 466
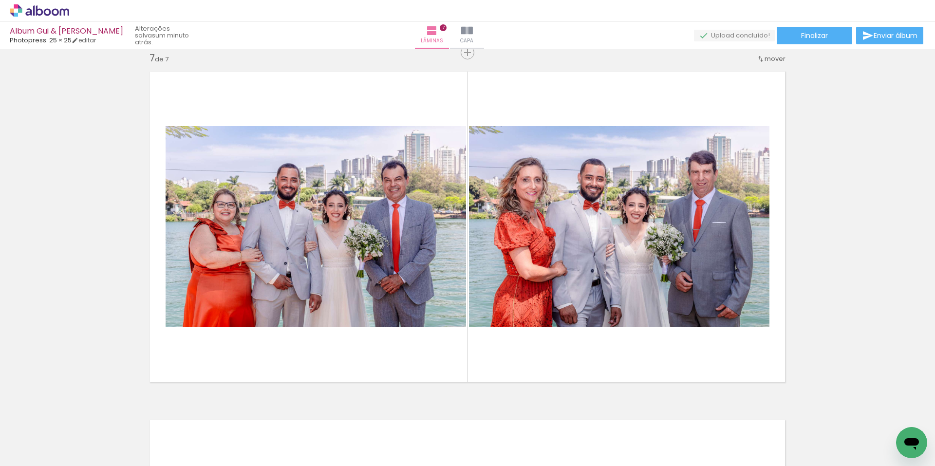
scroll to position [0, 1949]
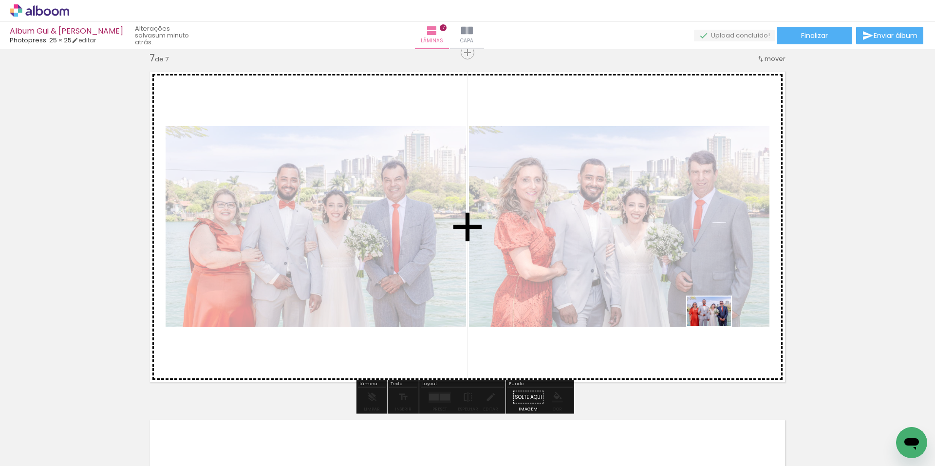
drag, startPoint x: 717, startPoint y: 436, endPoint x: 717, endPoint y: 326, distance: 110.6
click at [717, 326] on quentale-workspace at bounding box center [467, 233] width 935 height 466
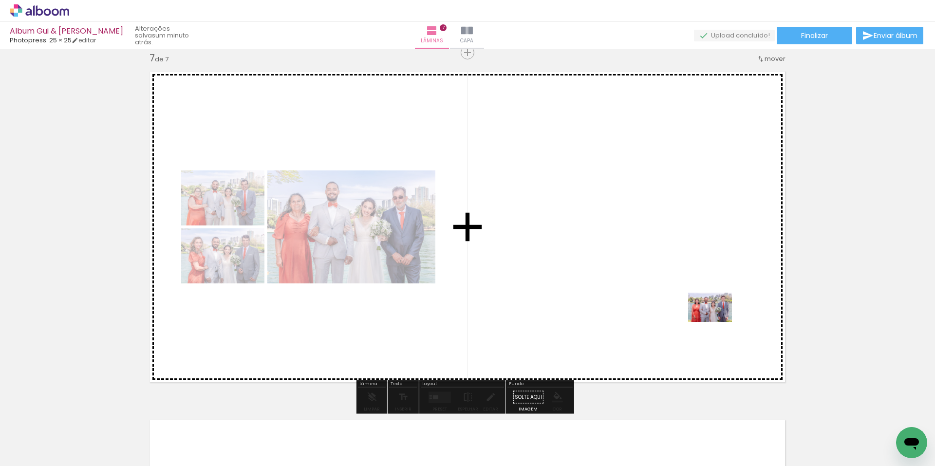
drag, startPoint x: 767, startPoint y: 434, endPoint x: 718, endPoint y: 322, distance: 122.4
click at [718, 322] on quentale-workspace at bounding box center [467, 233] width 935 height 466
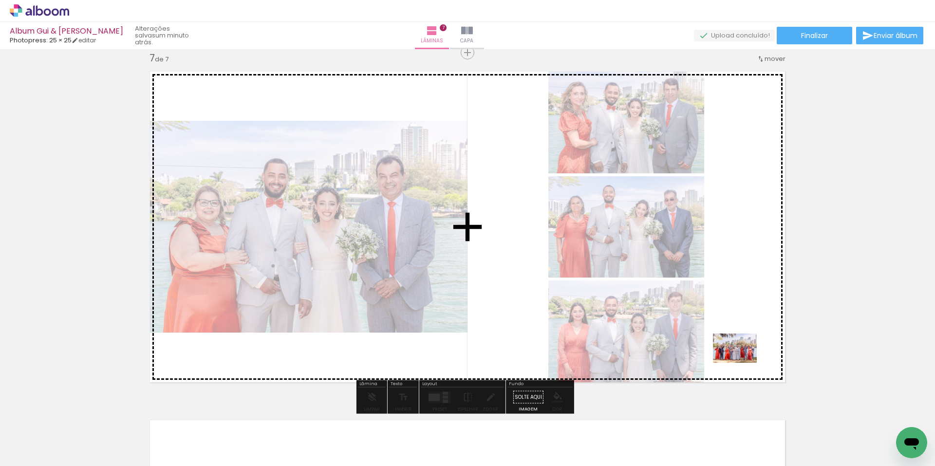
drag, startPoint x: 550, startPoint y: 436, endPoint x: 742, endPoint y: 363, distance: 205.8
click at [742, 363] on quentale-workspace at bounding box center [467, 233] width 935 height 466
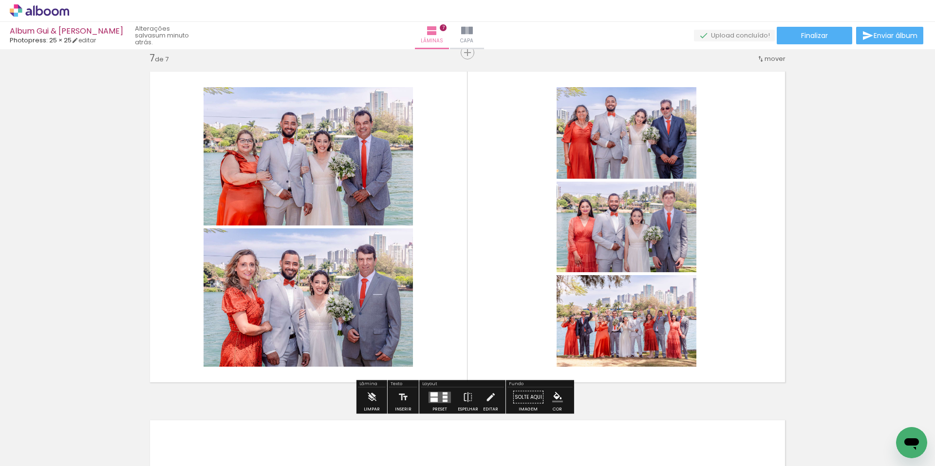
click at [740, 318] on quentale-layouter at bounding box center [467, 227] width 649 height 324
click at [430, 391] on div at bounding box center [440, 397] width 26 height 19
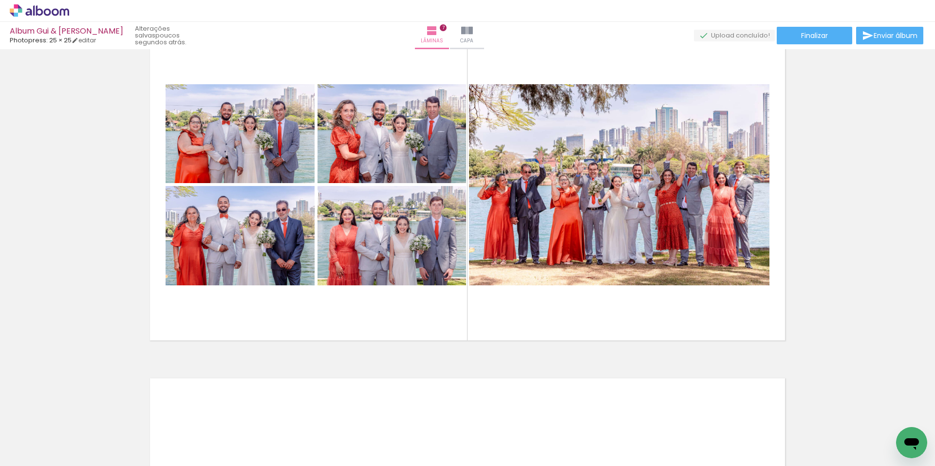
scroll to position [2115, 0]
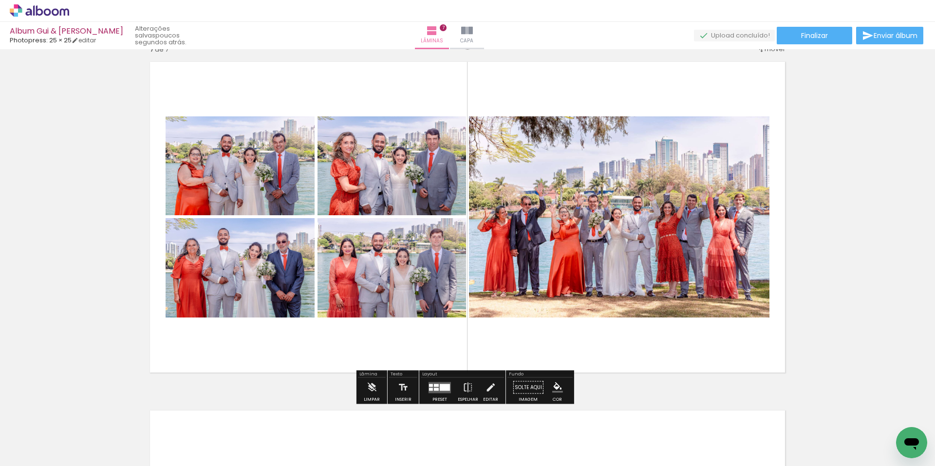
click at [509, 326] on quentale-layouter at bounding box center [467, 217] width 649 height 324
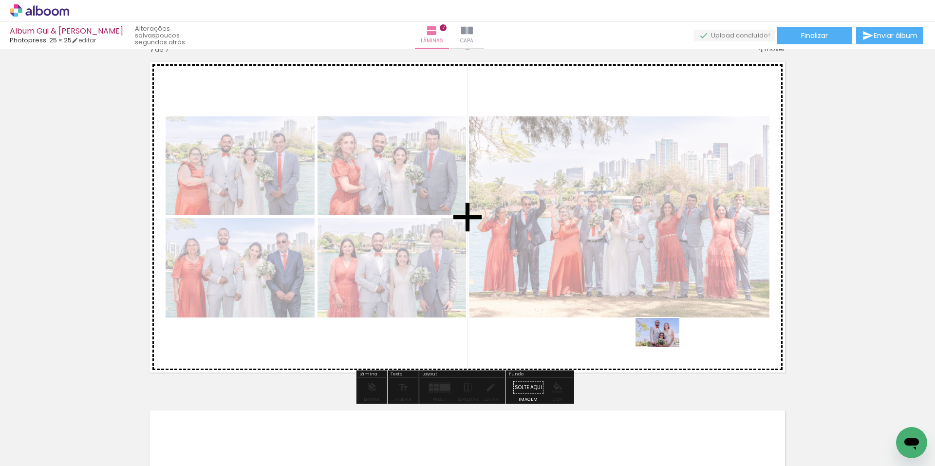
drag, startPoint x: 835, startPoint y: 440, endPoint x: 665, endPoint y: 347, distance: 193.6
click at [665, 347] on quentale-workspace at bounding box center [467, 233] width 935 height 466
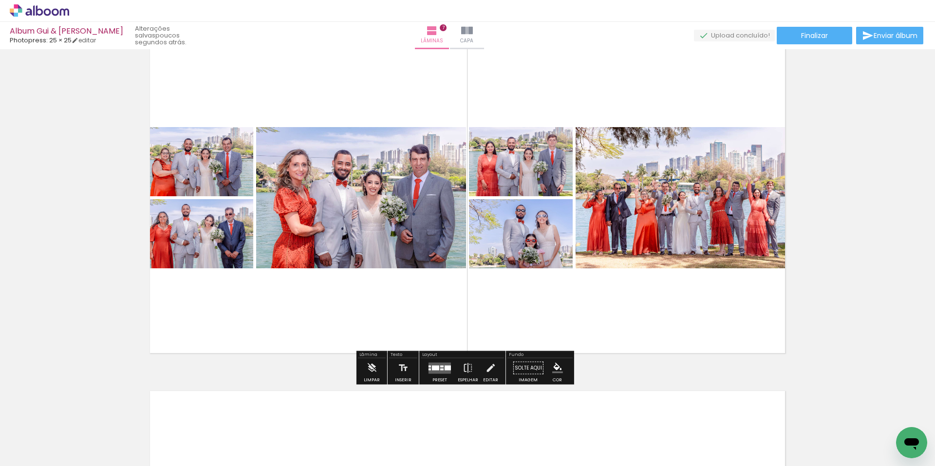
scroll to position [2154, 0]
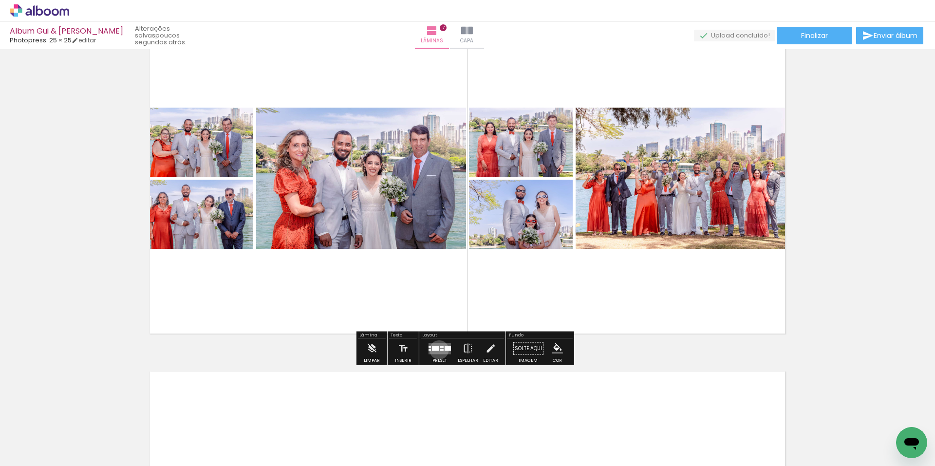
click at [437, 350] on div at bounding box center [435, 348] width 7 height 5
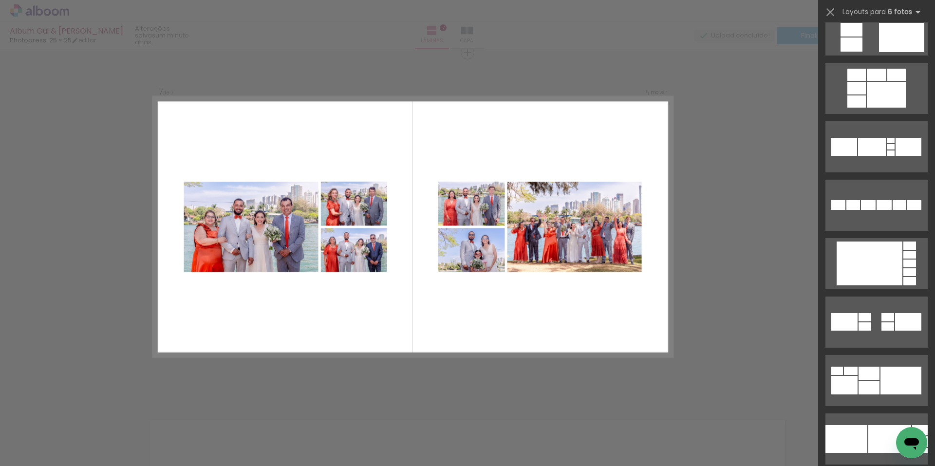
scroll to position [1409, 0]
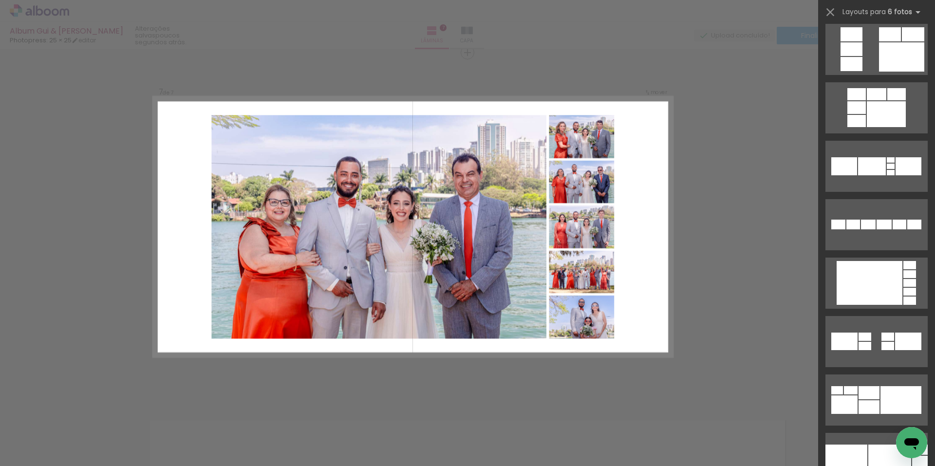
click at [629, 282] on quentale-layouter at bounding box center [412, 227] width 519 height 260
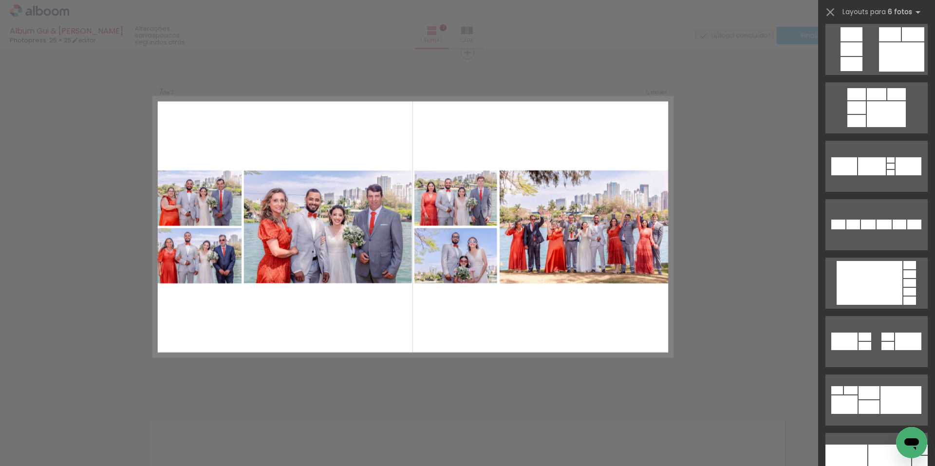
scroll to position [0, 0]
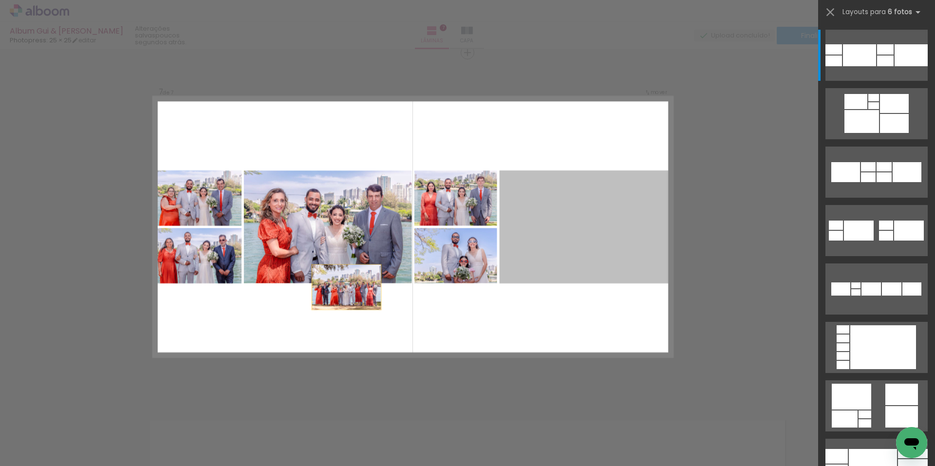
drag, startPoint x: 226, startPoint y: 319, endPoint x: 233, endPoint y: 315, distance: 7.9
click at [233, 315] on quentale-layouter at bounding box center [412, 227] width 519 height 260
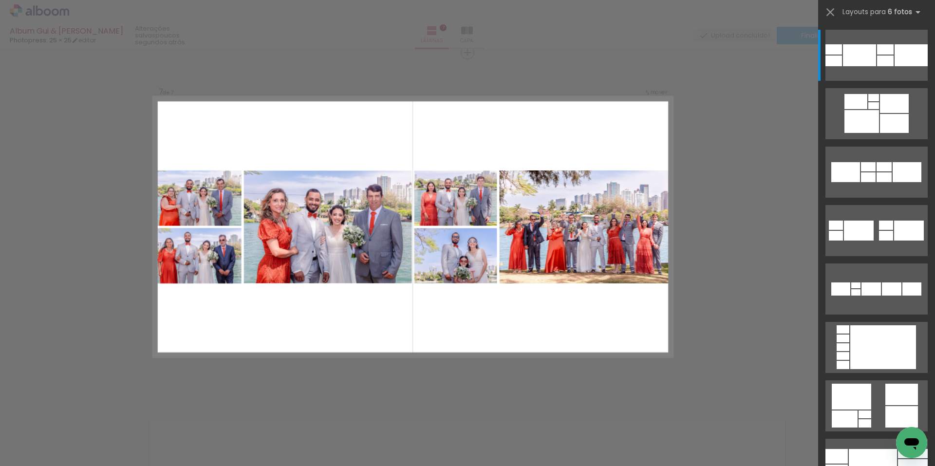
click at [452, 326] on quentale-layouter at bounding box center [412, 227] width 519 height 260
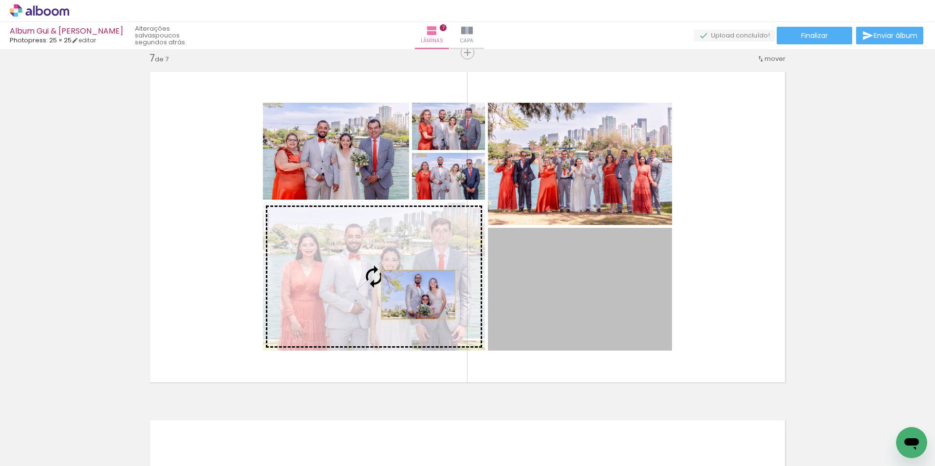
drag, startPoint x: 585, startPoint y: 294, endPoint x: 415, endPoint y: 295, distance: 170.0
click at [0, 0] on slot at bounding box center [0, 0] width 0 height 0
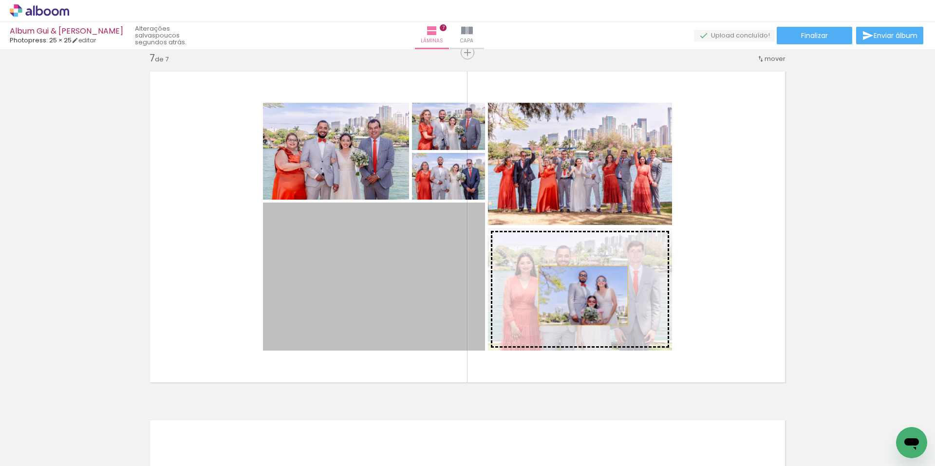
drag, startPoint x: 375, startPoint y: 279, endPoint x: 580, endPoint y: 296, distance: 205.3
click at [0, 0] on slot at bounding box center [0, 0] width 0 height 0
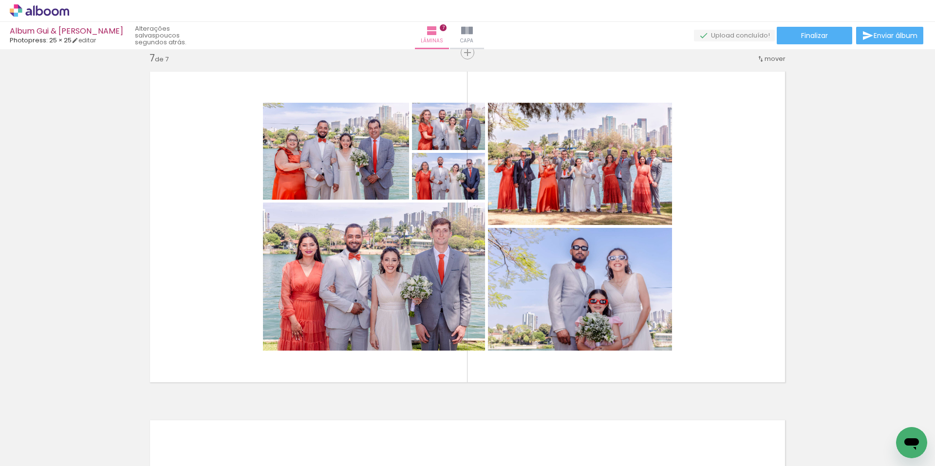
click at [718, 297] on quentale-layouter at bounding box center [467, 227] width 649 height 324
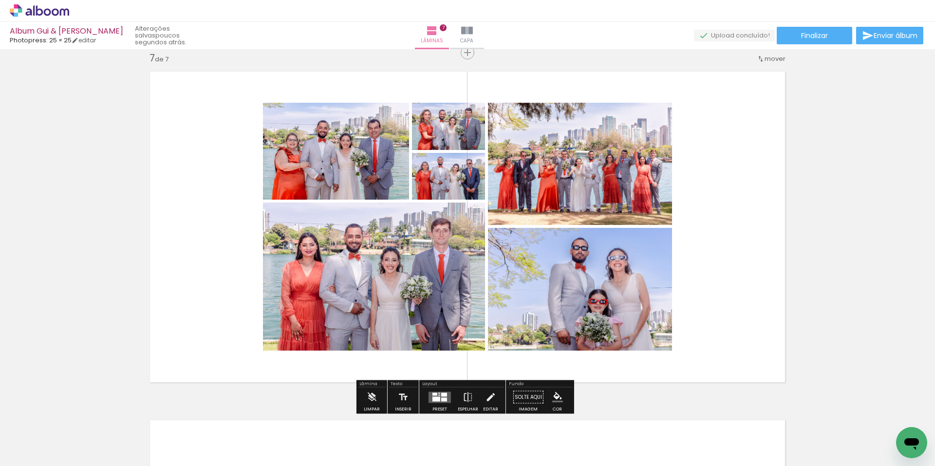
click at [441, 395] on div at bounding box center [444, 395] width 6 height 4
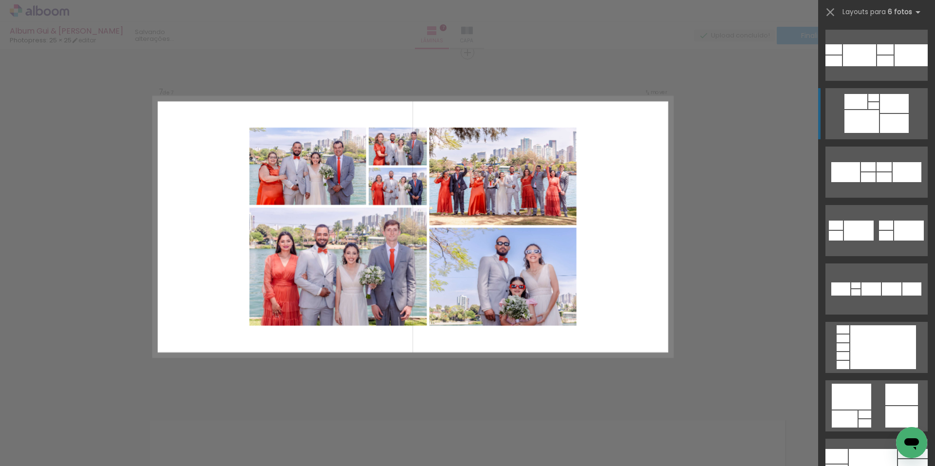
scroll to position [58, 0]
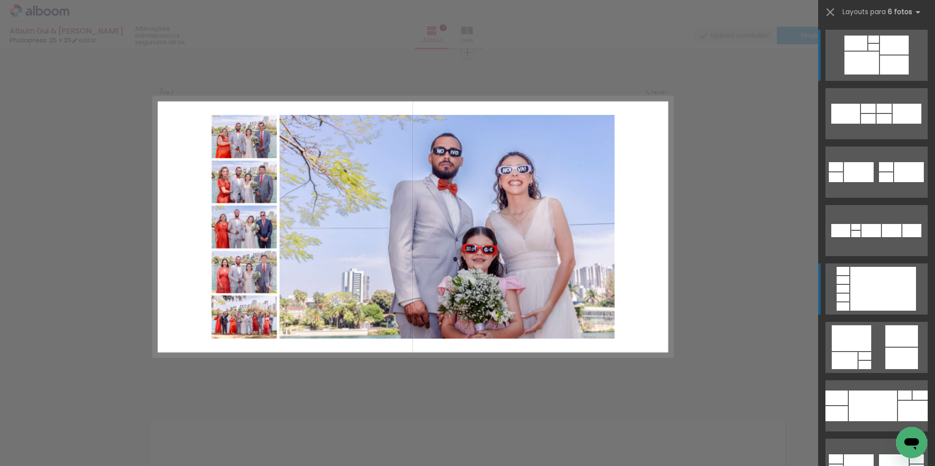
click at [851, 292] on div at bounding box center [884, 289] width 66 height 44
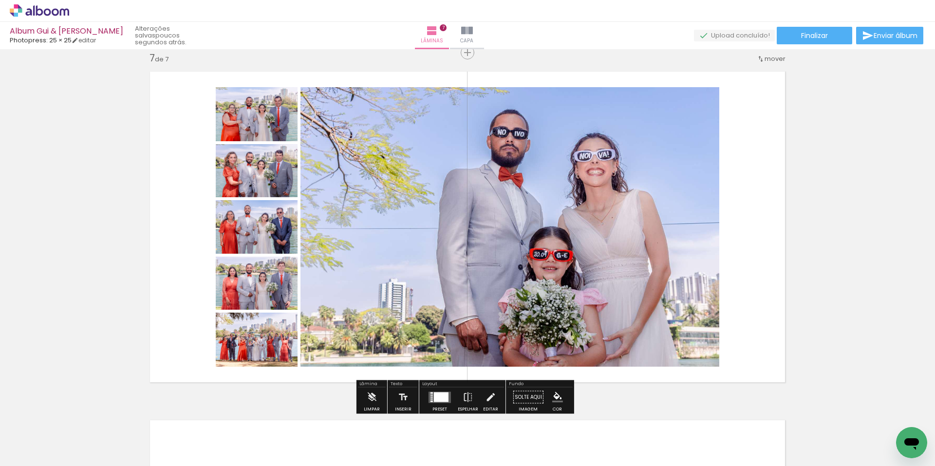
click at [745, 249] on quentale-layouter at bounding box center [467, 227] width 649 height 324
click at [658, 246] on quentale-photo at bounding box center [510, 227] width 419 height 280
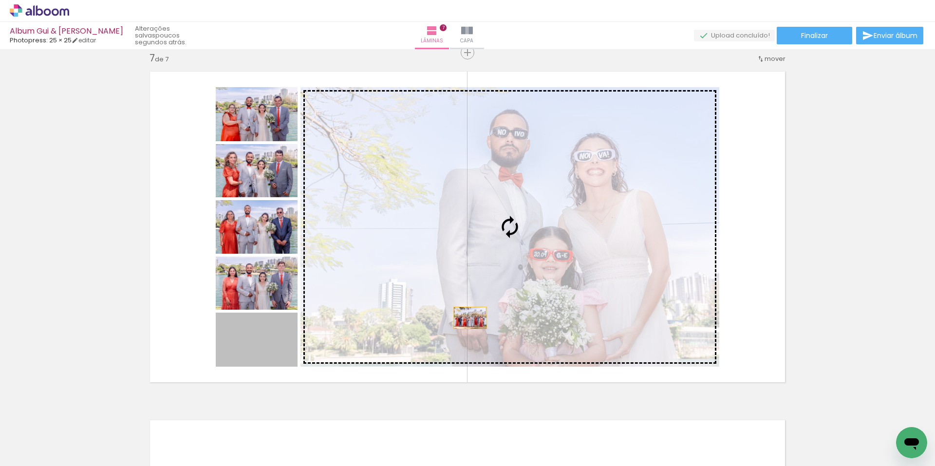
drag, startPoint x: 261, startPoint y: 347, endPoint x: 467, endPoint y: 318, distance: 208.1
click at [0, 0] on slot at bounding box center [0, 0] width 0 height 0
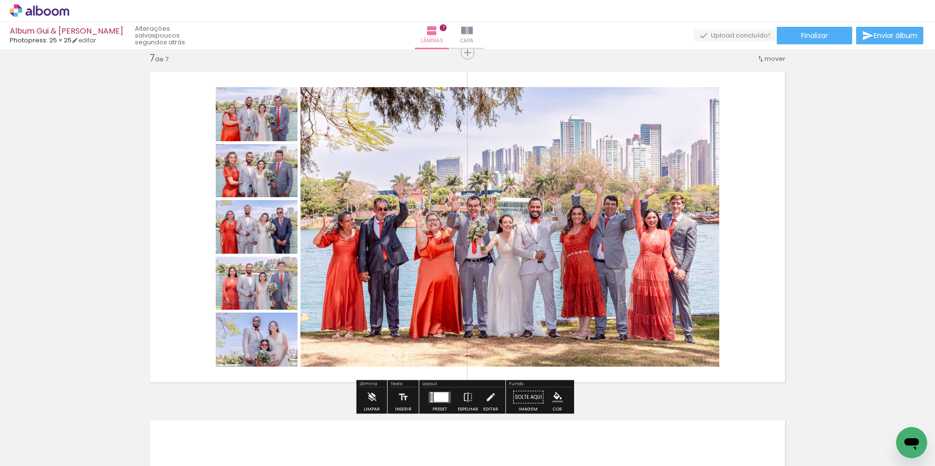
click at [738, 269] on quentale-layouter at bounding box center [467, 227] width 649 height 324
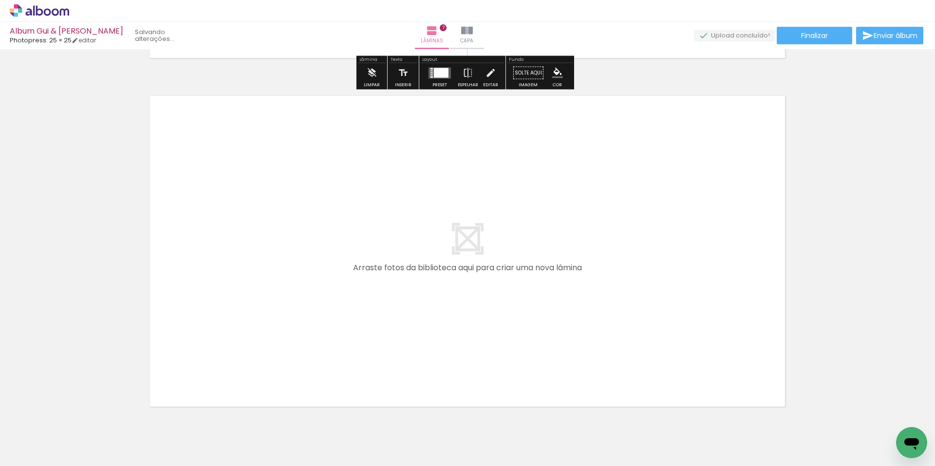
scroll to position [2472, 0]
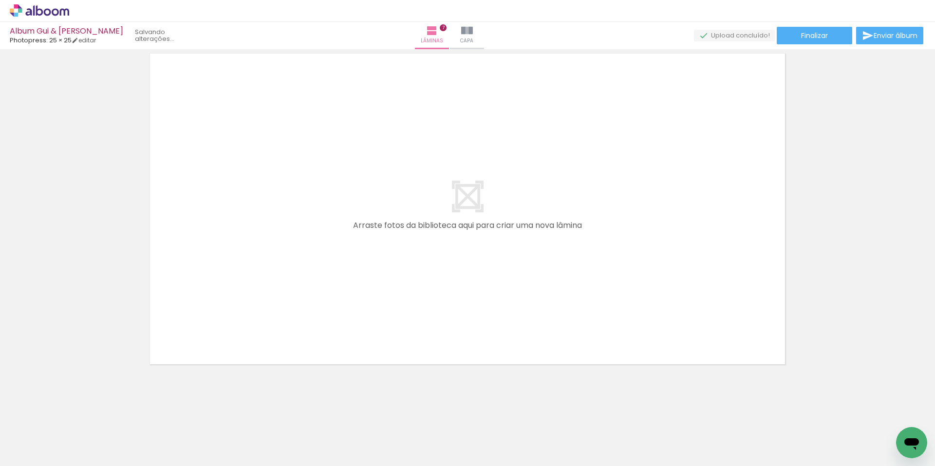
click at [733, 266] on quentale-layouter at bounding box center [467, 209] width 649 height 324
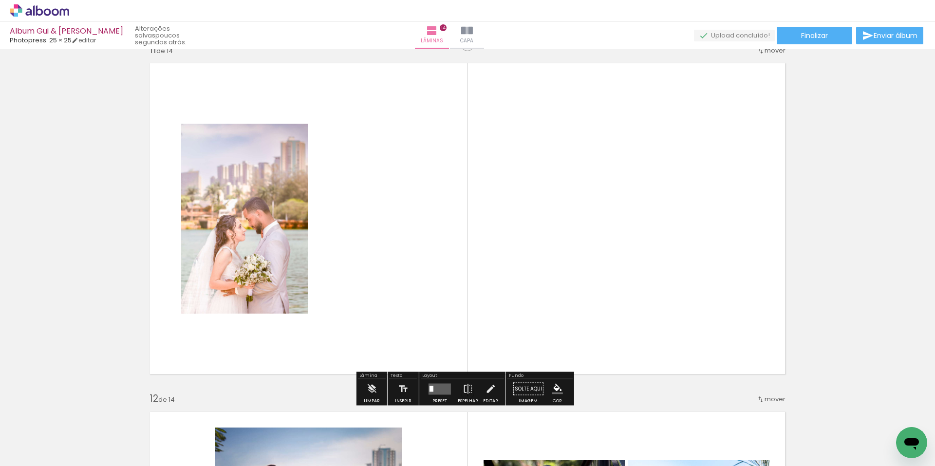
scroll to position [0, 1856]
click at [434, 387] on quentale-layouter at bounding box center [440, 388] width 22 height 11
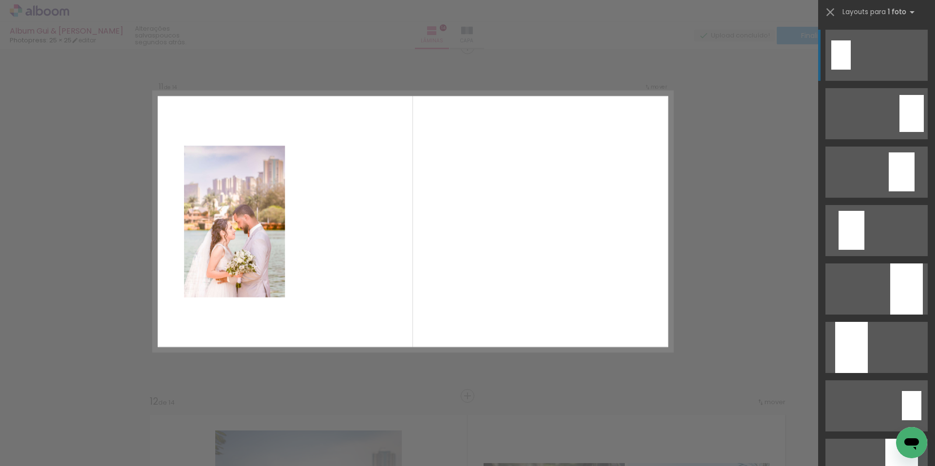
scroll to position [3501, 0]
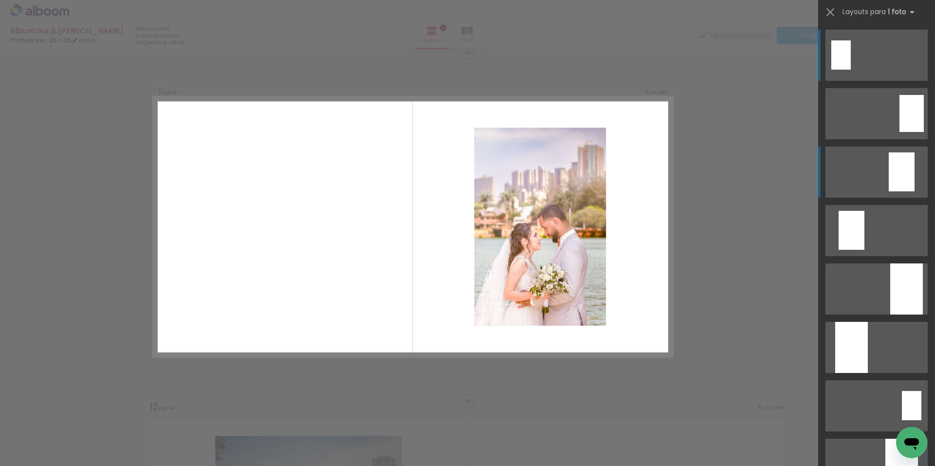
click at [900, 171] on div at bounding box center [902, 171] width 26 height 39
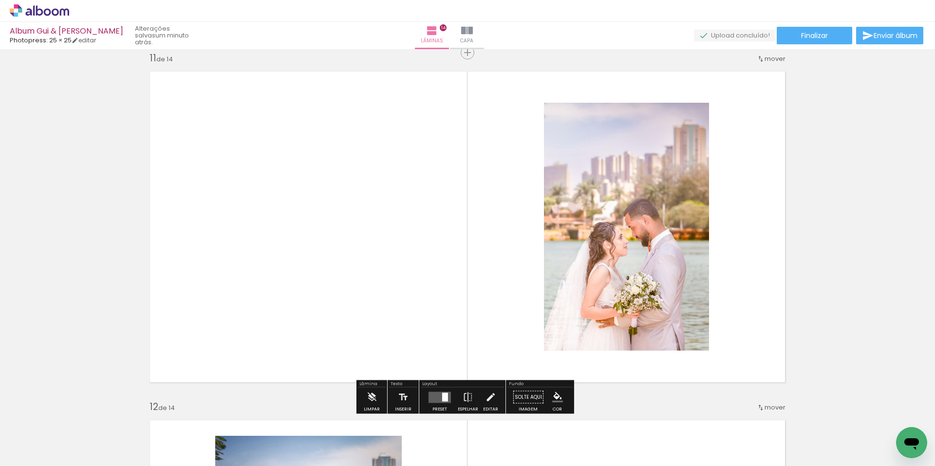
click at [446, 391] on div at bounding box center [440, 397] width 26 height 19
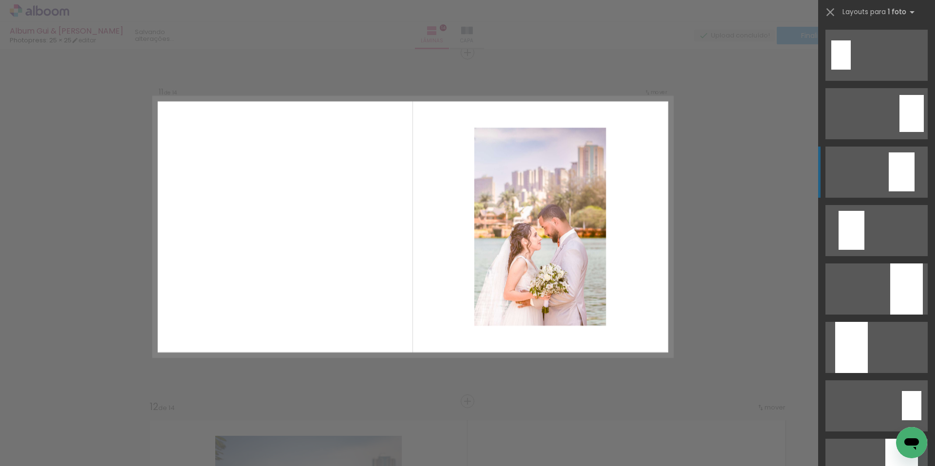
scroll to position [117, 0]
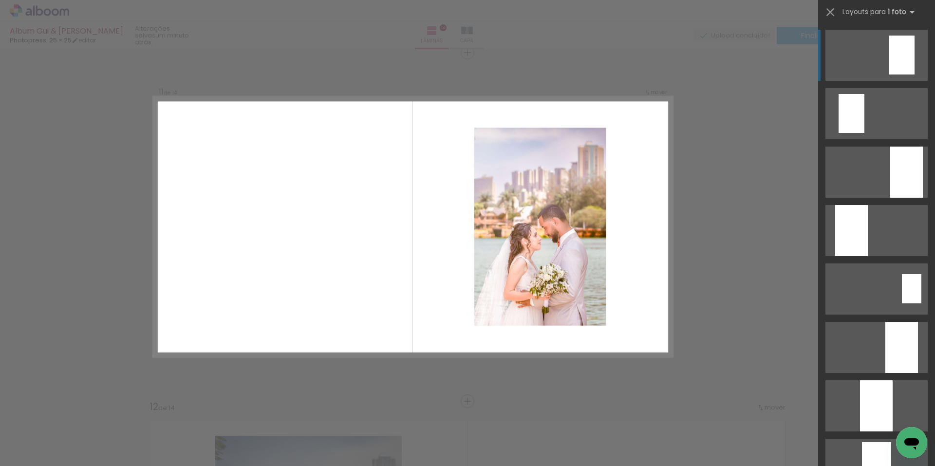
click at [904, 69] on div at bounding box center [902, 55] width 26 height 39
click at [899, 53] on div at bounding box center [902, 55] width 26 height 39
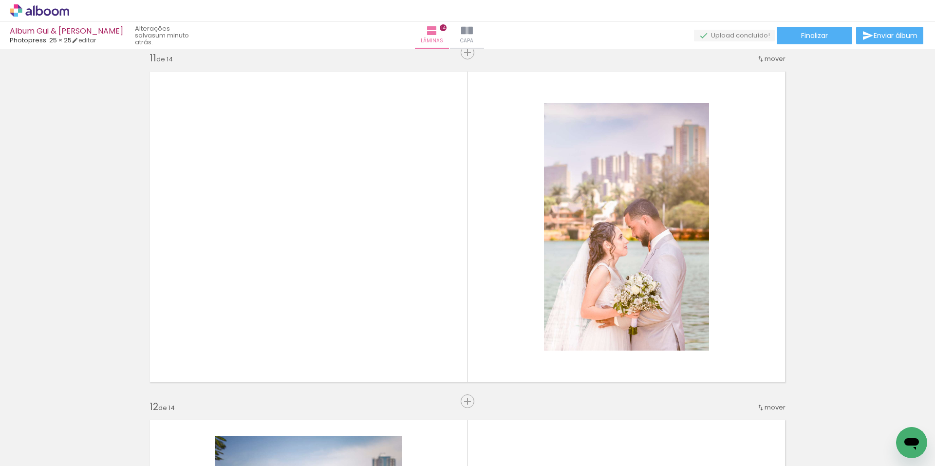
click at [727, 452] on quentale-thumb at bounding box center [751, 433] width 55 height 56
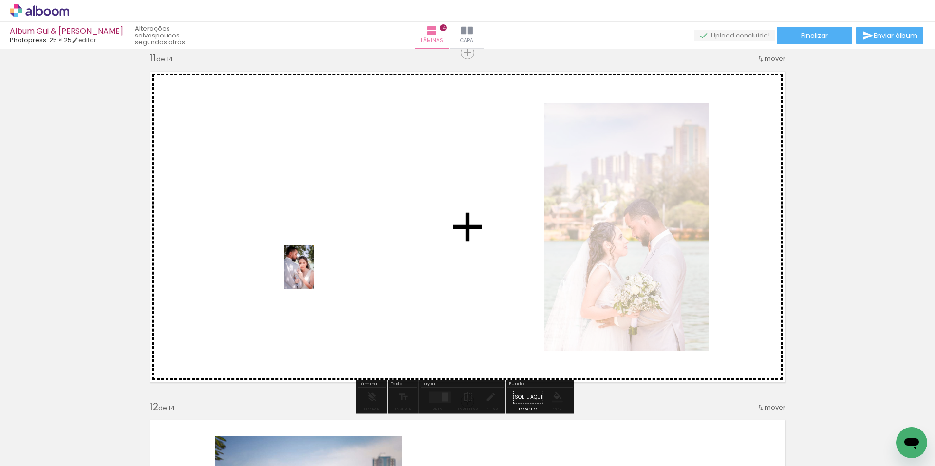
drag, startPoint x: 848, startPoint y: 429, endPoint x: 314, endPoint y: 275, distance: 556.3
click at [314, 275] on quentale-workspace at bounding box center [467, 233] width 935 height 466
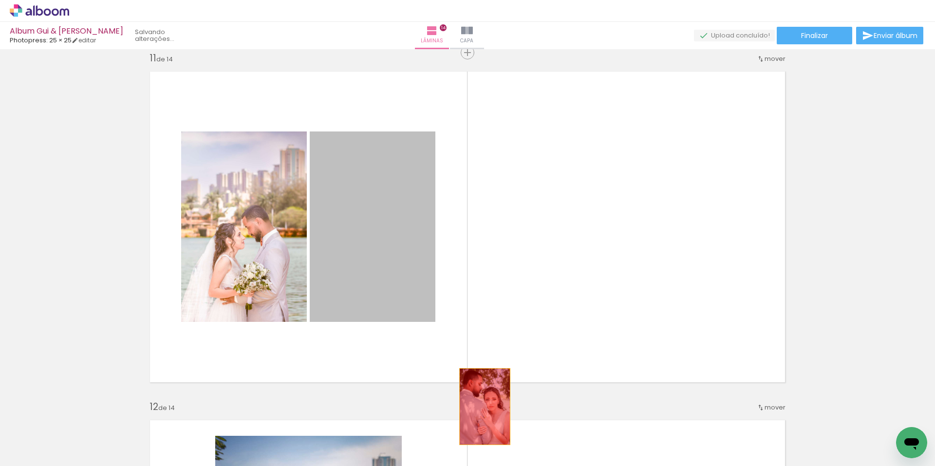
drag, startPoint x: 375, startPoint y: 209, endPoint x: 482, endPoint y: 410, distance: 227.5
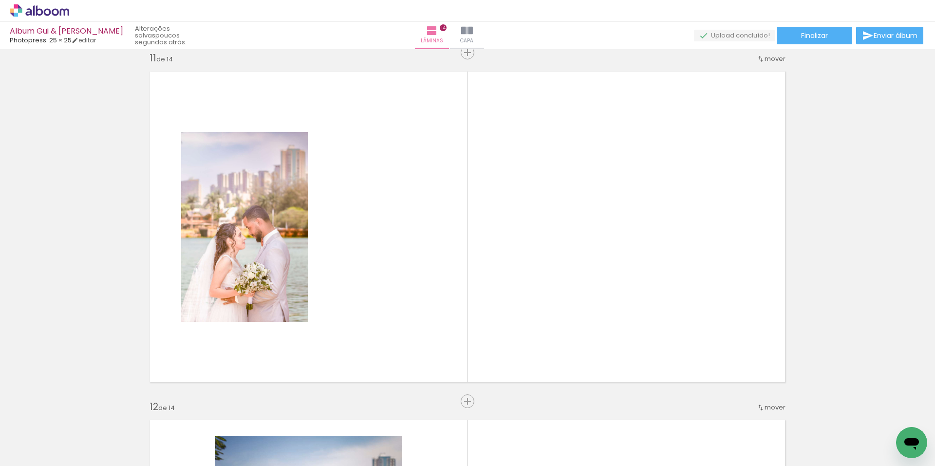
click at [742, 439] on div at bounding box center [732, 433] width 48 height 32
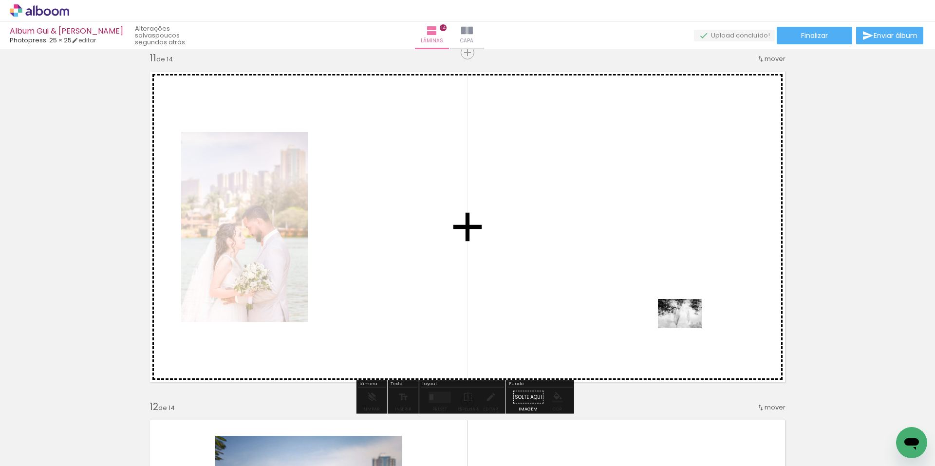
drag, startPoint x: 742, startPoint y: 439, endPoint x: 687, endPoint y: 328, distance: 124.0
click at [687, 328] on quentale-workspace at bounding box center [467, 233] width 935 height 466
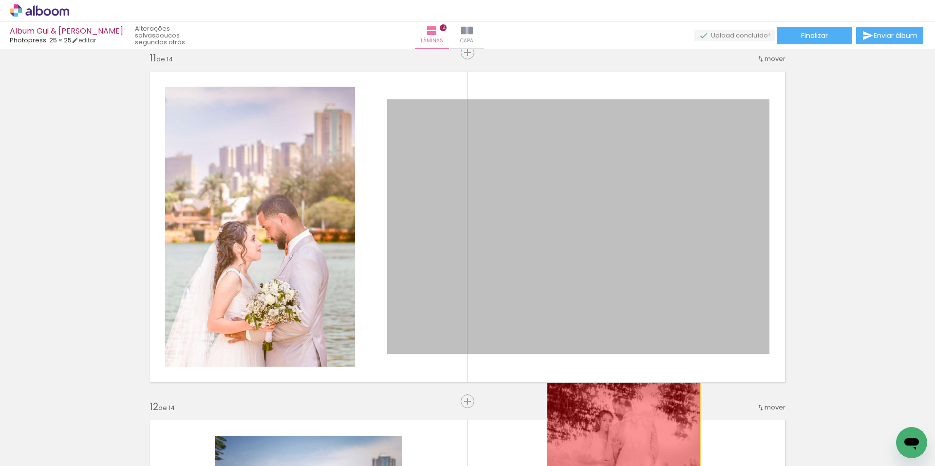
drag, startPoint x: 593, startPoint y: 217, endPoint x: 619, endPoint y: 441, distance: 225.6
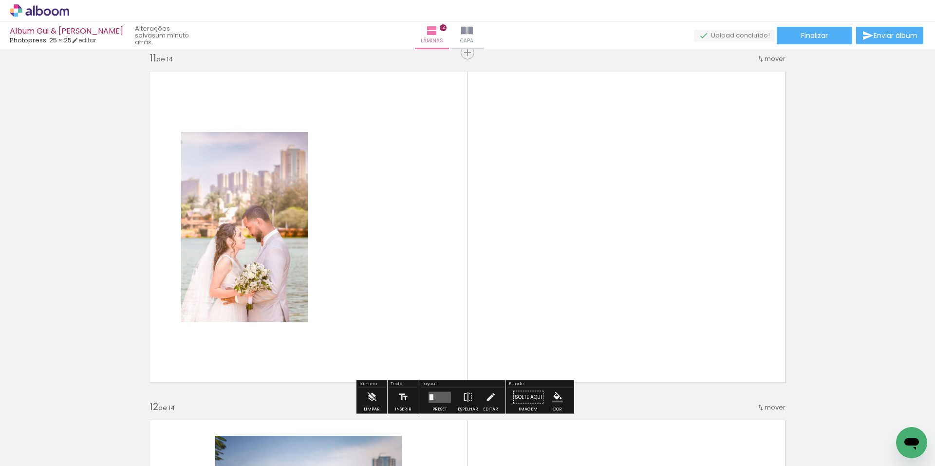
scroll to position [3468, 0]
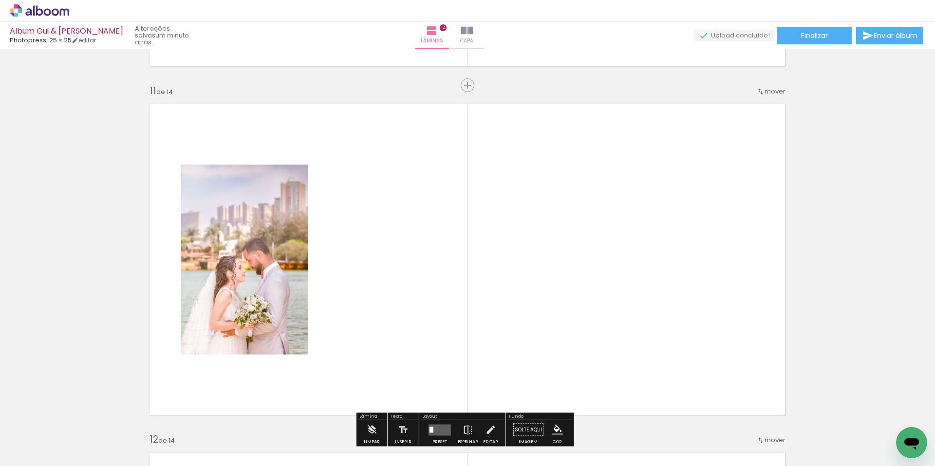
click at [761, 91] on iron-icon at bounding box center [761, 92] width 8 height 8
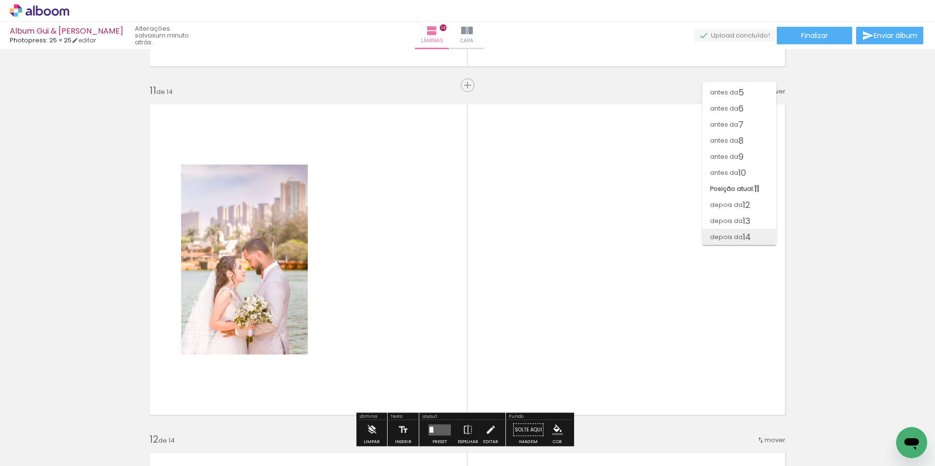
click at [728, 235] on span "depois da" at bounding box center [726, 237] width 33 height 16
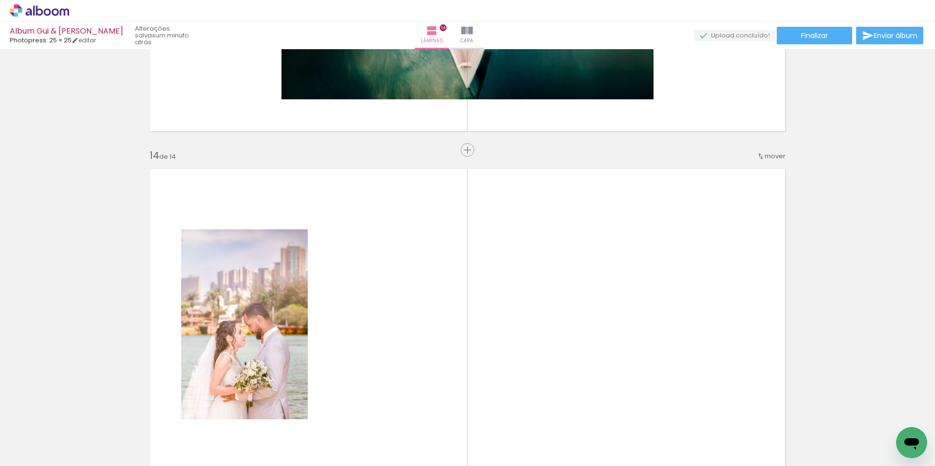
scroll to position [4417, 0]
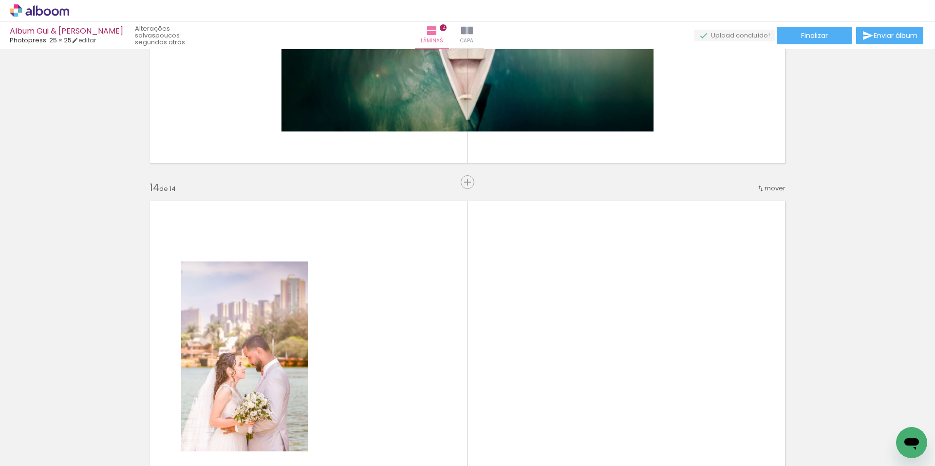
click at [103, 446] on quentale-thumb at bounding box center [77, 433] width 55 height 56
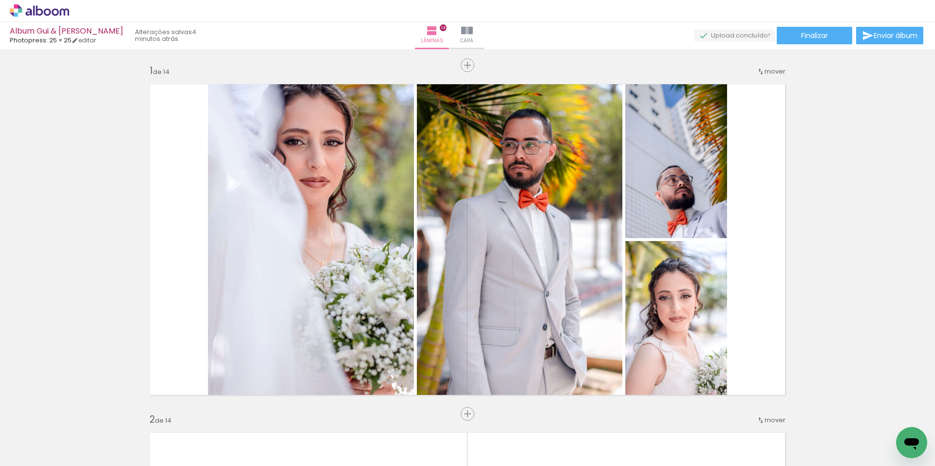
scroll to position [0, 940]
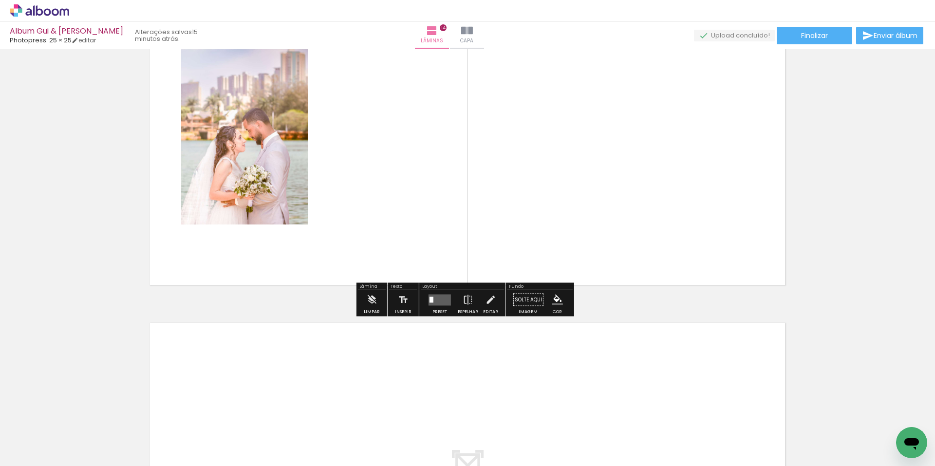
scroll to position [4710, 0]
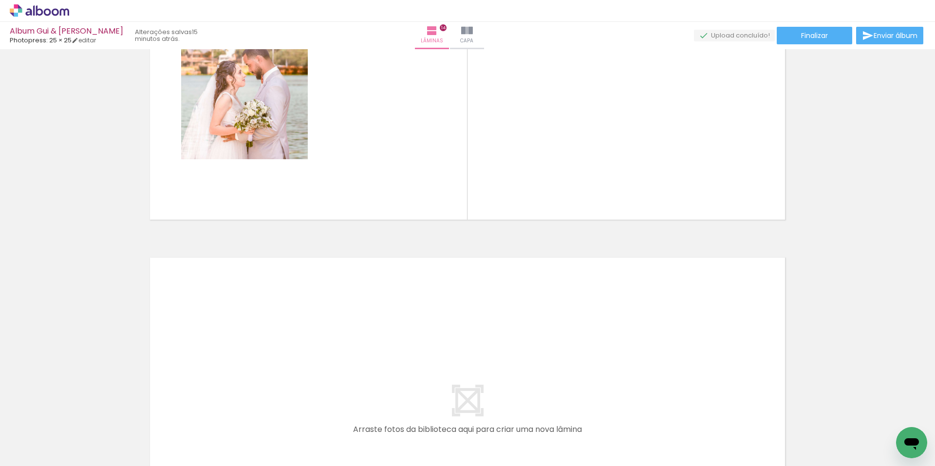
click at [32, 449] on span "Adicionar Fotos" at bounding box center [34, 453] width 29 height 11
click at [0, 0] on input "file" at bounding box center [0, 0] width 0 height 0
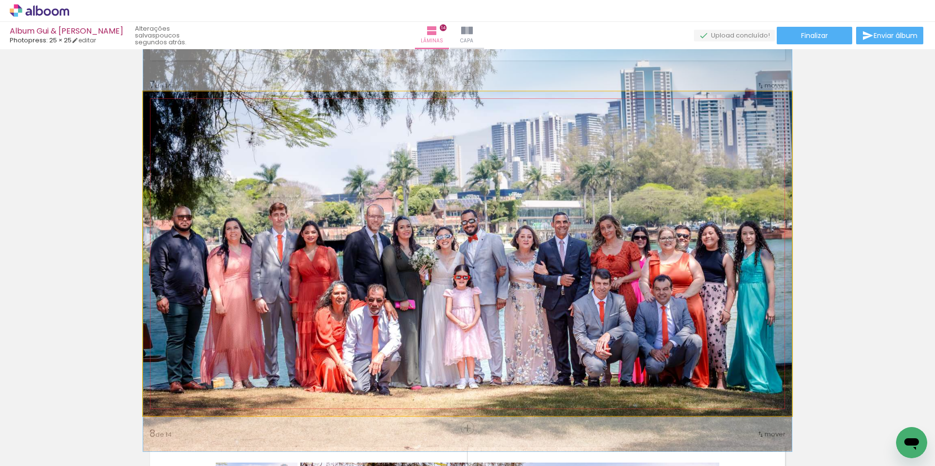
scroll to position [0, 3130]
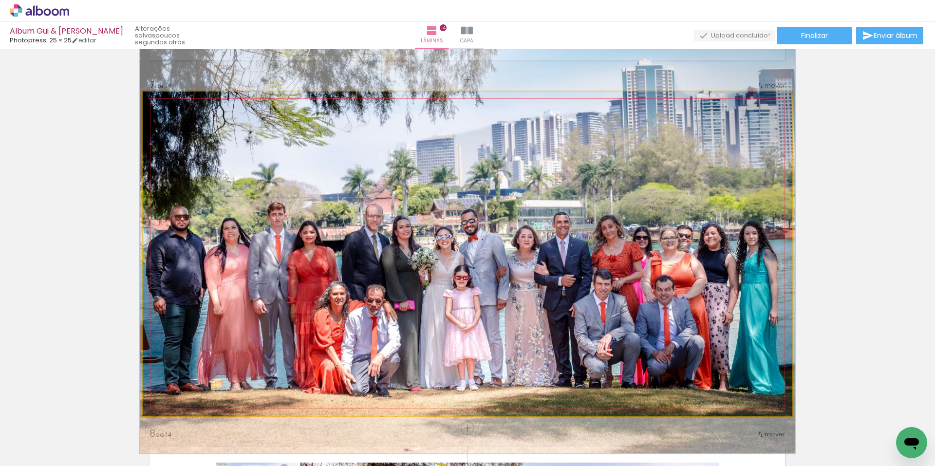
type paper-slider "101"
click at [165, 104] on div at bounding box center [167, 102] width 16 height 16
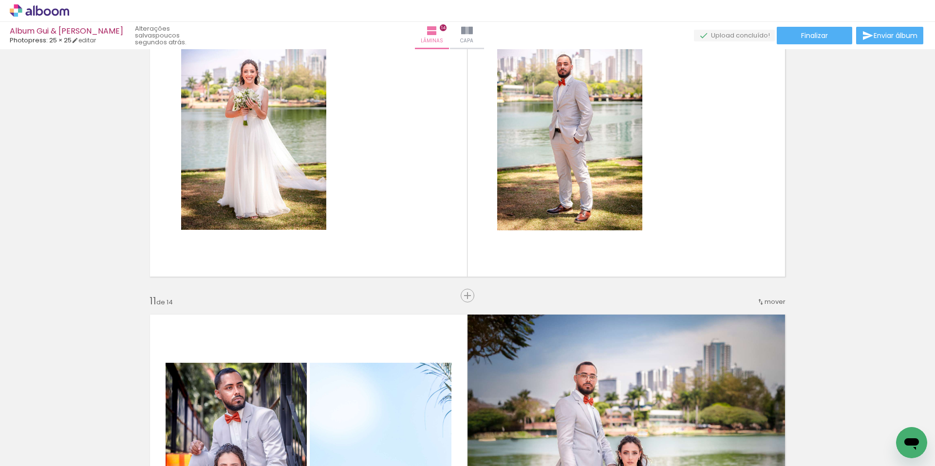
scroll to position [3160, 0]
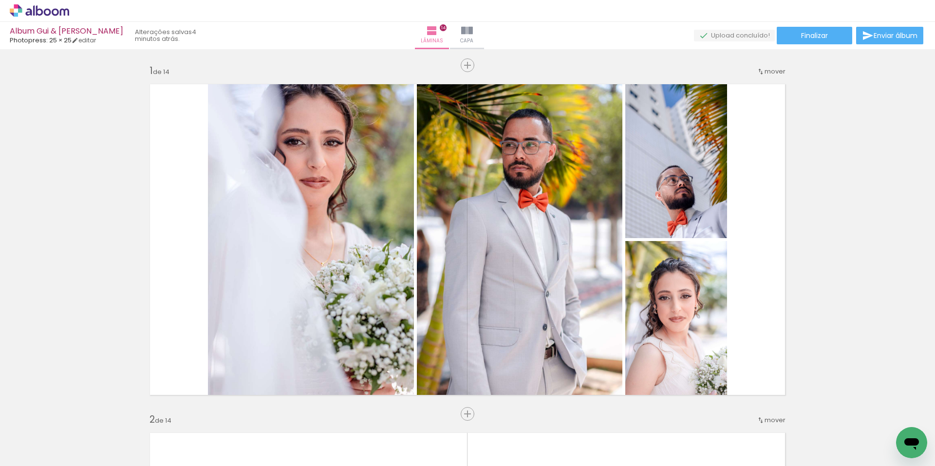
scroll to position [0, 3130]
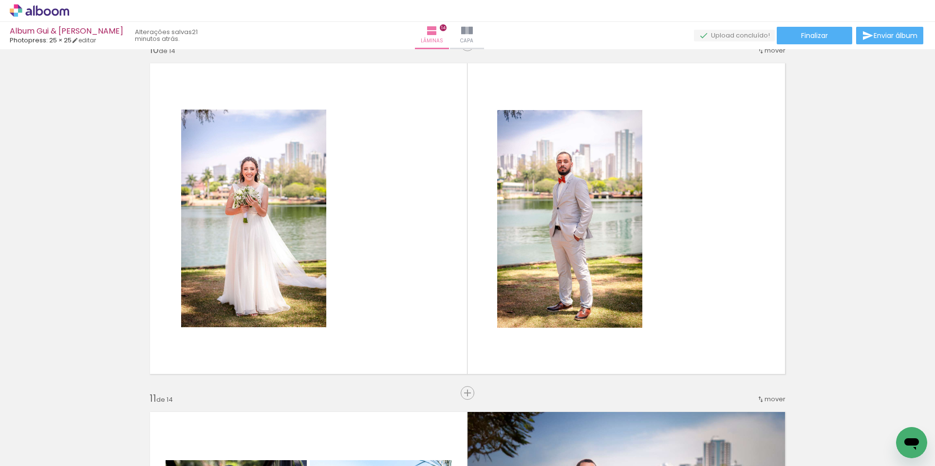
scroll to position [0, 3130]
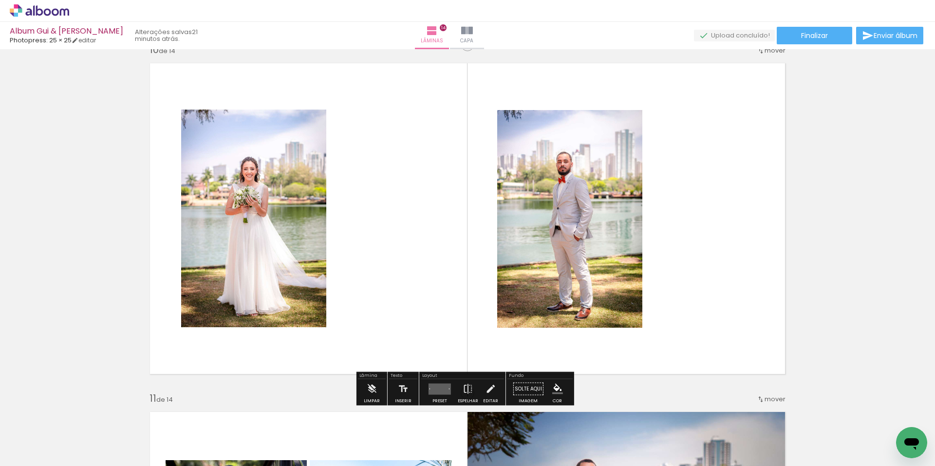
click at [541, 265] on quentale-photo at bounding box center [569, 219] width 145 height 218
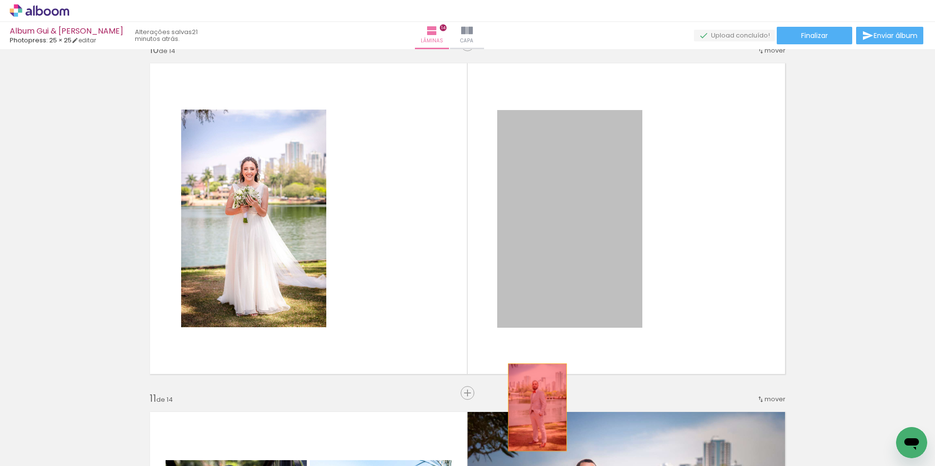
drag, startPoint x: 538, startPoint y: 265, endPoint x: 534, endPoint y: 407, distance: 142.3
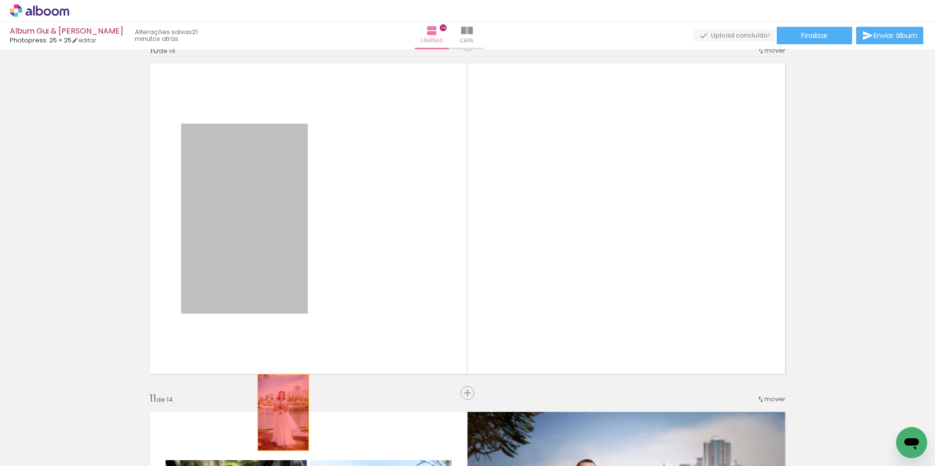
drag, startPoint x: 272, startPoint y: 211, endPoint x: 280, endPoint y: 413, distance: 201.8
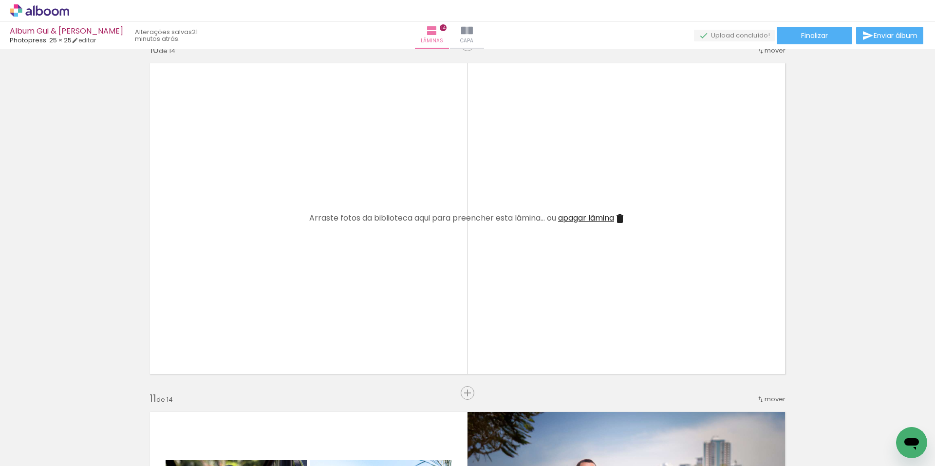
click at [30, 454] on span "Adicionar Fotos" at bounding box center [34, 453] width 29 height 11
click at [0, 0] on input "file" at bounding box center [0, 0] width 0 height 0
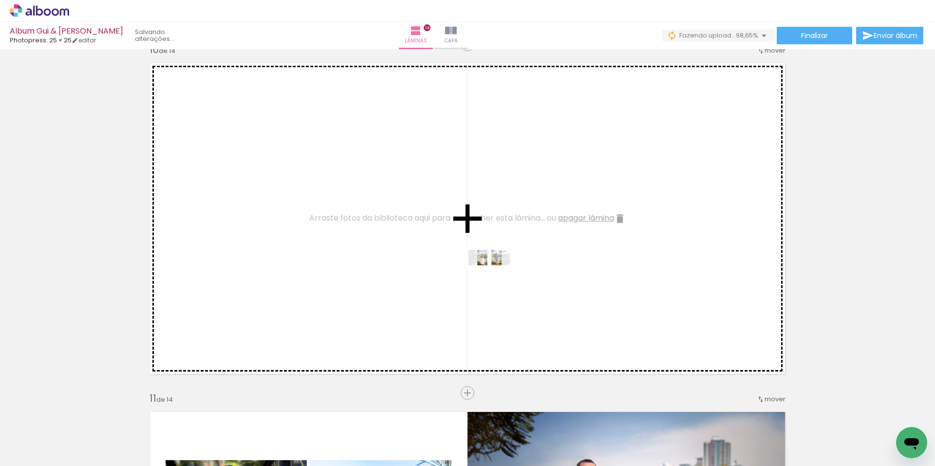
drag, startPoint x: 886, startPoint y: 435, endPoint x: 469, endPoint y: 265, distance: 450.6
click at [469, 265] on quentale-workspace at bounding box center [467, 233] width 935 height 466
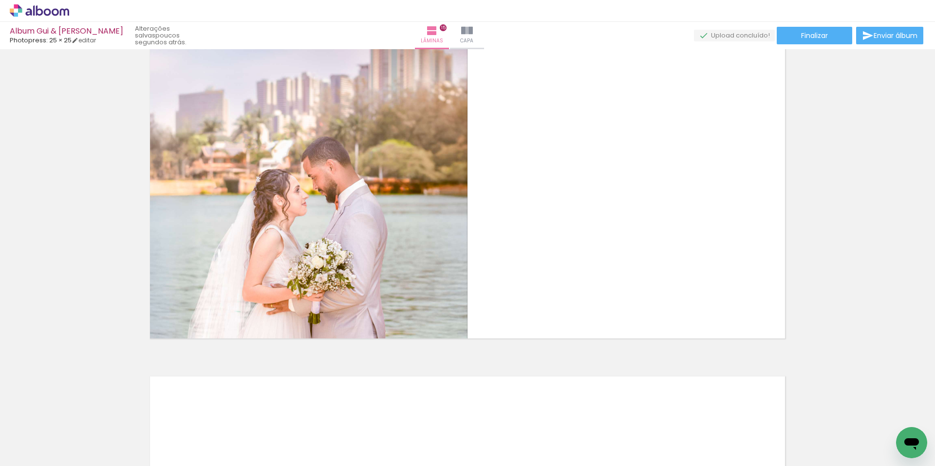
scroll to position [4875, 0]
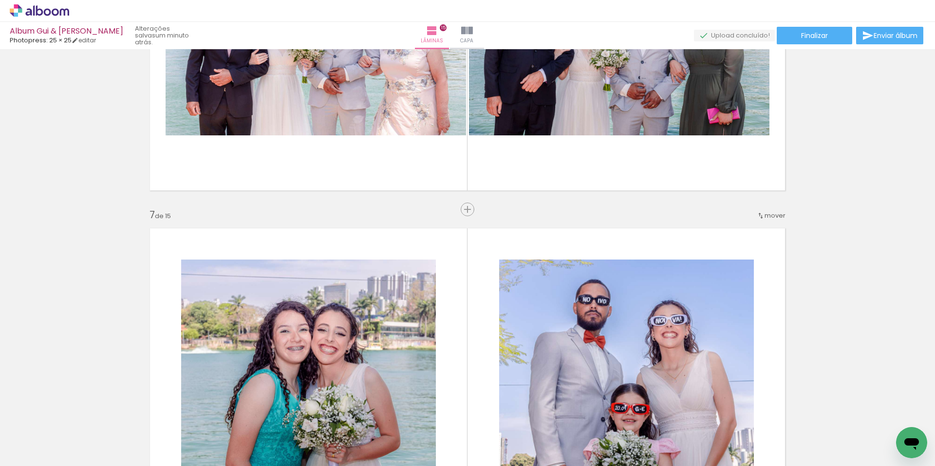
scroll to position [0, 2912]
click at [820, 32] on span "Finalizar" at bounding box center [814, 35] width 27 height 7
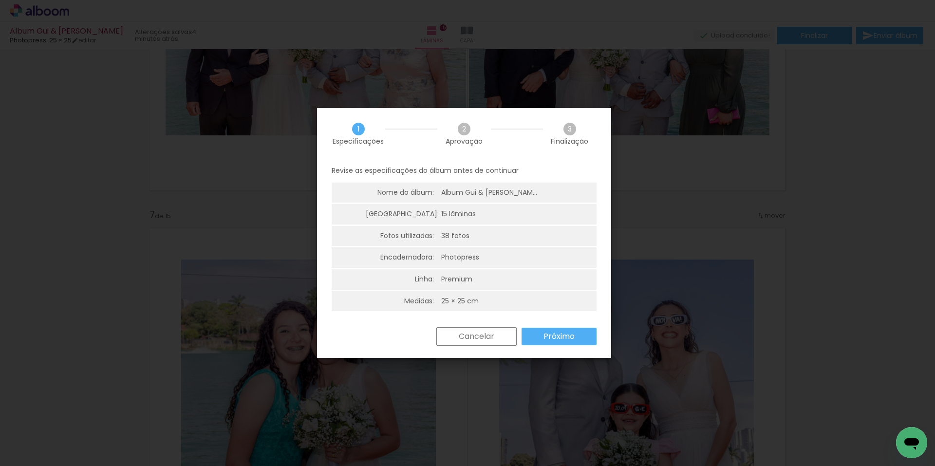
click at [0, 0] on slot "Próximo" at bounding box center [0, 0] width 0 height 0
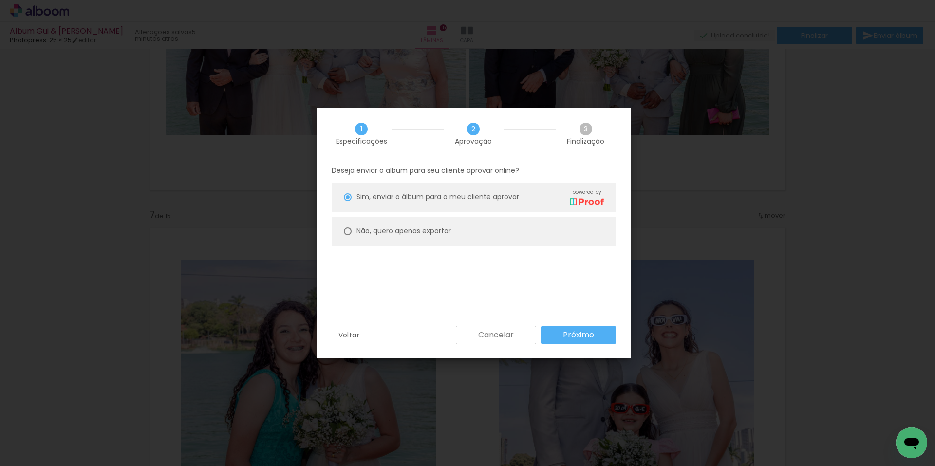
click at [0, 0] on slot "Próximo" at bounding box center [0, 0] width 0 height 0
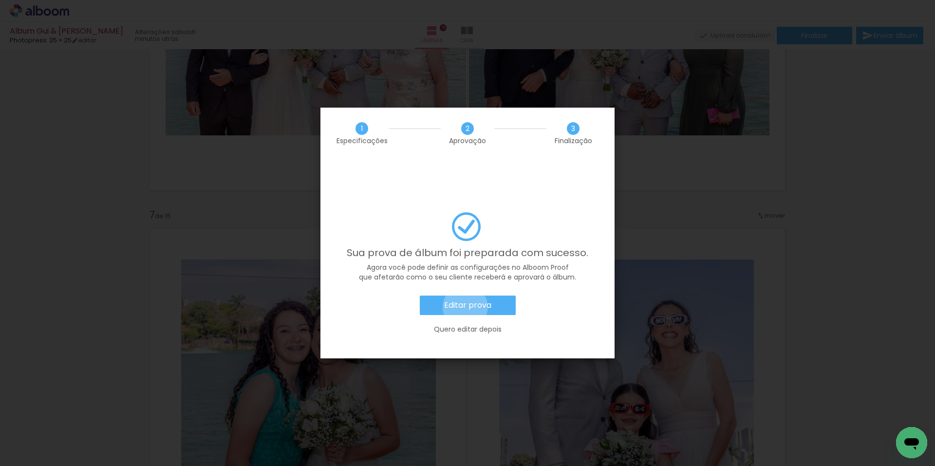
click at [0, 0] on slot "Editar prova" at bounding box center [0, 0] width 0 height 0
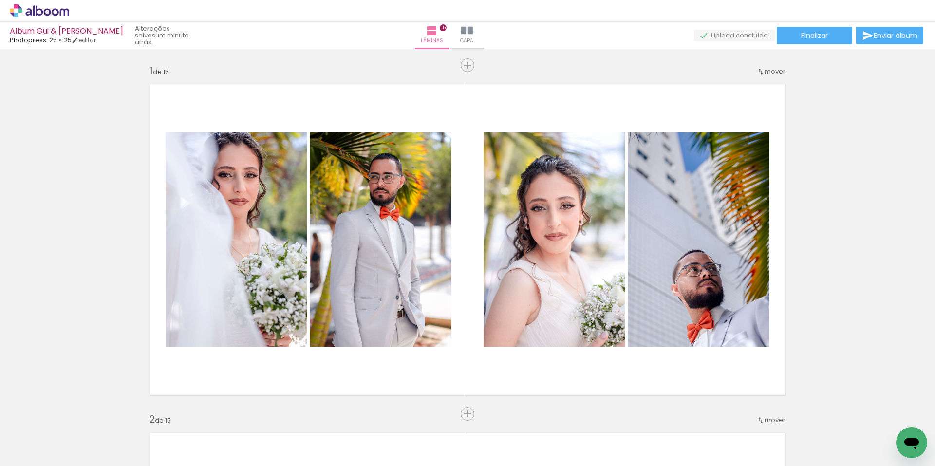
scroll to position [0, 2912]
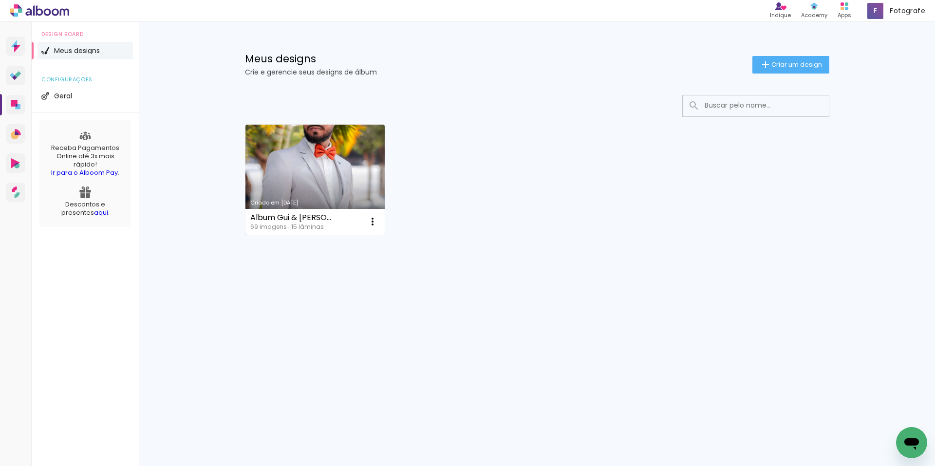
click at [315, 164] on link "Criado em [DATE]" at bounding box center [316, 180] width 140 height 110
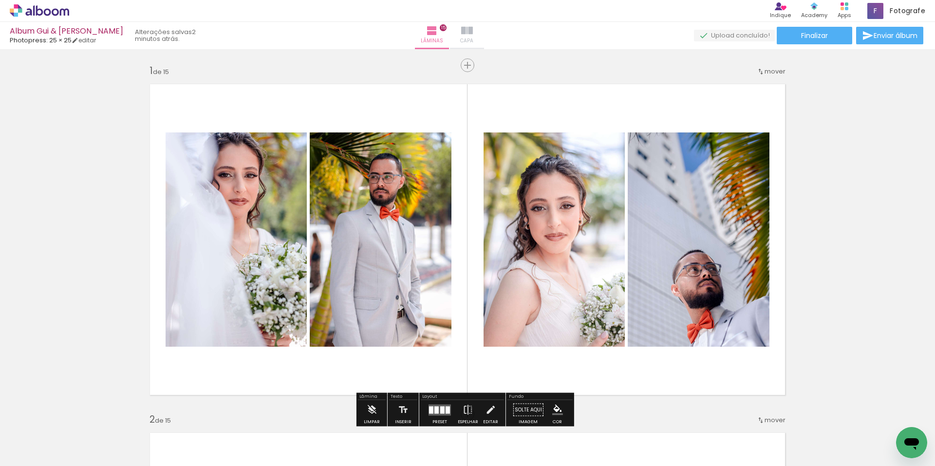
click at [473, 31] on iron-icon at bounding box center [467, 31] width 12 height 12
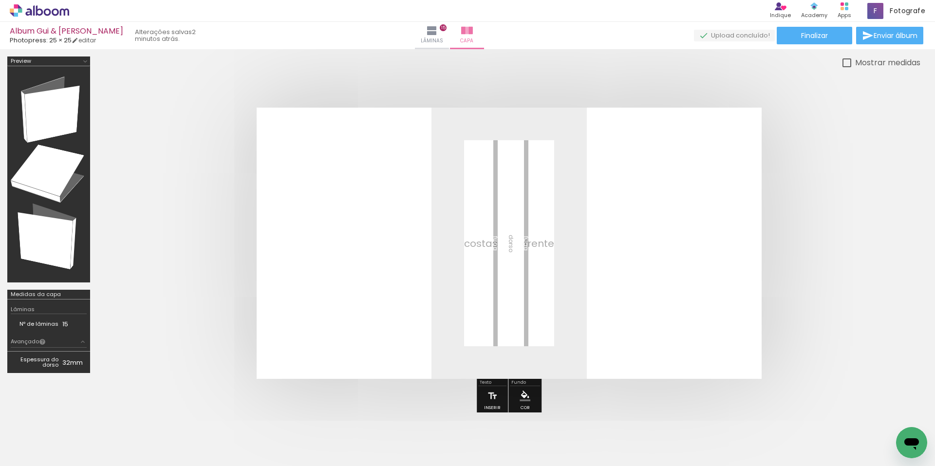
click at [47, 453] on span "Adicionar Fotos" at bounding box center [34, 453] width 29 height 11
click at [0, 0] on input "file" at bounding box center [0, 0] width 0 height 0
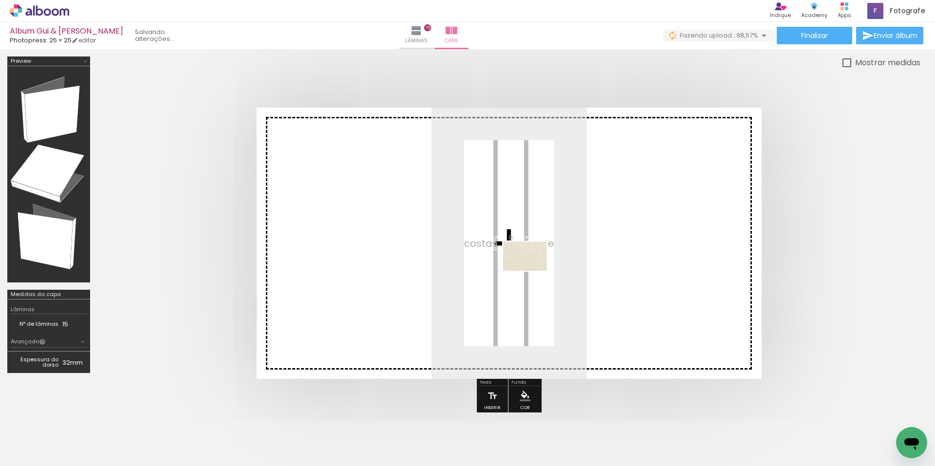
drag, startPoint x: 892, startPoint y: 433, endPoint x: 532, endPoint y: 271, distance: 394.4
click at [532, 271] on quentale-workspace at bounding box center [467, 233] width 935 height 466
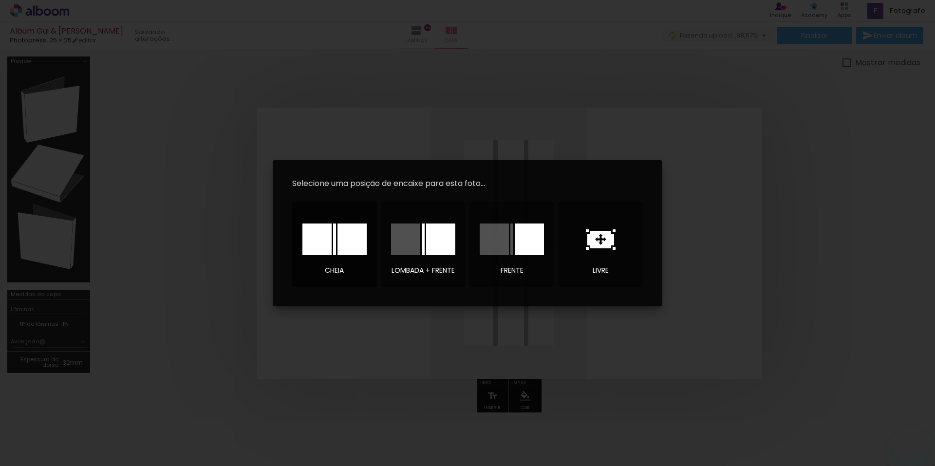
click at [359, 236] on div at bounding box center [352, 240] width 29 height 32
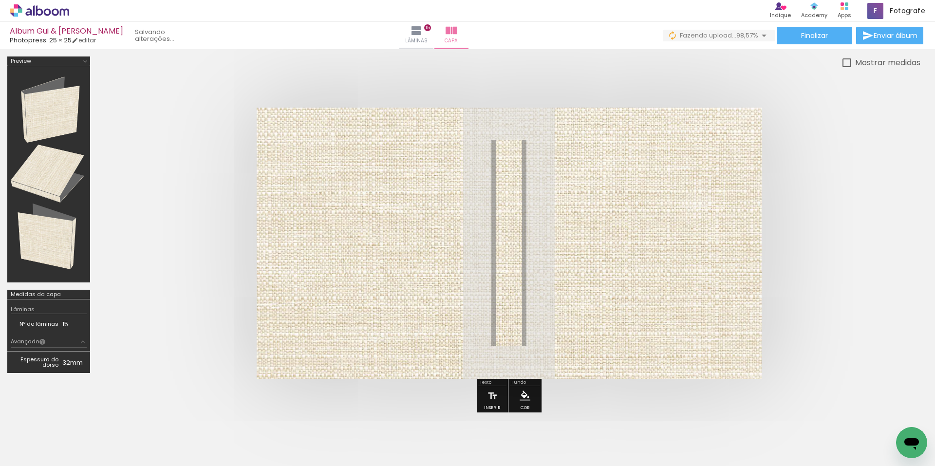
scroll to position [0, 2966]
click at [558, 216] on quentale-photo at bounding box center [509, 243] width 505 height 271
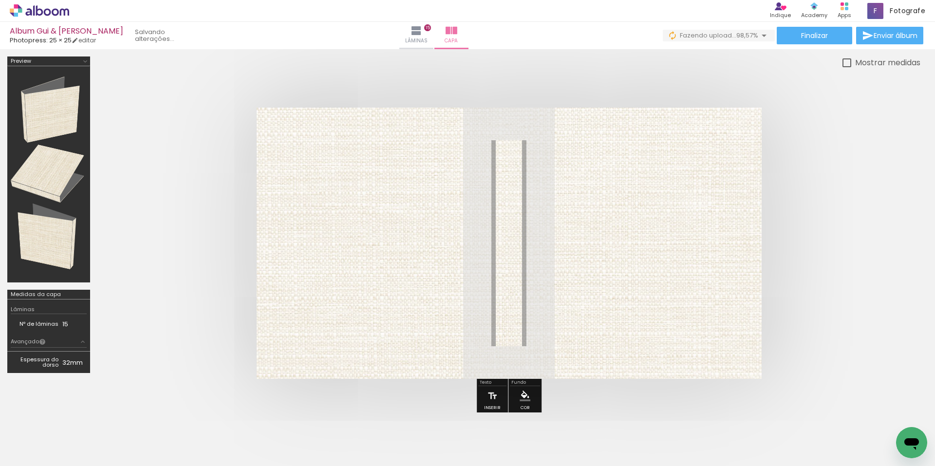
drag, startPoint x: 400, startPoint y: 132, endPoint x: 381, endPoint y: 133, distance: 19.0
click at [381, 133] on div at bounding box center [382, 133] width 6 height 6
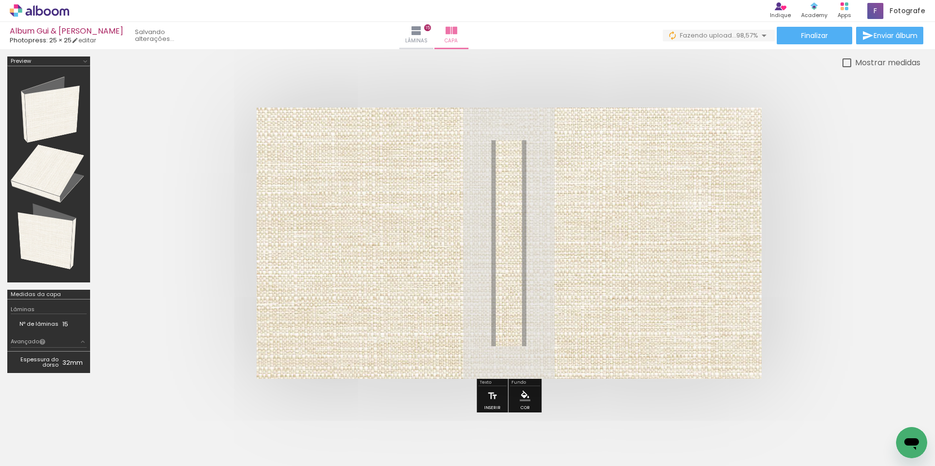
drag, startPoint x: 393, startPoint y: 135, endPoint x: 413, endPoint y: 138, distance: 20.7
type paper-slider "100"
click at [413, 125] on div "P&B Largura Cor" at bounding box center [526, 125] width 505 height 0
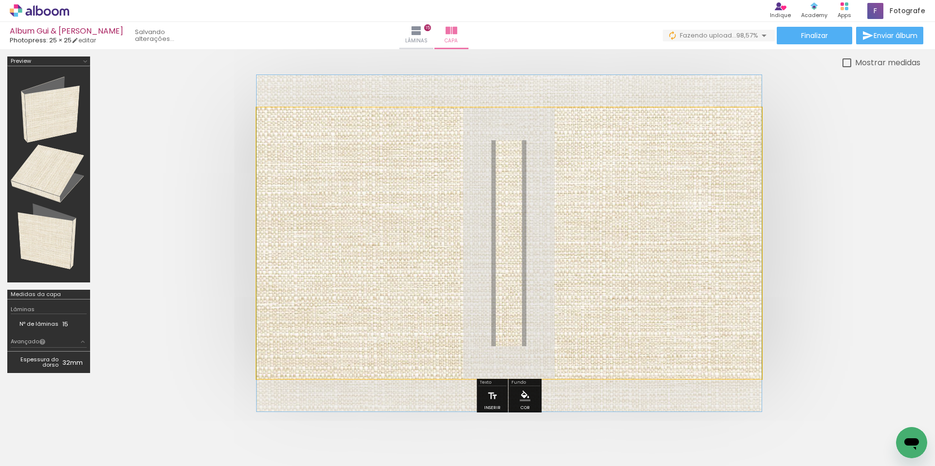
drag, startPoint x: 297, startPoint y: 135, endPoint x: 290, endPoint y: 135, distance: 7.3
type paper-slider "100"
click at [290, 135] on div at bounding box center [294, 133] width 16 height 16
drag, startPoint x: 573, startPoint y: 217, endPoint x: 562, endPoint y: 225, distance: 13.5
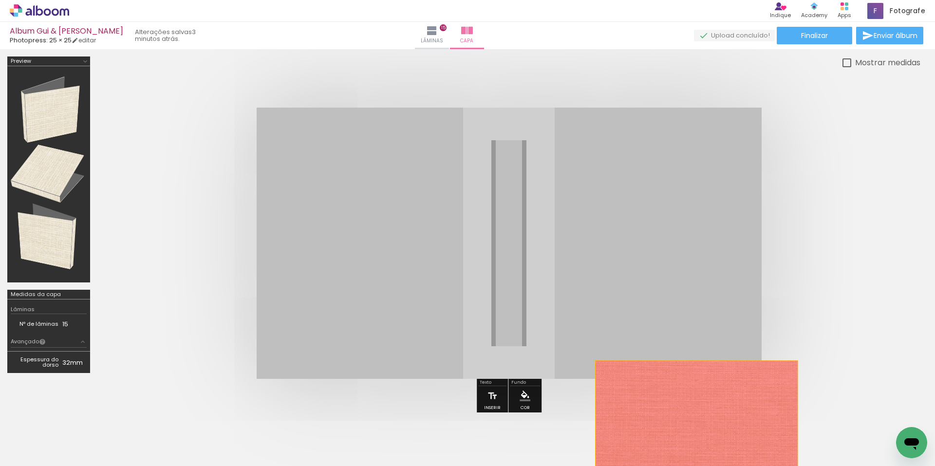
drag, startPoint x: 578, startPoint y: 251, endPoint x: 697, endPoint y: 415, distance: 202.7
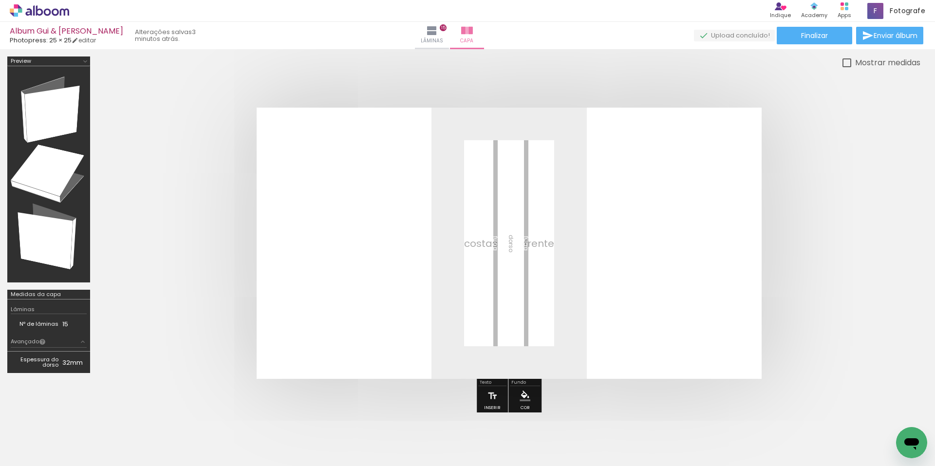
click at [878, 416] on iron-icon at bounding box center [875, 414] width 10 height 10
click at [33, 448] on span "Adicionar Fotos" at bounding box center [34, 453] width 29 height 11
click at [0, 0] on input "file" at bounding box center [0, 0] width 0 height 0
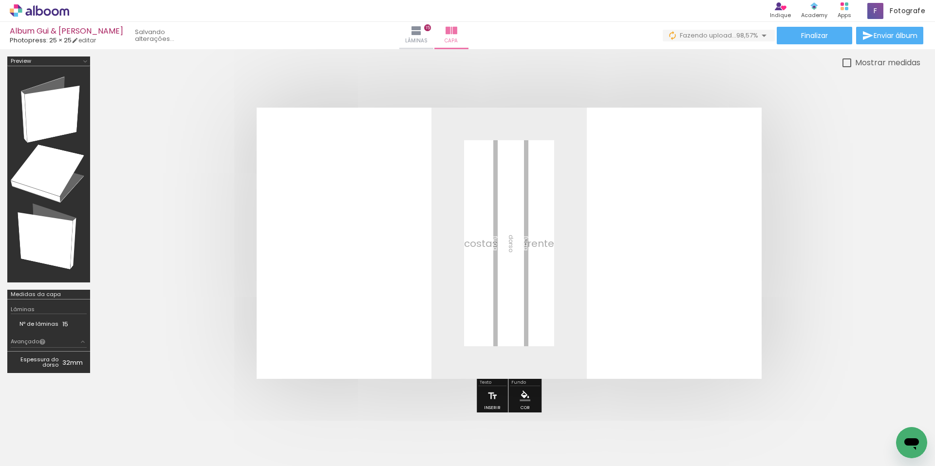
scroll to position [0, 2942]
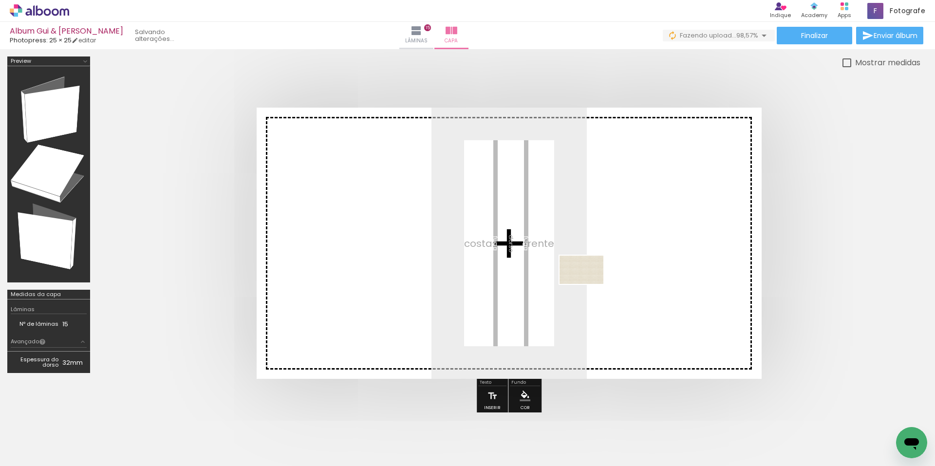
drag, startPoint x: 926, startPoint y: 426, endPoint x: 553, endPoint y: 280, distance: 400.3
click at [553, 280] on quentale-workspace at bounding box center [467, 233] width 935 height 466
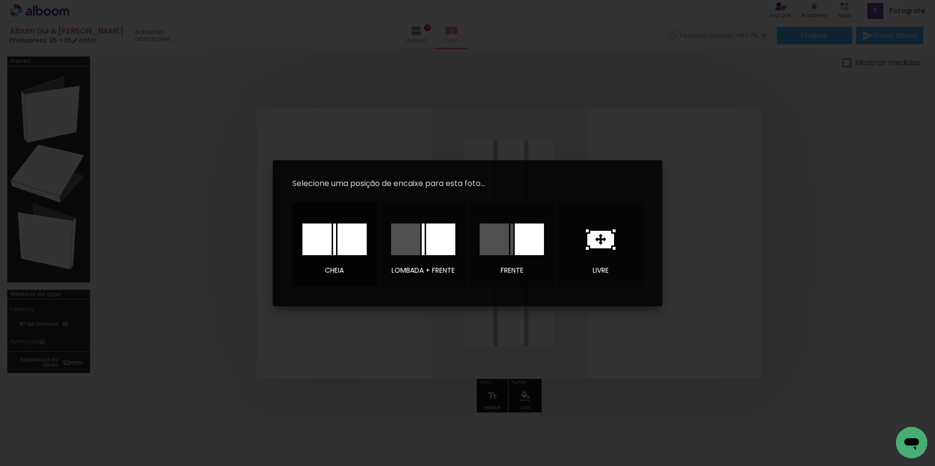
click at [354, 243] on div at bounding box center [352, 240] width 29 height 32
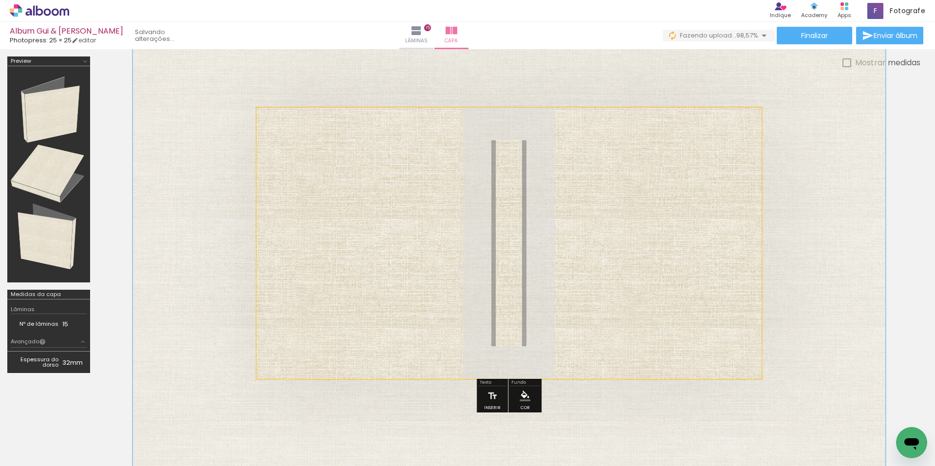
drag, startPoint x: 296, startPoint y: 134, endPoint x: 312, endPoint y: 134, distance: 16.6
click at [312, 134] on div at bounding box center [310, 132] width 9 height 9
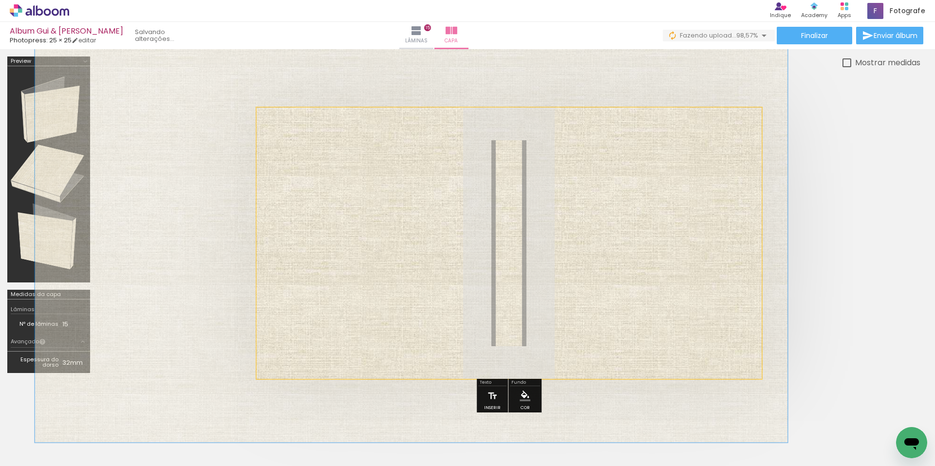
drag, startPoint x: 455, startPoint y: 234, endPoint x: 357, endPoint y: 191, distance: 106.9
drag, startPoint x: 358, startPoint y: 255, endPoint x: 363, endPoint y: 215, distance: 40.3
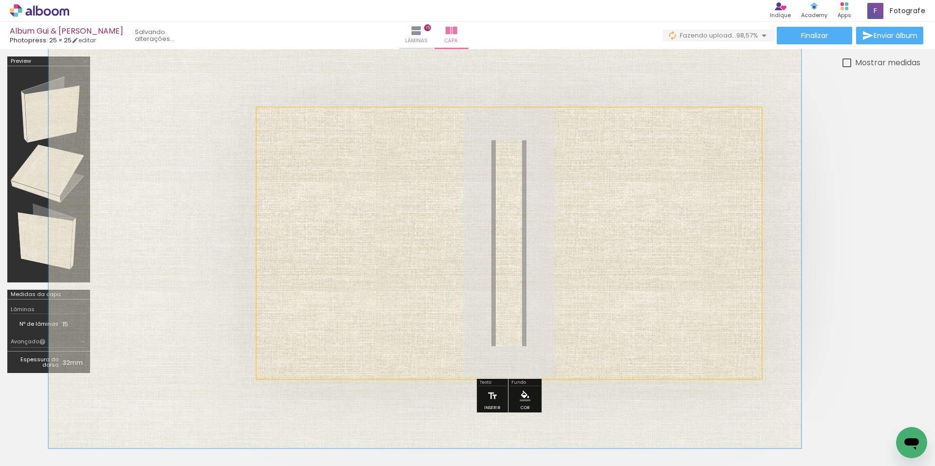
drag, startPoint x: 369, startPoint y: 272, endPoint x: 379, endPoint y: 335, distance: 63.2
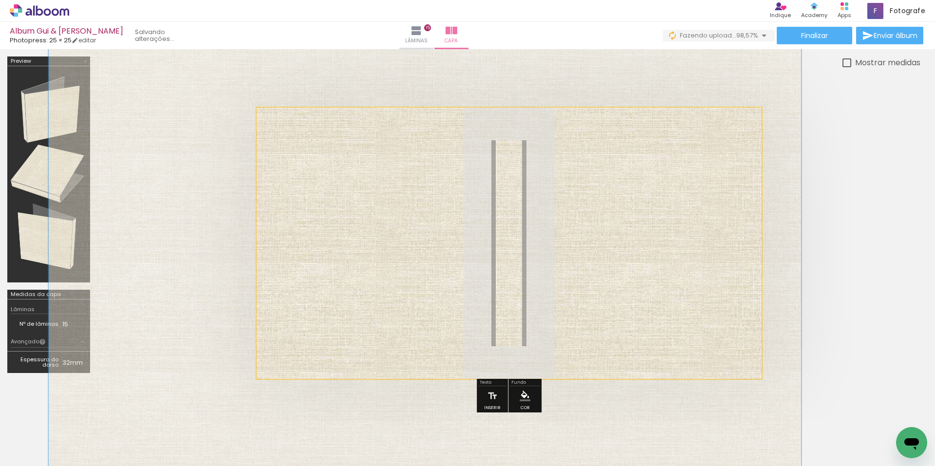
drag, startPoint x: 400, startPoint y: 273, endPoint x: 398, endPoint y: 340, distance: 66.8
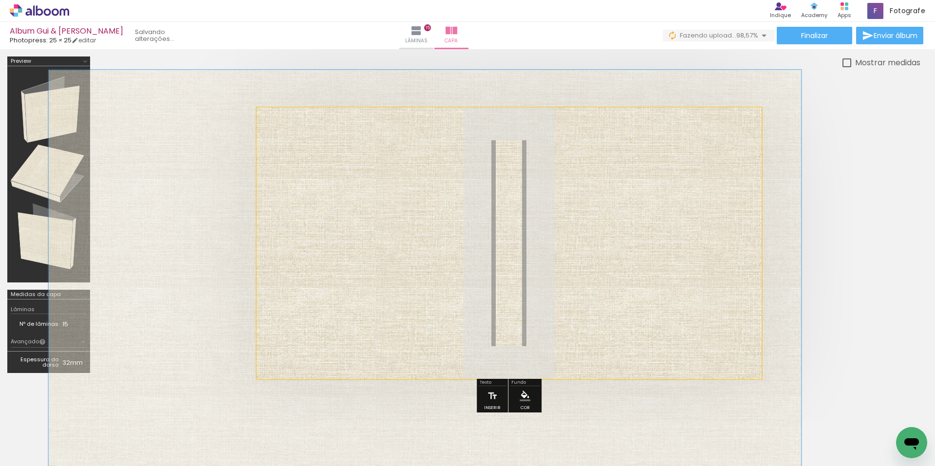
drag, startPoint x: 398, startPoint y: 256, endPoint x: 398, endPoint y: 286, distance: 30.2
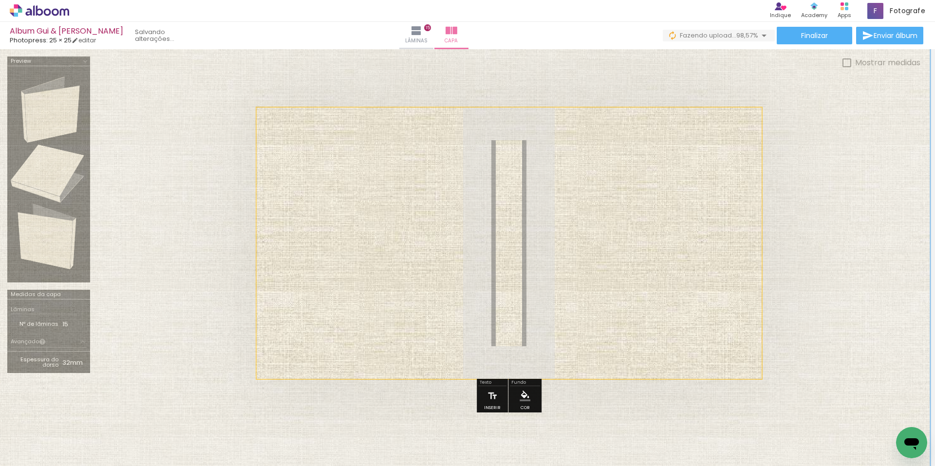
drag, startPoint x: 308, startPoint y: 133, endPoint x: 336, endPoint y: 134, distance: 28.3
type paper-slider "200"
click at [336, 125] on div "P&B Largura Cor" at bounding box center [526, 125] width 505 height 0
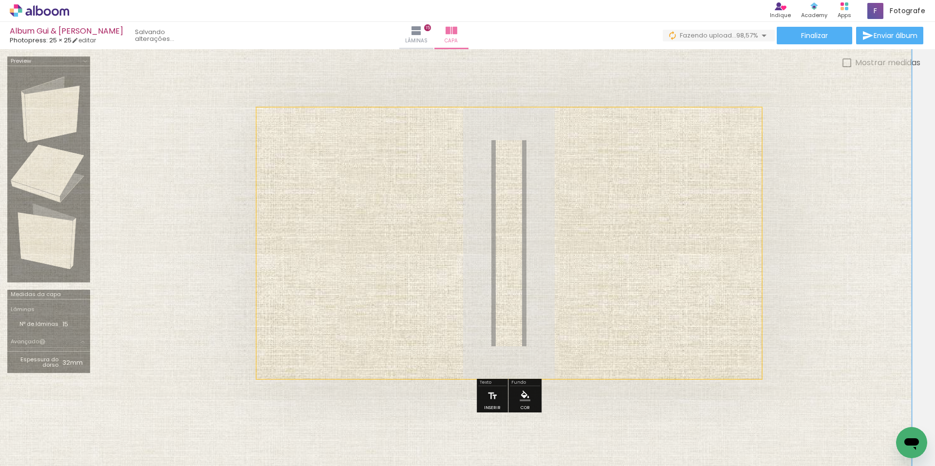
drag, startPoint x: 379, startPoint y: 214, endPoint x: 362, endPoint y: 186, distance: 33.2
drag, startPoint x: 378, startPoint y: 245, endPoint x: 337, endPoint y: 189, distance: 69.4
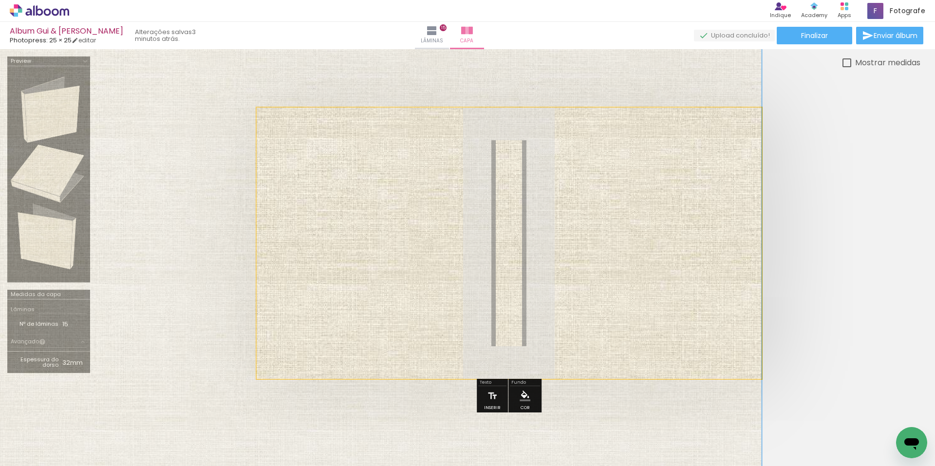
drag, startPoint x: 379, startPoint y: 261, endPoint x: 323, endPoint y: 226, distance: 65.9
drag, startPoint x: 359, startPoint y: 237, endPoint x: 360, endPoint y: 331, distance: 94.0
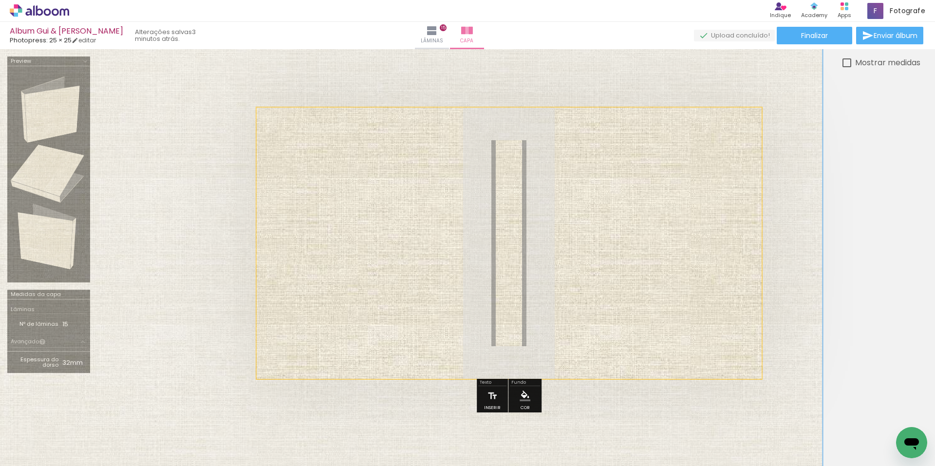
drag, startPoint x: 387, startPoint y: 244, endPoint x: 447, endPoint y: 326, distance: 102.2
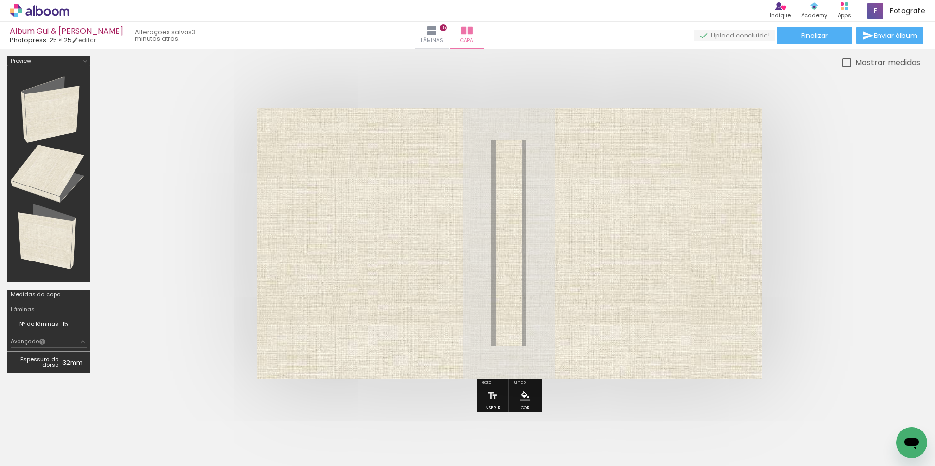
click at [843, 62] on div at bounding box center [847, 62] width 9 height 9
type paper-checkbox "on"
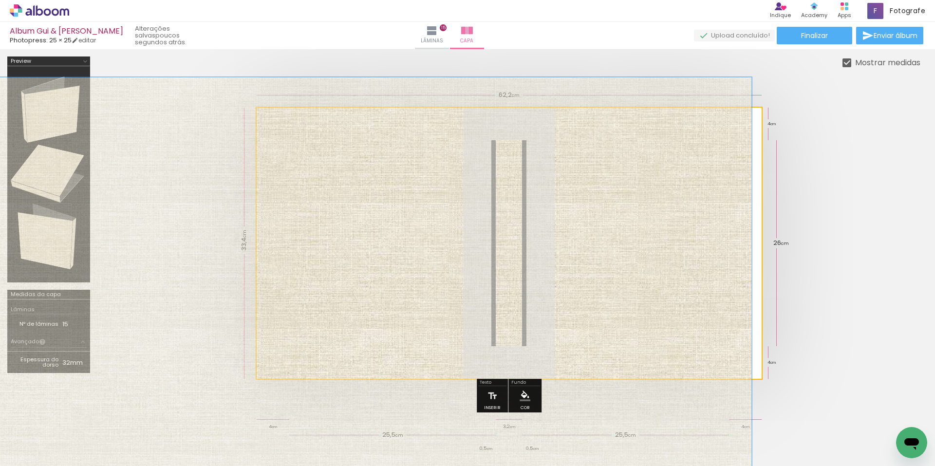
drag, startPoint x: 325, startPoint y: 136, endPoint x: 315, endPoint y: 136, distance: 10.7
type paper-slider "172"
click at [315, 136] on div at bounding box center [322, 133] width 16 height 16
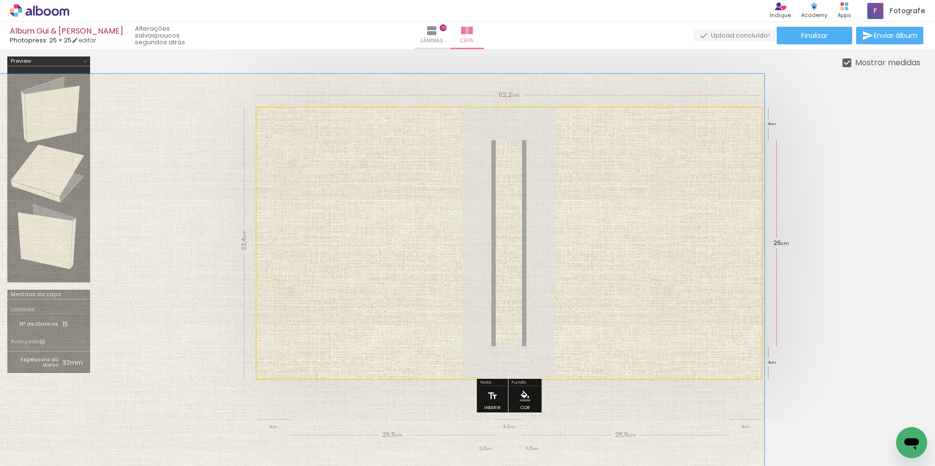
drag, startPoint x: 366, startPoint y: 206, endPoint x: 378, endPoint y: 202, distance: 12.3
drag, startPoint x: 407, startPoint y: 208, endPoint x: 418, endPoint y: 209, distance: 11.7
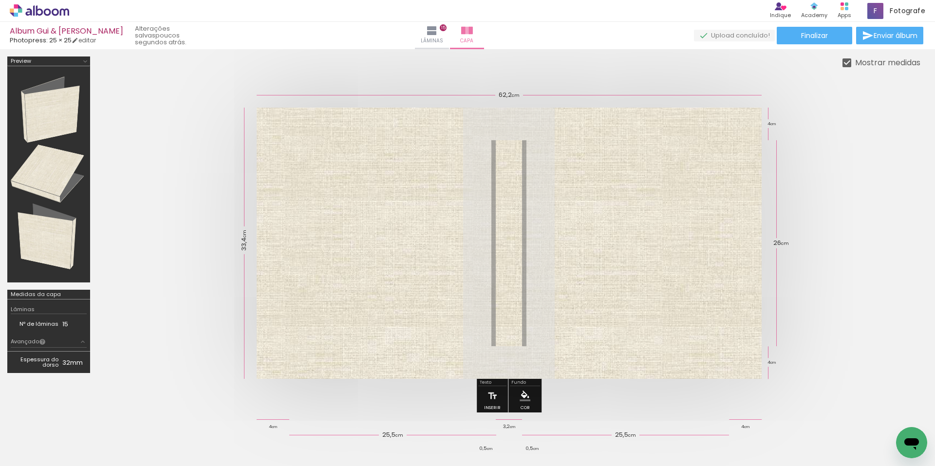
click at [789, 125] on quentale-cover at bounding box center [508, 243] width 745 height 271
click at [816, 35] on span "Finalizar" at bounding box center [814, 35] width 27 height 7
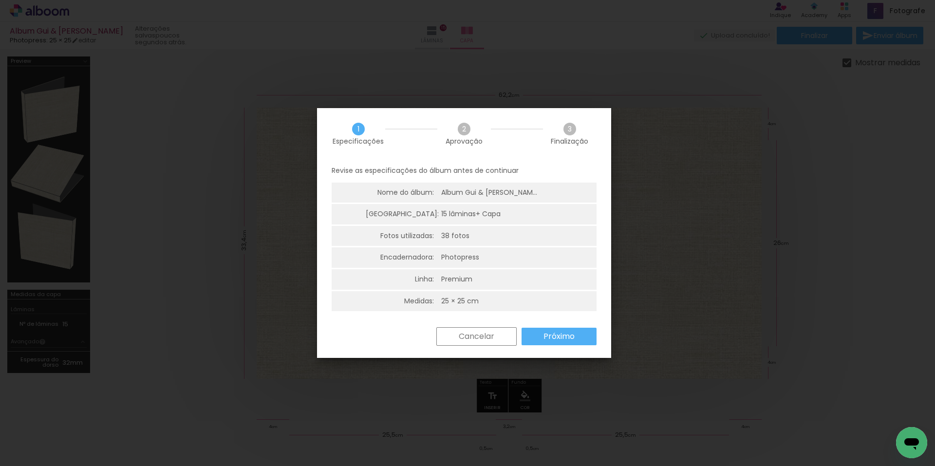
click at [0, 0] on slot "Próximo" at bounding box center [0, 0] width 0 height 0
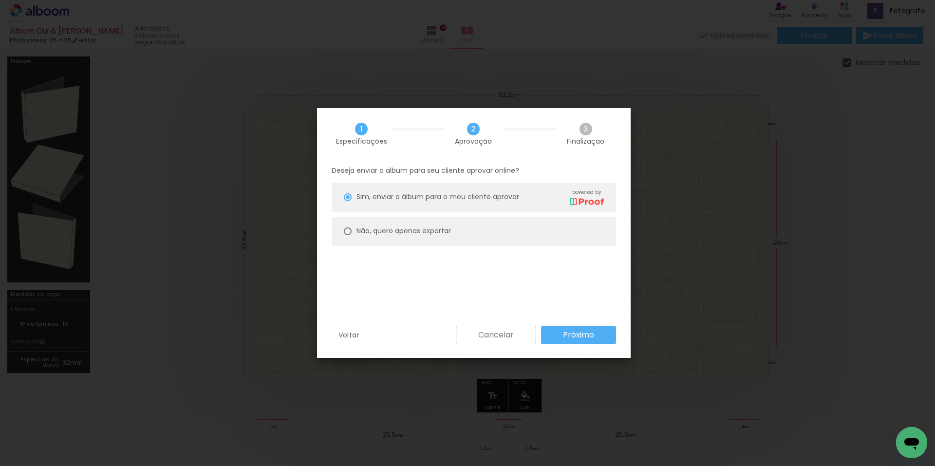
click at [0, 0] on slot "Próximo" at bounding box center [0, 0] width 0 height 0
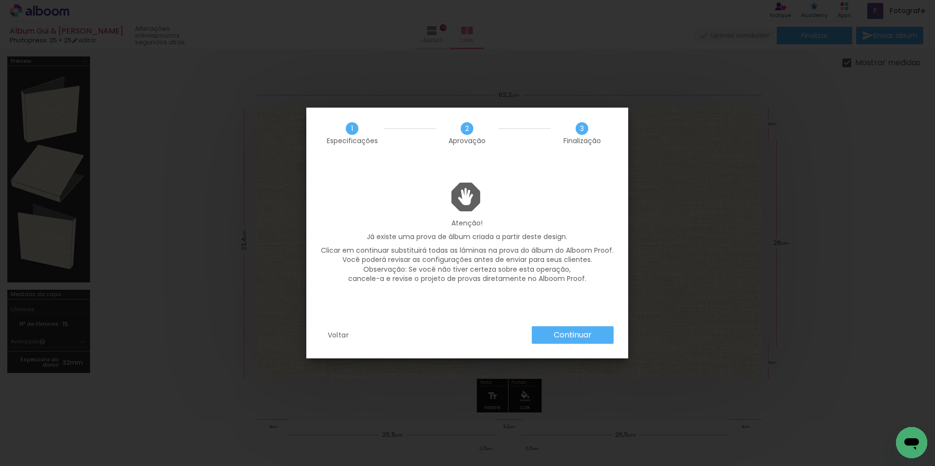
click at [0, 0] on slot "Continuar" at bounding box center [0, 0] width 0 height 0
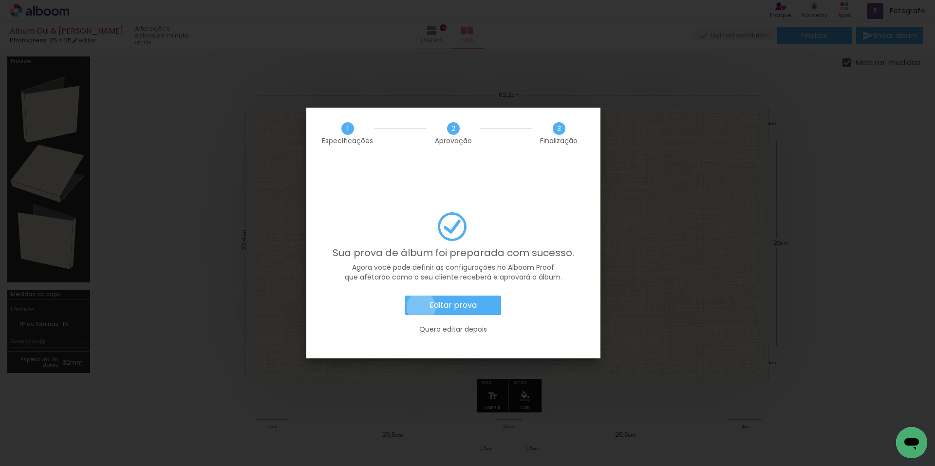
click at [421, 296] on paper-button "Editar prova" at bounding box center [453, 305] width 96 height 19
